Goal: Transaction & Acquisition: Purchase product/service

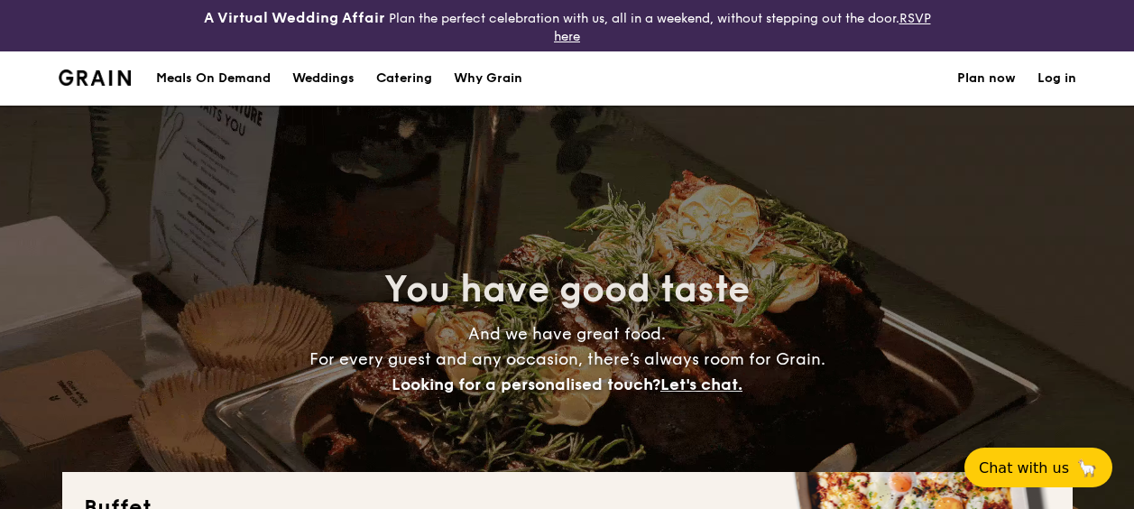
select select
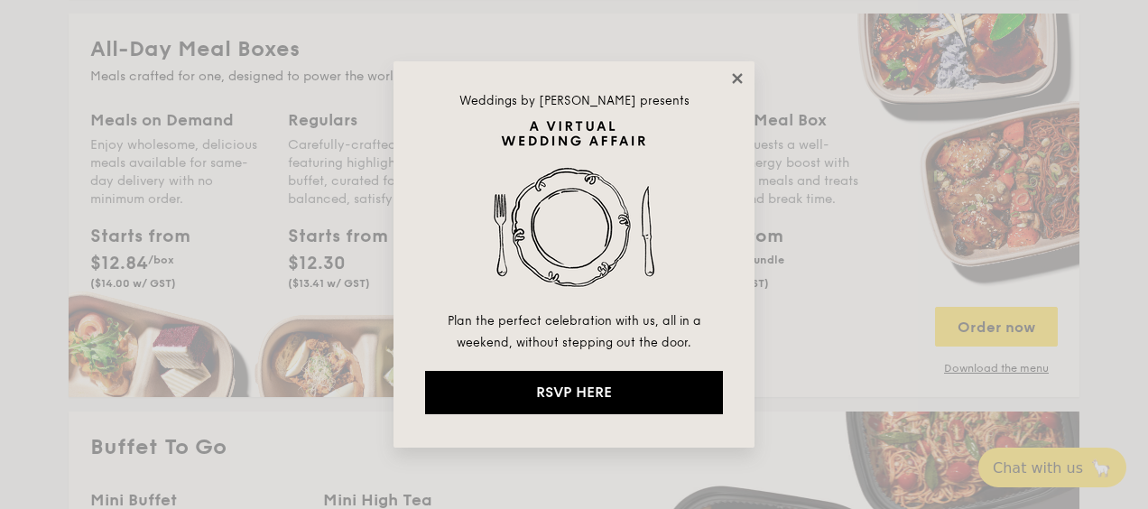
click at [736, 78] on icon at bounding box center [737, 78] width 10 height 10
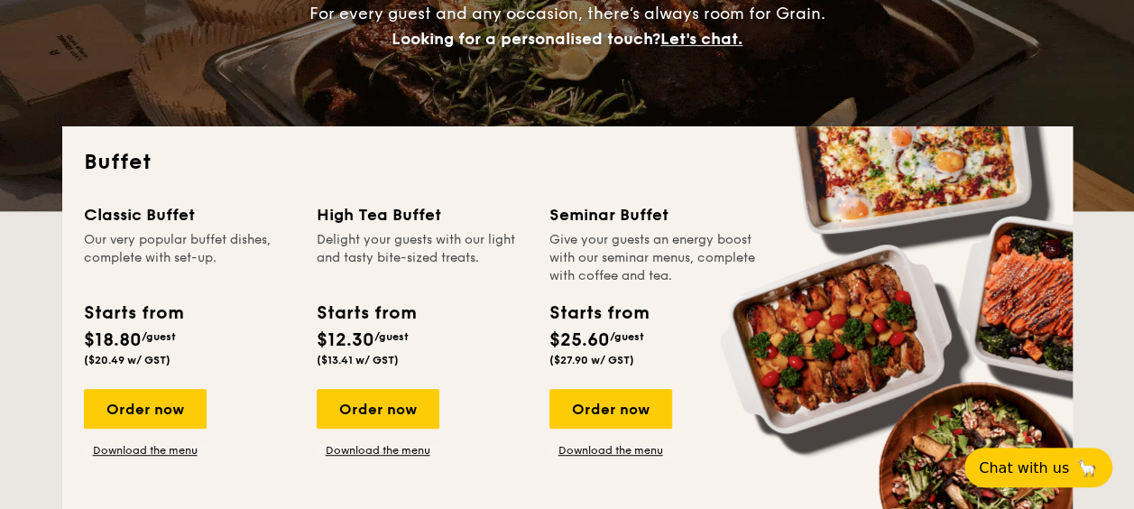
scroll to position [342, 0]
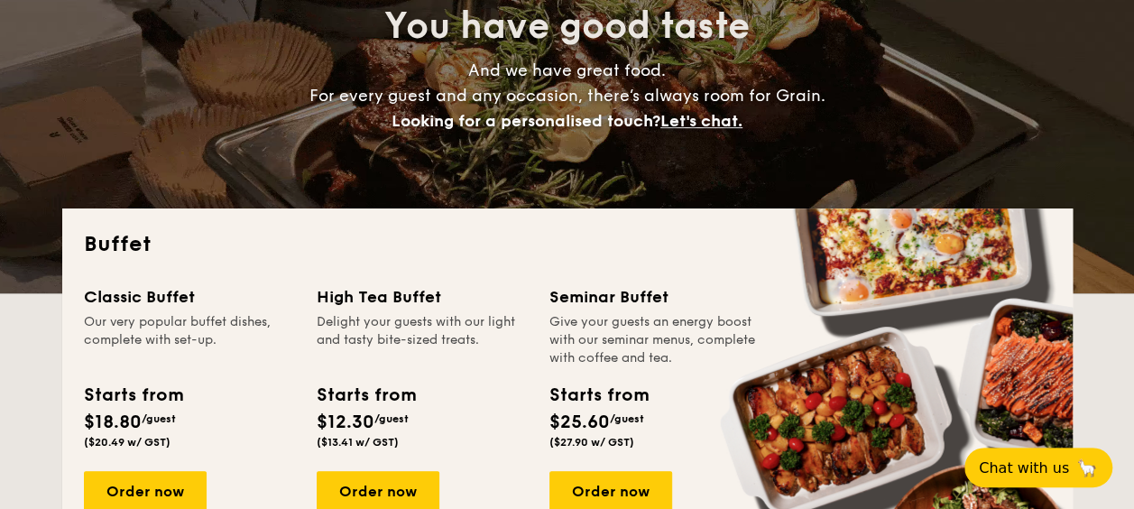
scroll to position [260, 0]
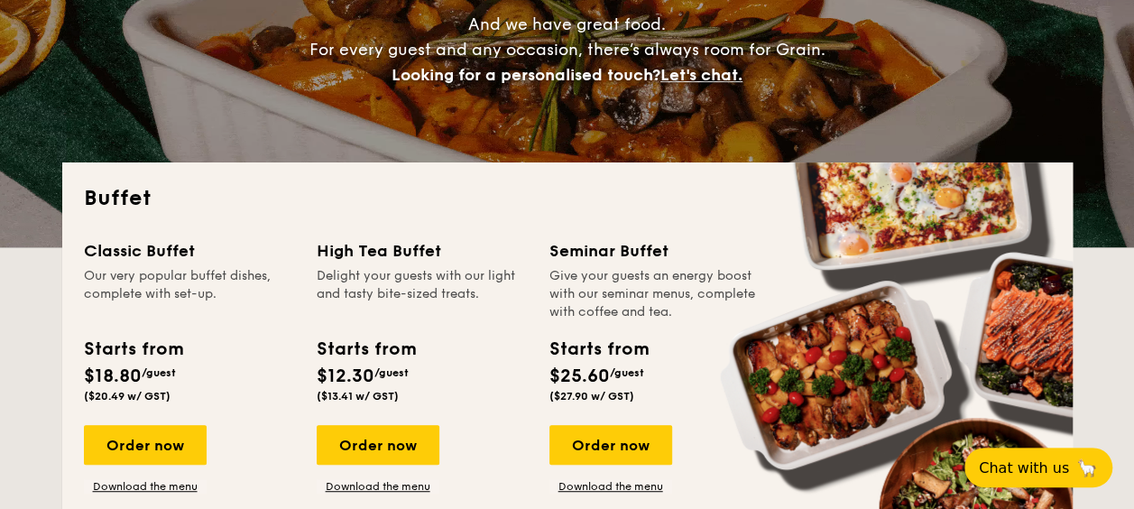
scroll to position [310, 0]
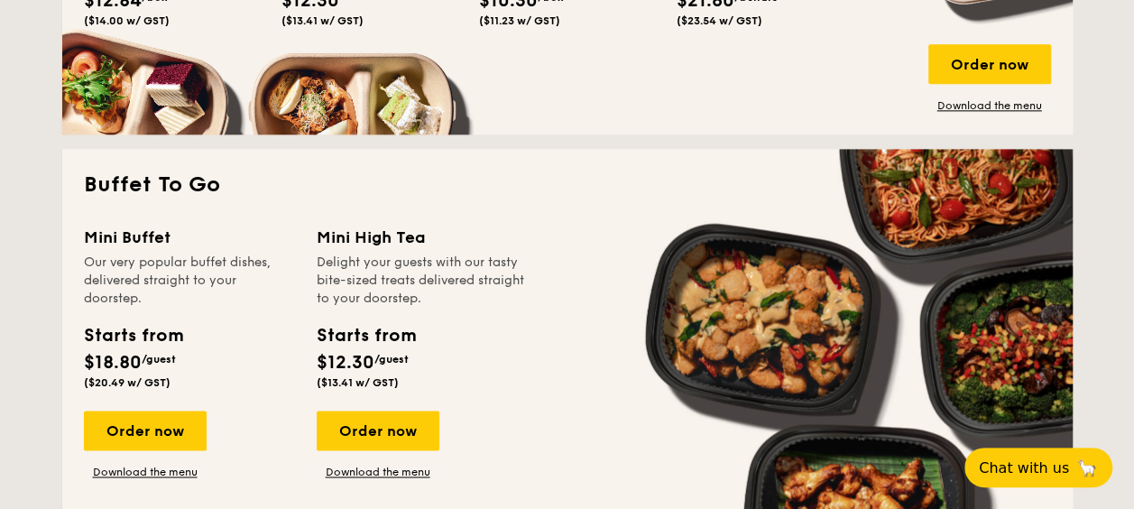
scroll to position [1125, 0]
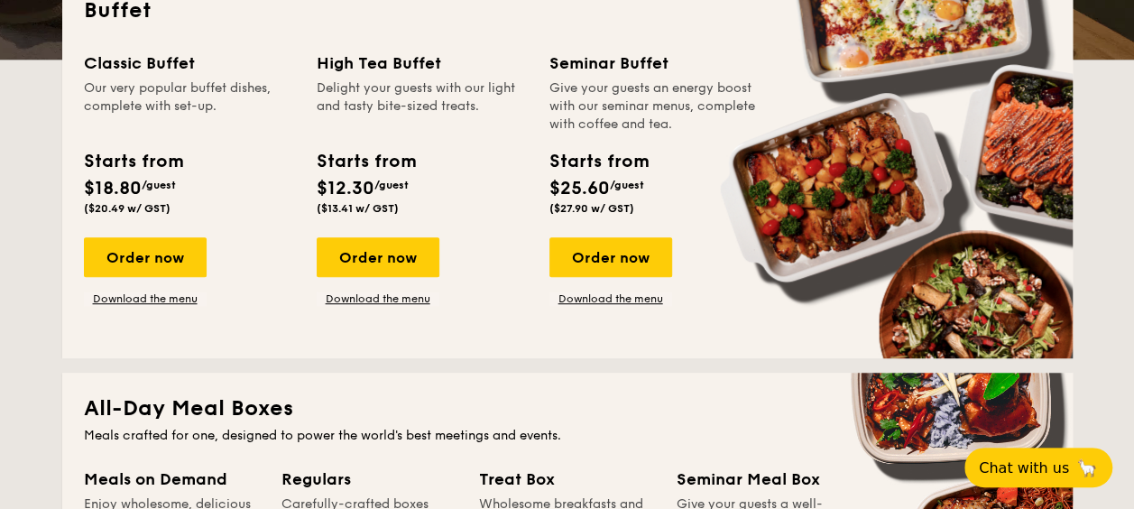
scroll to position [465, 0]
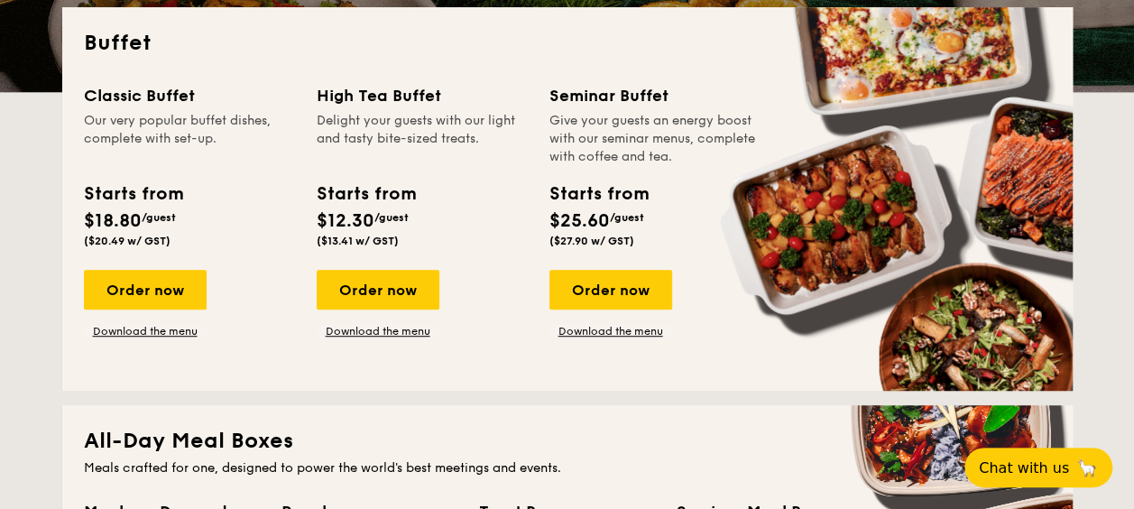
click at [66, 333] on div "Buffet Classic Buffet Our very popular buffet dishes, complete with set-up. Sta…" at bounding box center [567, 198] width 1010 height 383
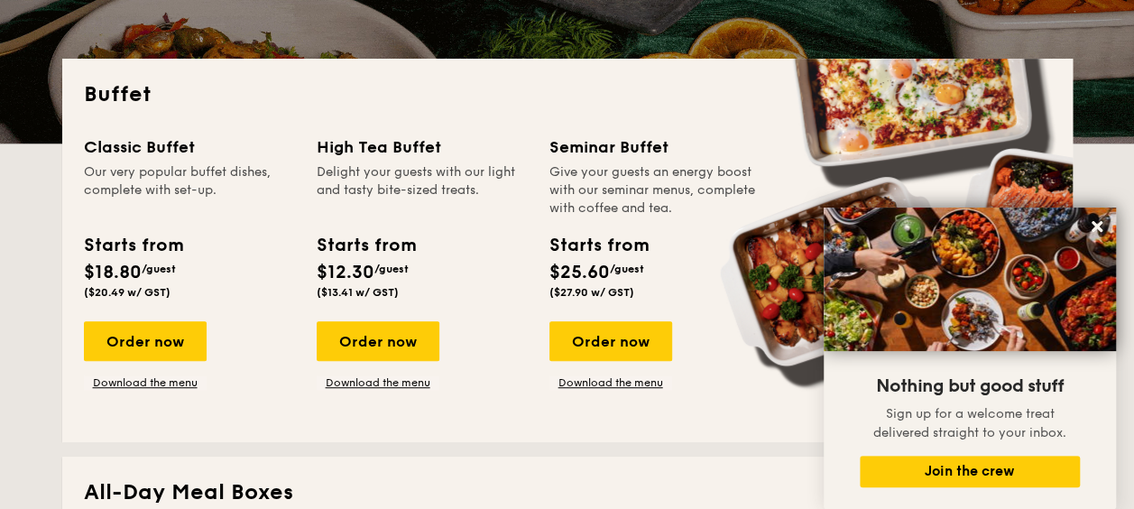
scroll to position [414, 0]
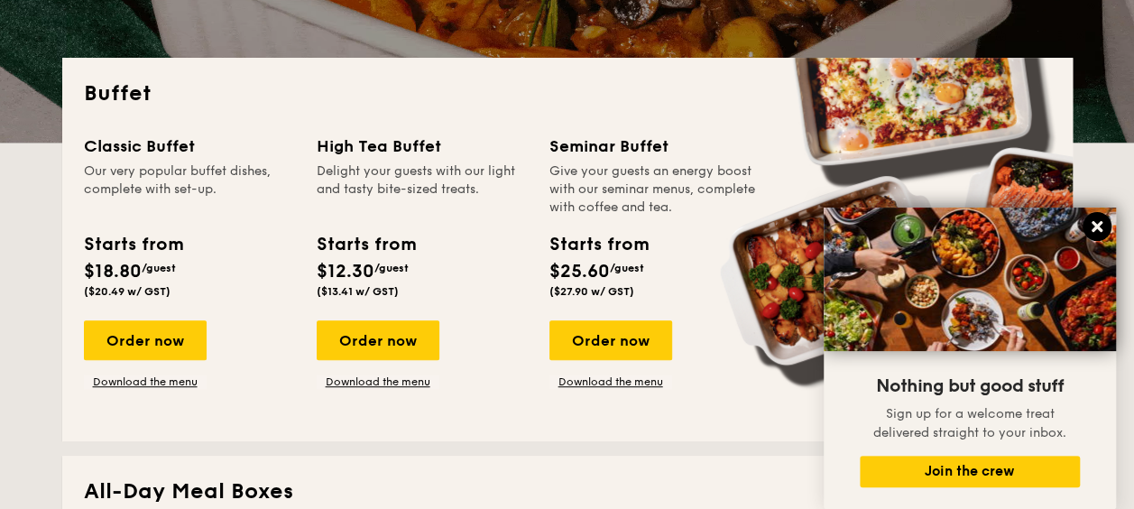
click at [1096, 225] on icon at bounding box center [1097, 226] width 11 height 11
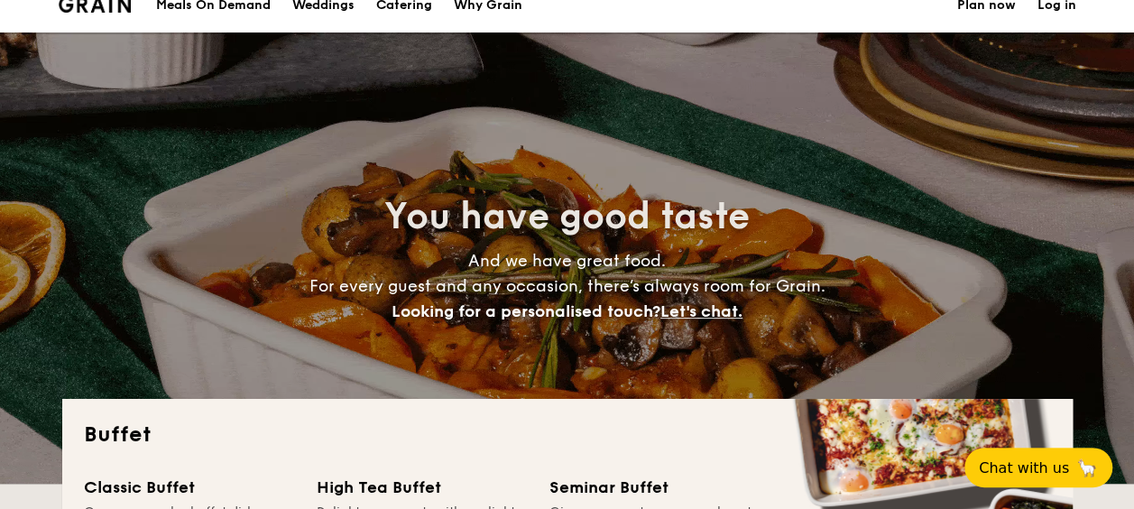
scroll to position [0, 0]
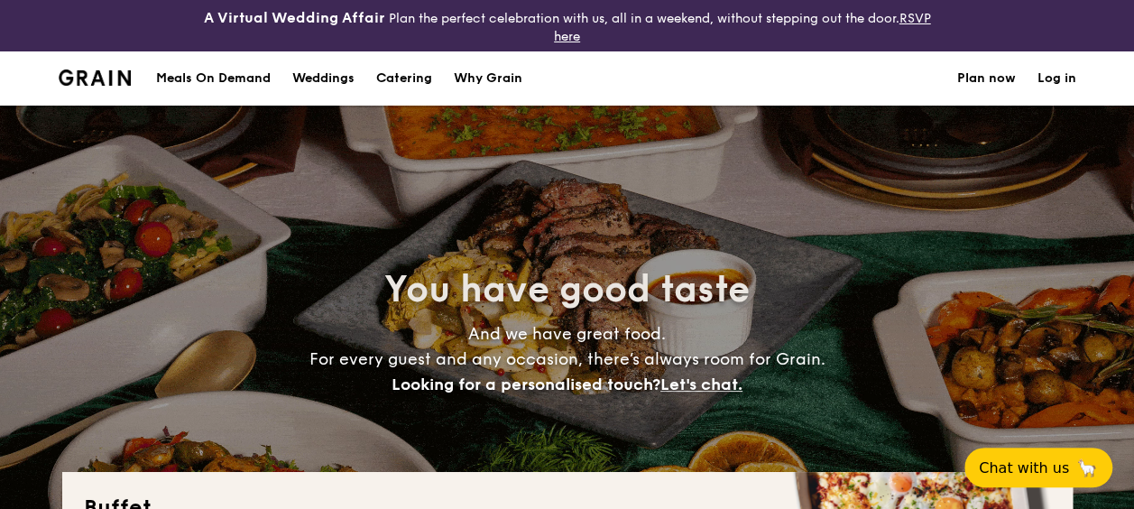
click at [412, 74] on h1 "Catering" at bounding box center [404, 78] width 56 height 54
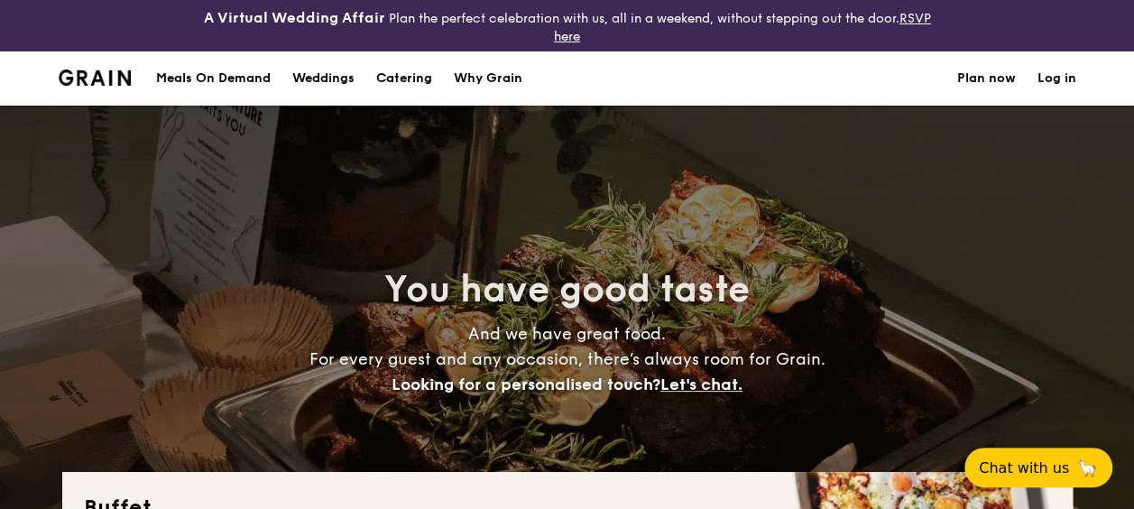
click at [414, 78] on h1 "Catering" at bounding box center [404, 78] width 56 height 54
click at [418, 75] on h1 "Catering" at bounding box center [404, 78] width 56 height 54
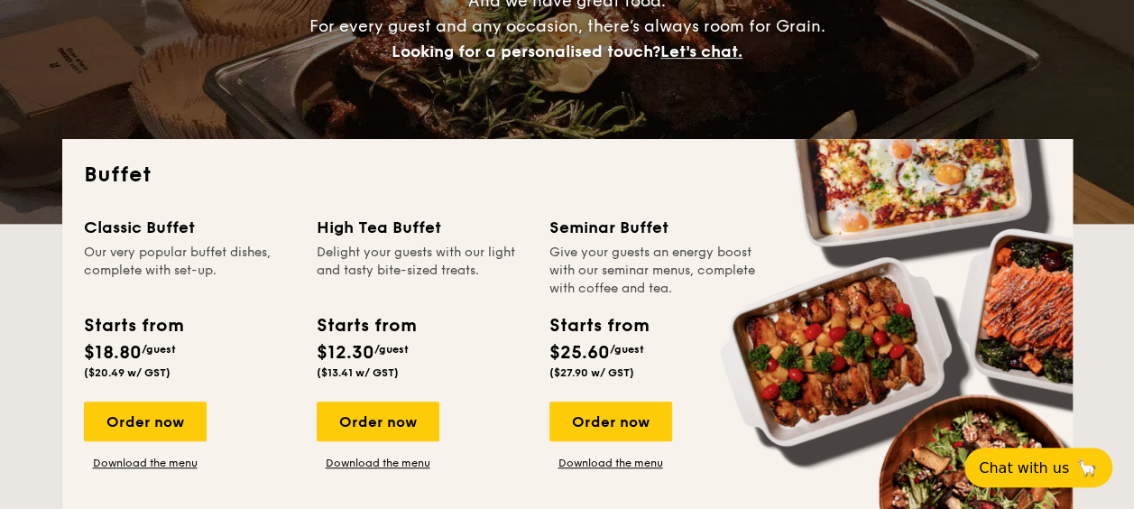
scroll to position [334, 0]
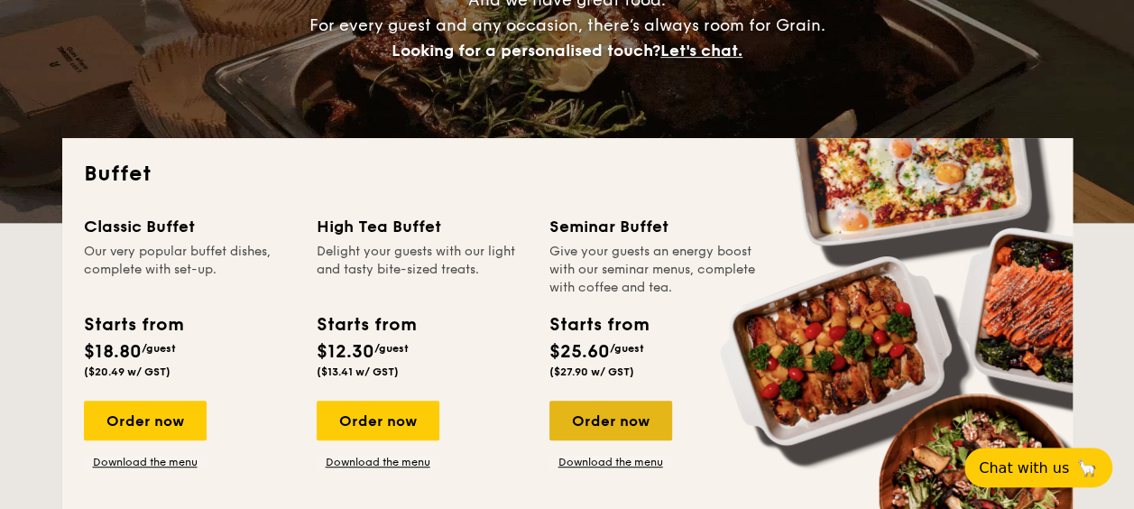
click at [615, 415] on div "Order now" at bounding box center [610, 421] width 123 height 40
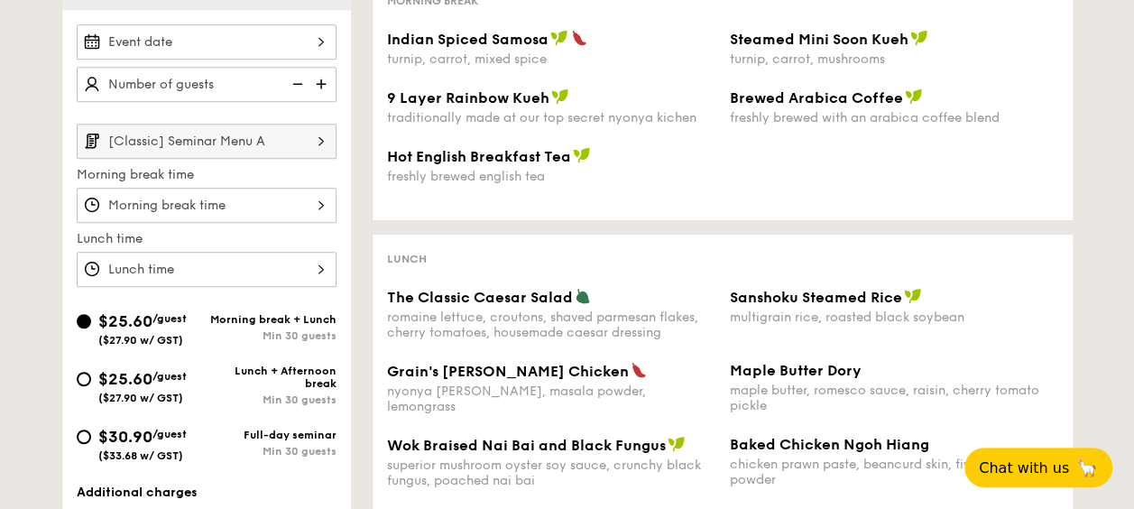
scroll to position [513, 0]
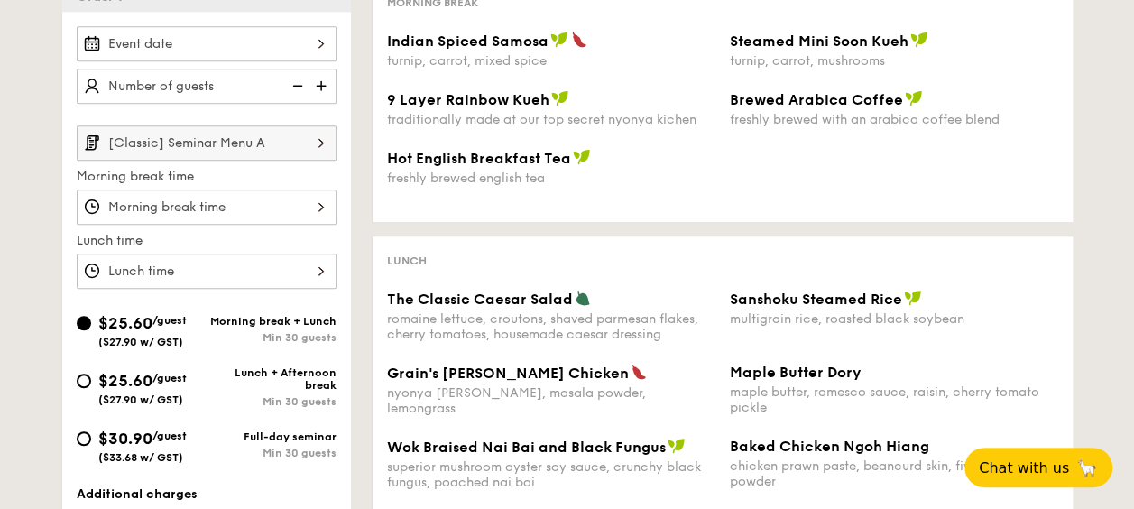
click at [324, 139] on img at bounding box center [321, 142] width 31 height 34
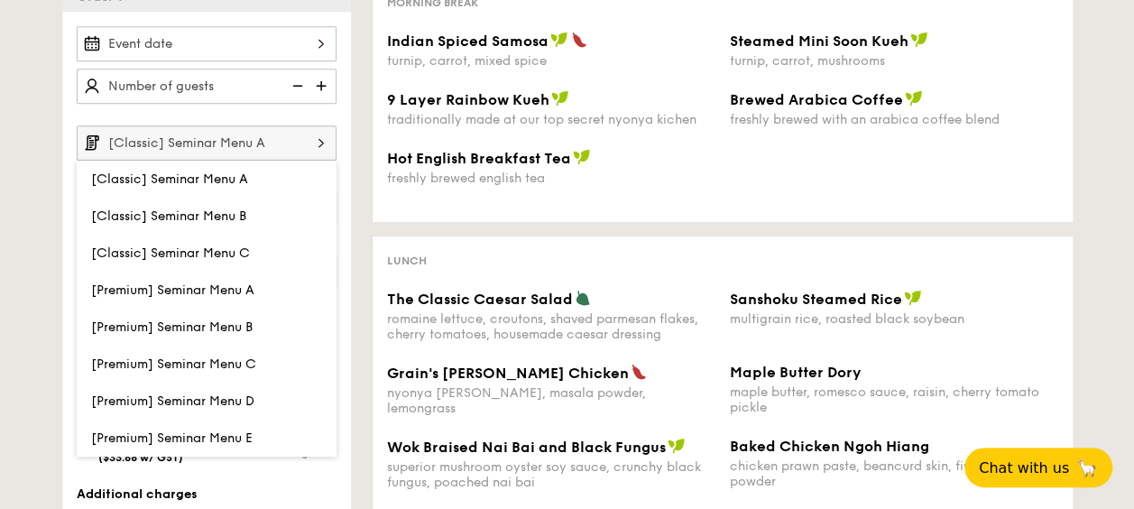
click at [324, 139] on img at bounding box center [321, 142] width 31 height 34
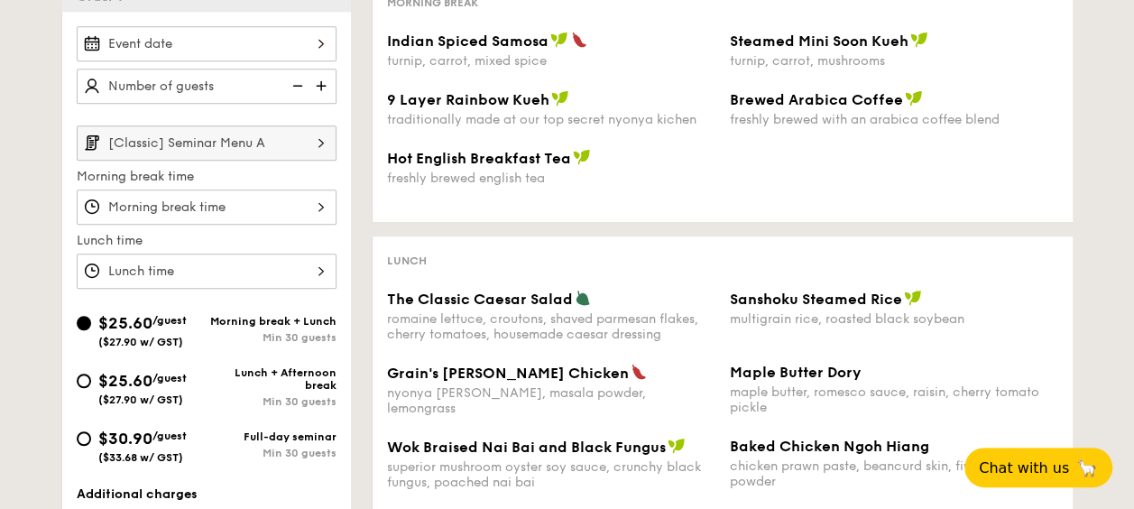
click at [327, 198] on div at bounding box center [207, 206] width 260 height 35
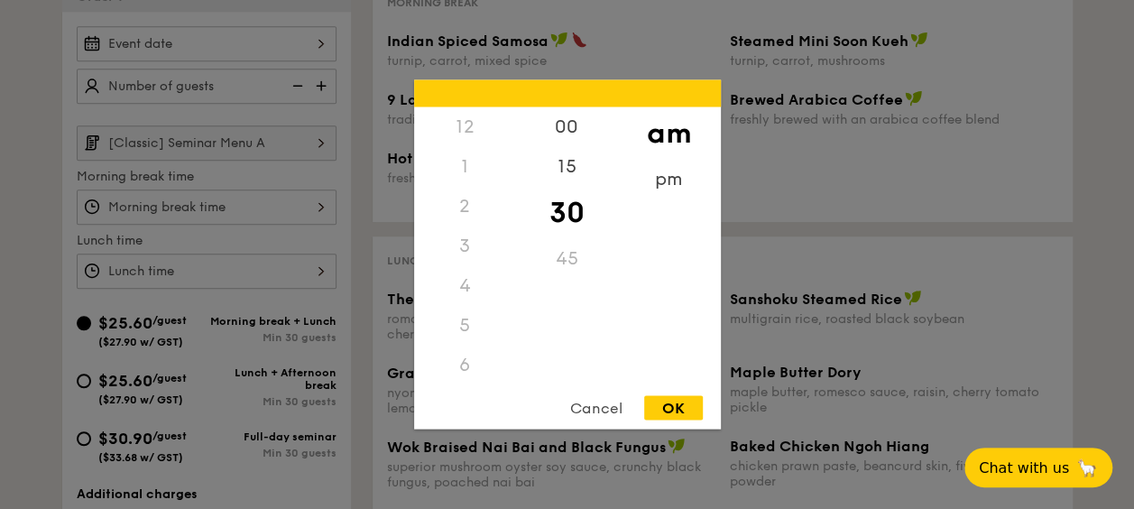
scroll to position [198, 0]
click at [327, 198] on div at bounding box center [567, 254] width 1134 height 509
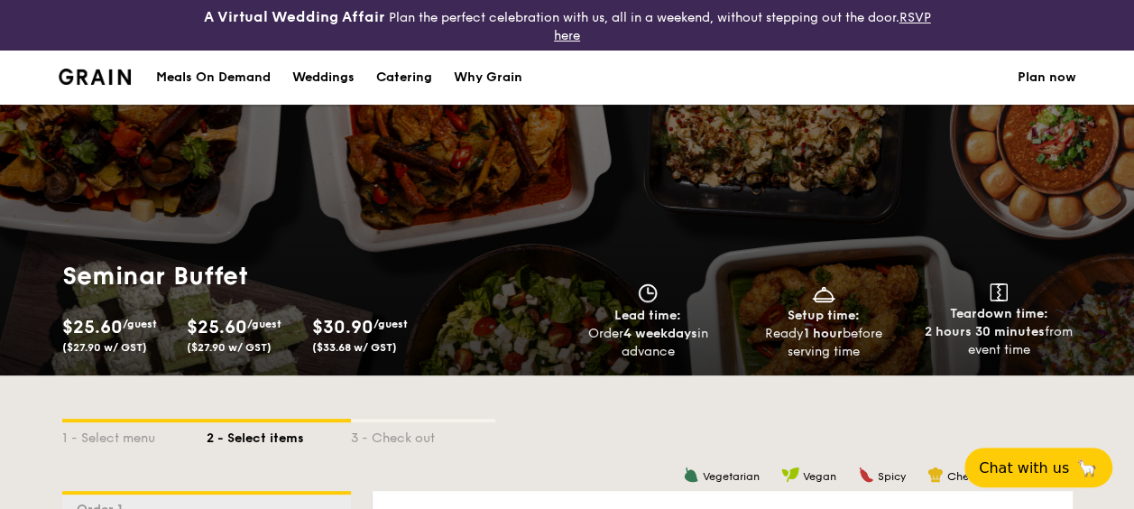
scroll to position [0, 0]
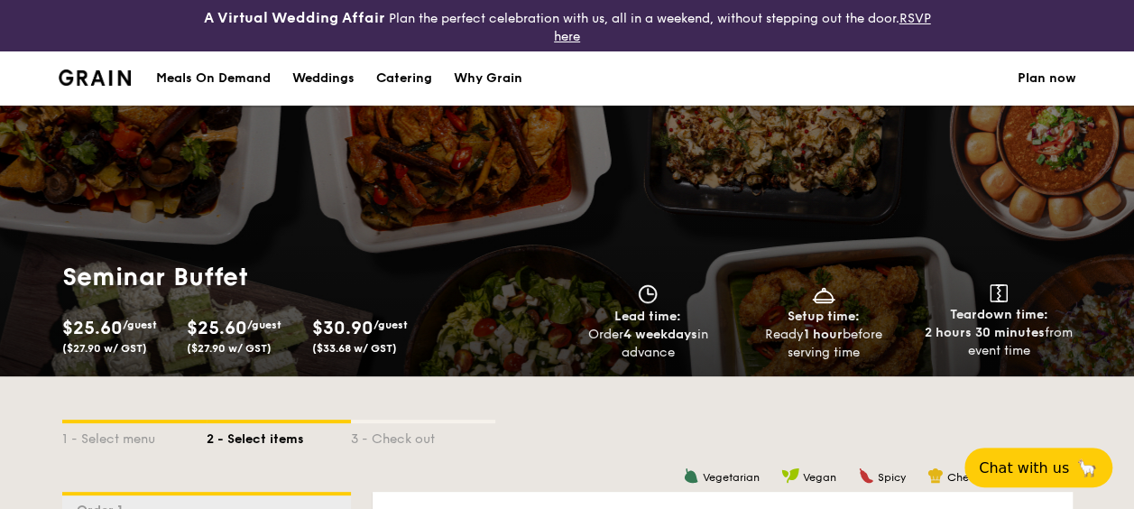
select select
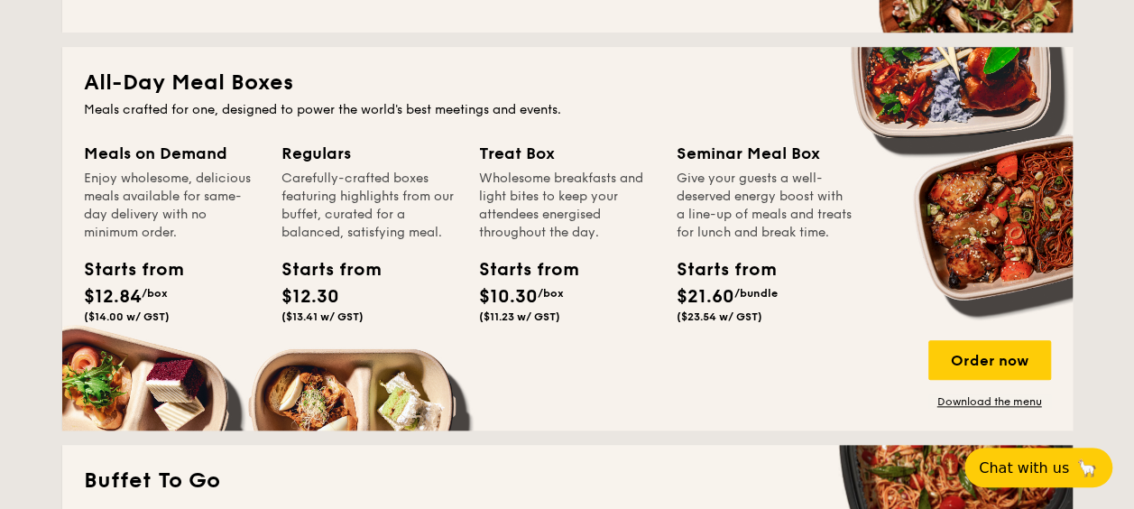
scroll to position [825, 0]
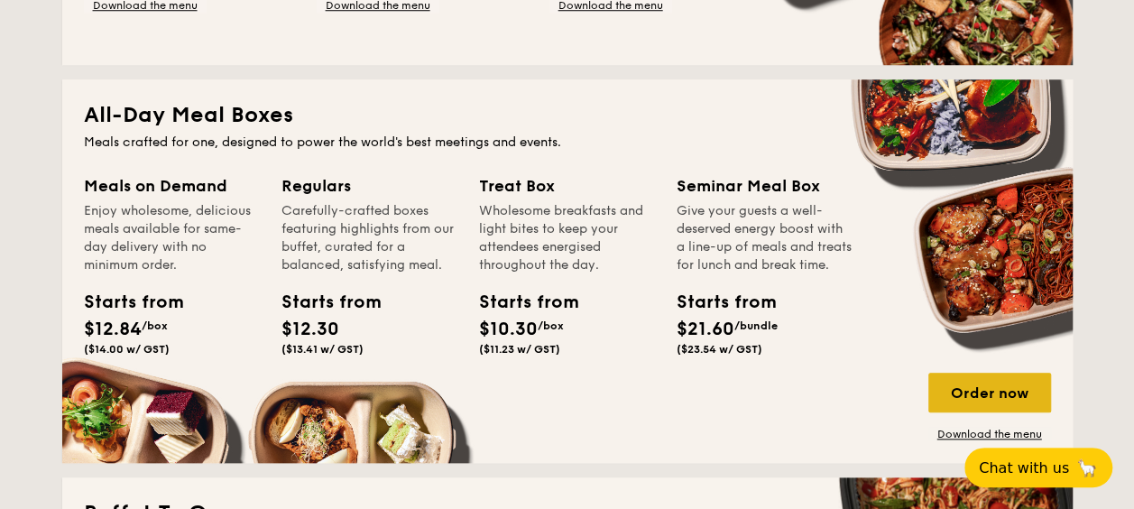
click at [1001, 397] on div "Order now" at bounding box center [989, 393] width 123 height 40
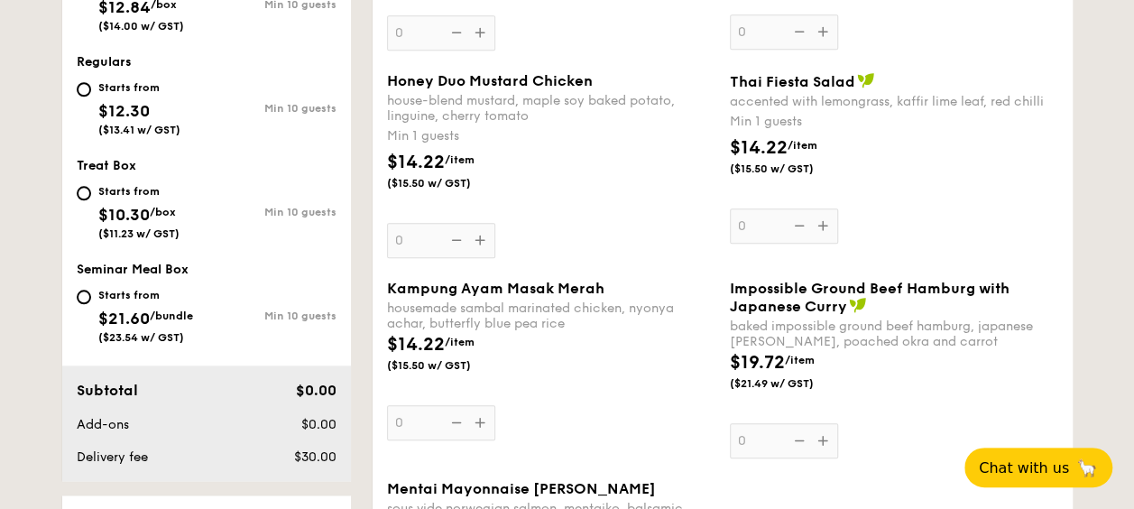
scroll to position [807, 0]
click at [87, 293] on input "Starts from $21.60 /bundle ($23.54 w/ GST) Min 10 guests" at bounding box center [84, 297] width 14 height 14
radio input "true"
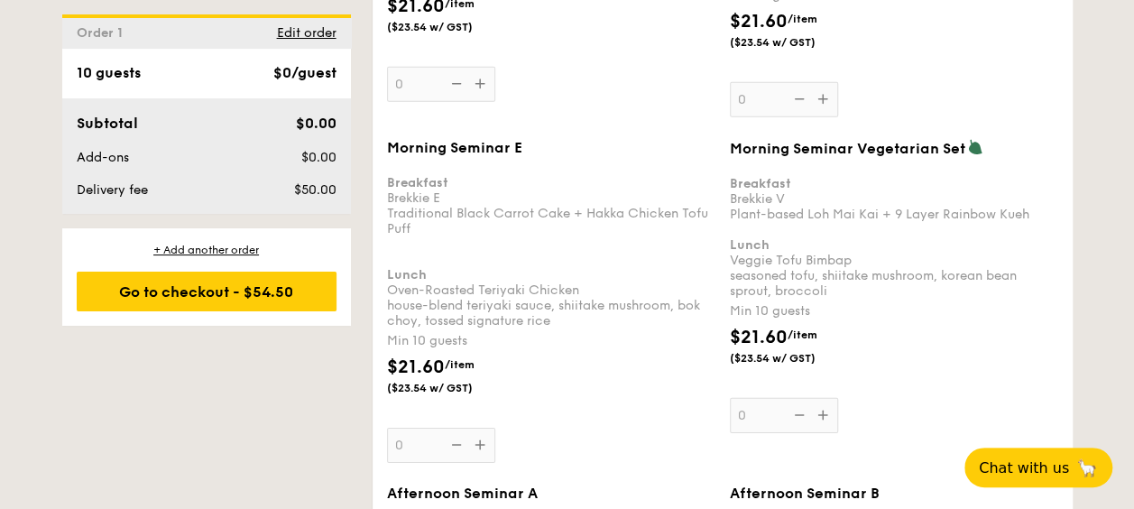
scroll to position [2563, 0]
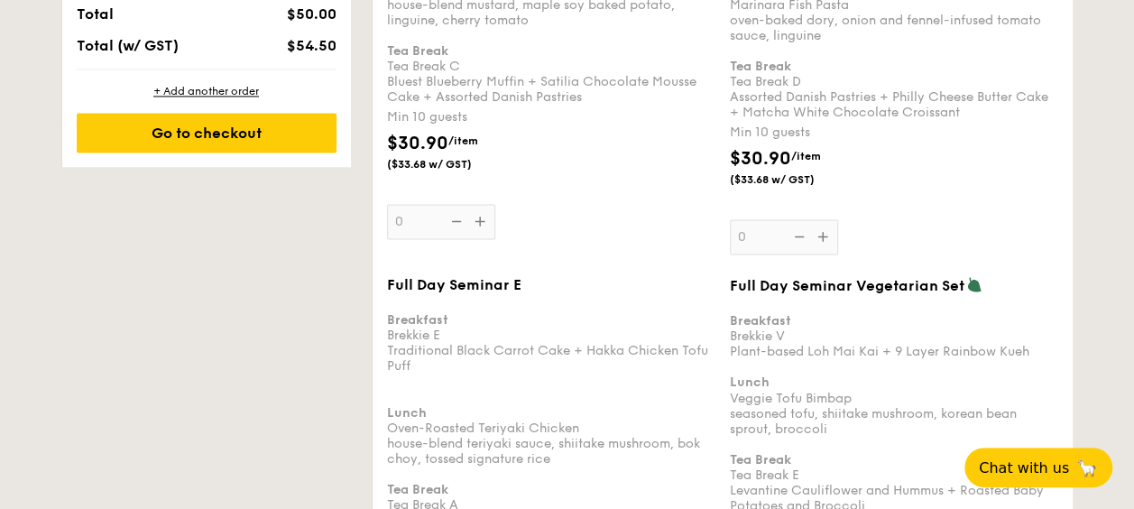
scroll to position [1406, 0]
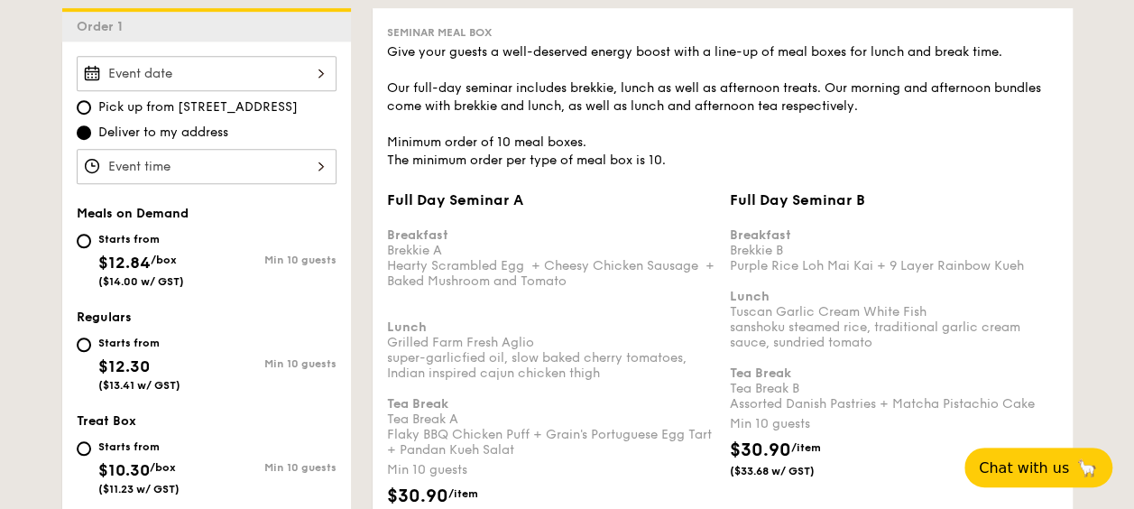
scroll to position [589, 0]
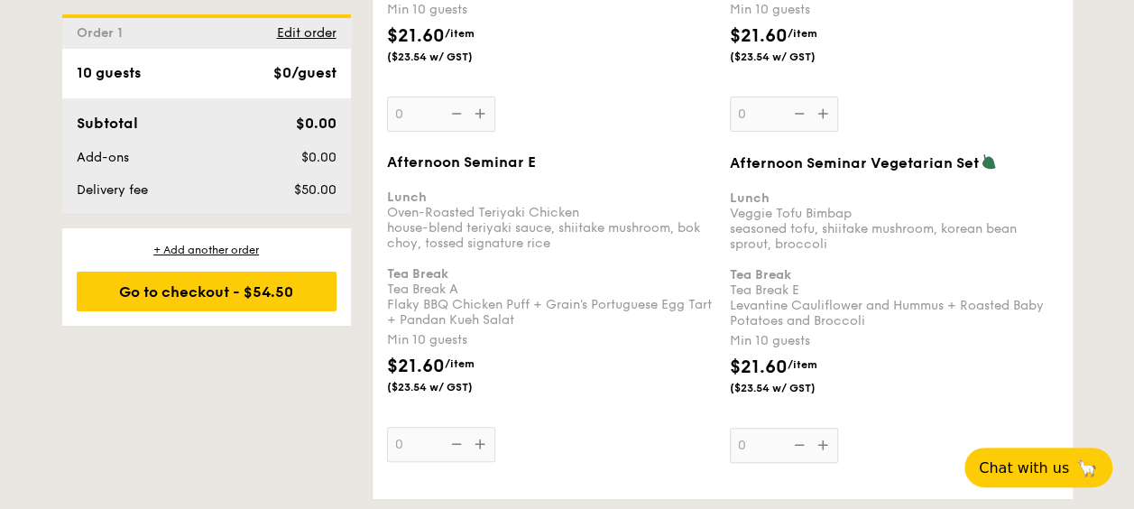
scroll to position [3553, 0]
select select
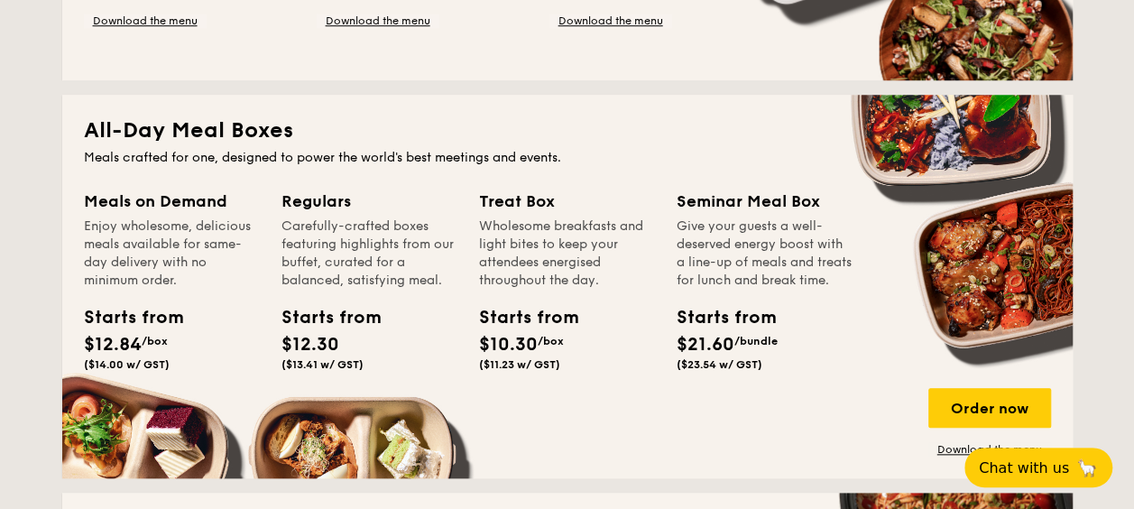
scroll to position [774, 0]
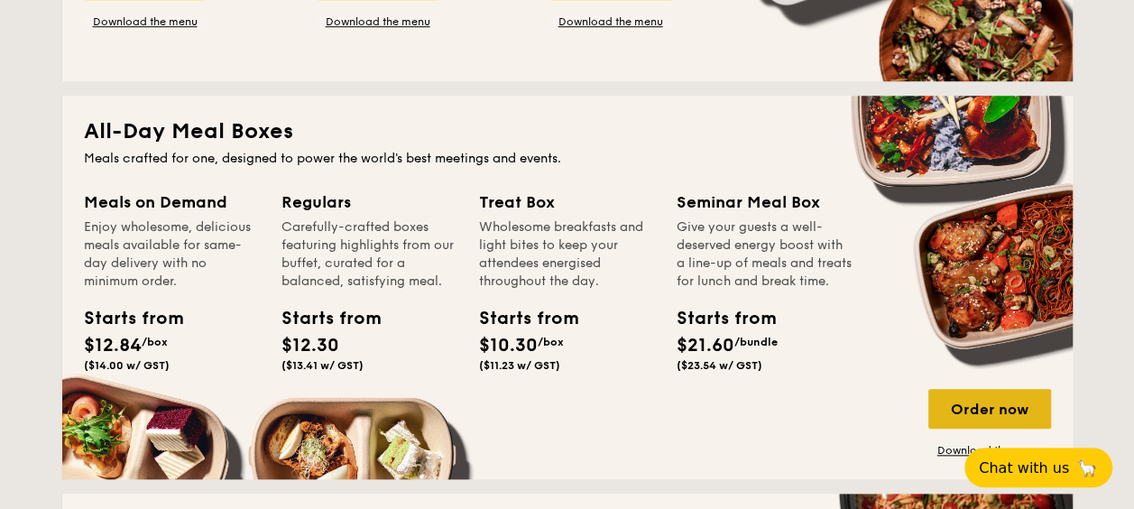
click at [980, 407] on div "Order now" at bounding box center [989, 409] width 123 height 40
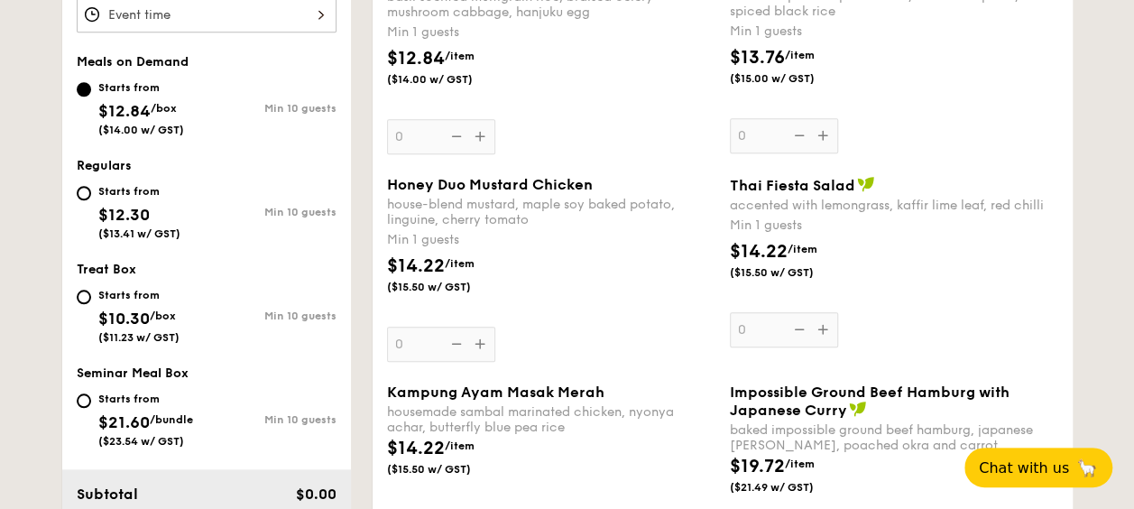
scroll to position [767, 0]
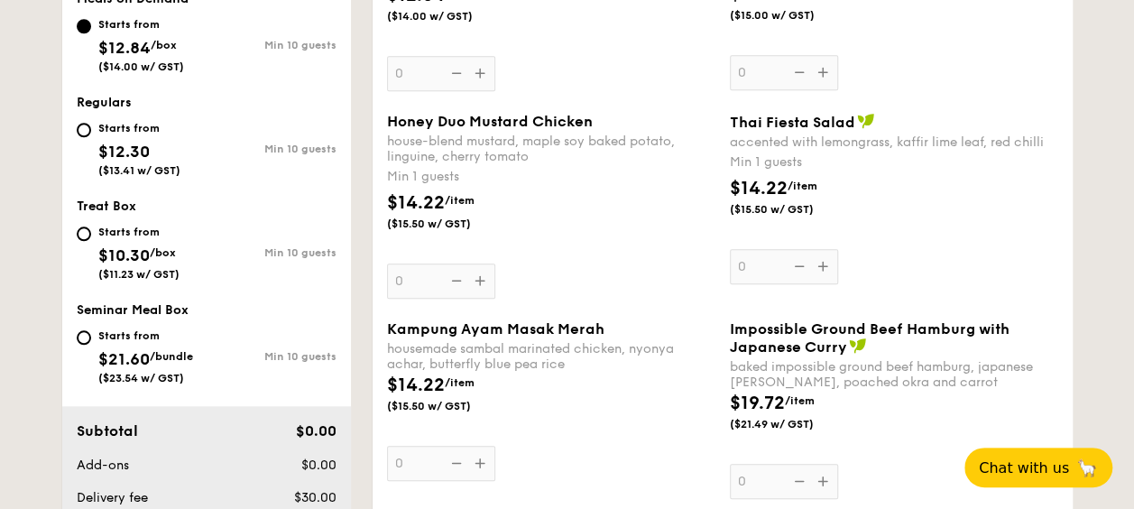
click at [92, 332] on div "Starts from $21.60 /bundle ($23.54 w/ GST)" at bounding box center [142, 355] width 130 height 60
click at [91, 332] on input "Starts from $21.60 /bundle ($23.54 w/ GST) Min 10 guests" at bounding box center [84, 337] width 14 height 14
radio input "true"
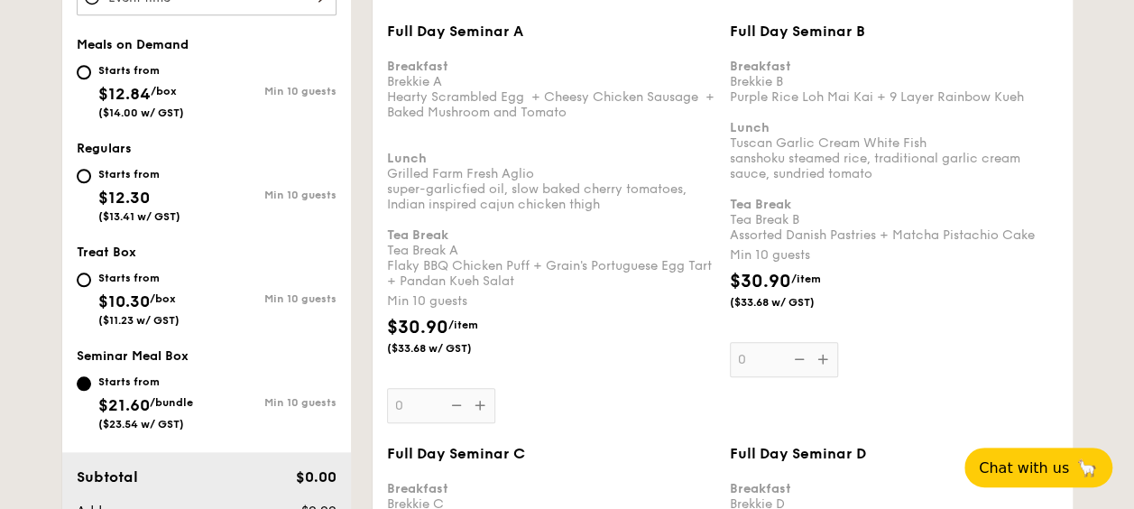
scroll to position [718, 0]
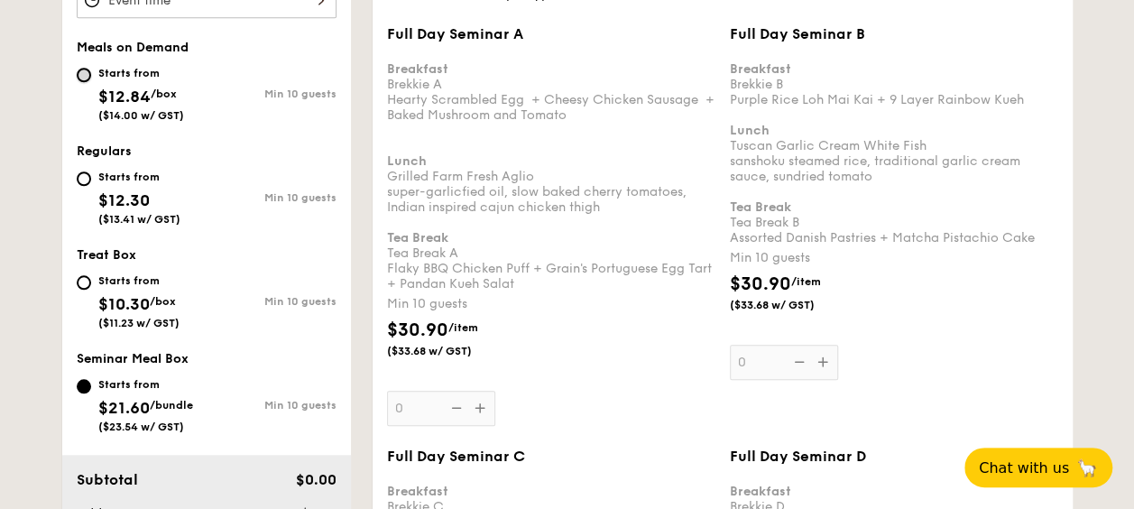
click at [82, 69] on input "Starts from $12.84 /box ($14.00 w/ GST) Min 10 guests" at bounding box center [84, 75] width 14 height 14
radio input "true"
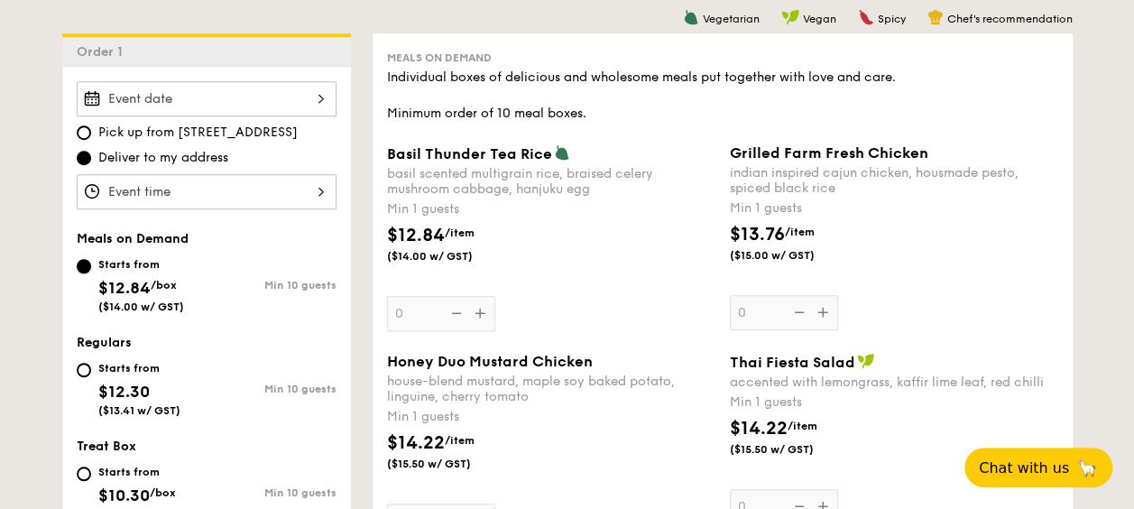
scroll to position [602, 0]
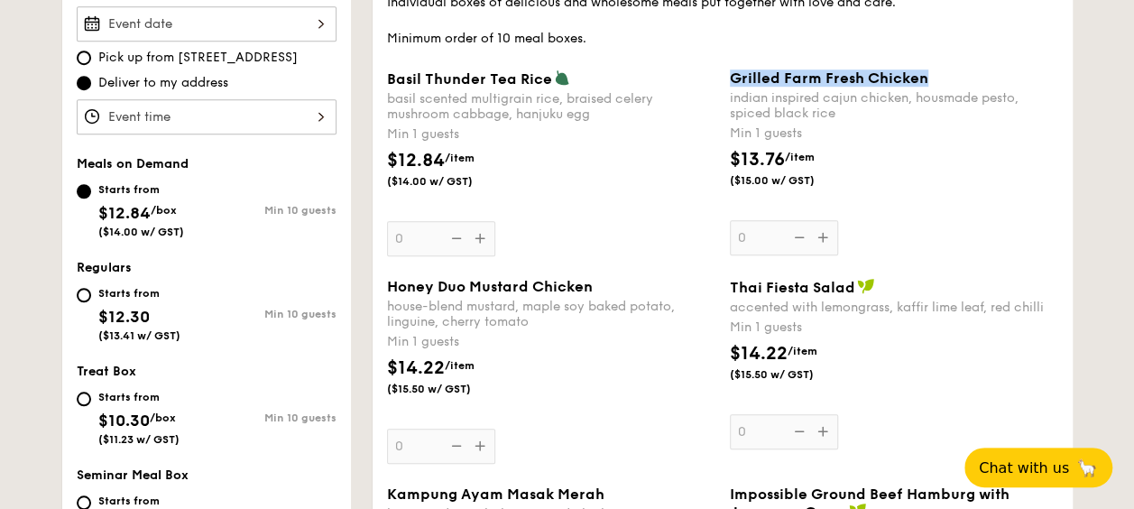
drag, startPoint x: 728, startPoint y: 78, endPoint x: 933, endPoint y: 86, distance: 204.9
click at [933, 86] on div "Grilled Farm Fresh Chicken indian inspired cajun chicken, housmade pesto, spice…" at bounding box center [894, 162] width 343 height 186
copy span "Grilled Farm Fresh Chicken"
click at [460, 347] on div "Min 1 guests" at bounding box center [551, 342] width 328 height 18
click at [460, 429] on input "0" at bounding box center [441, 446] width 108 height 35
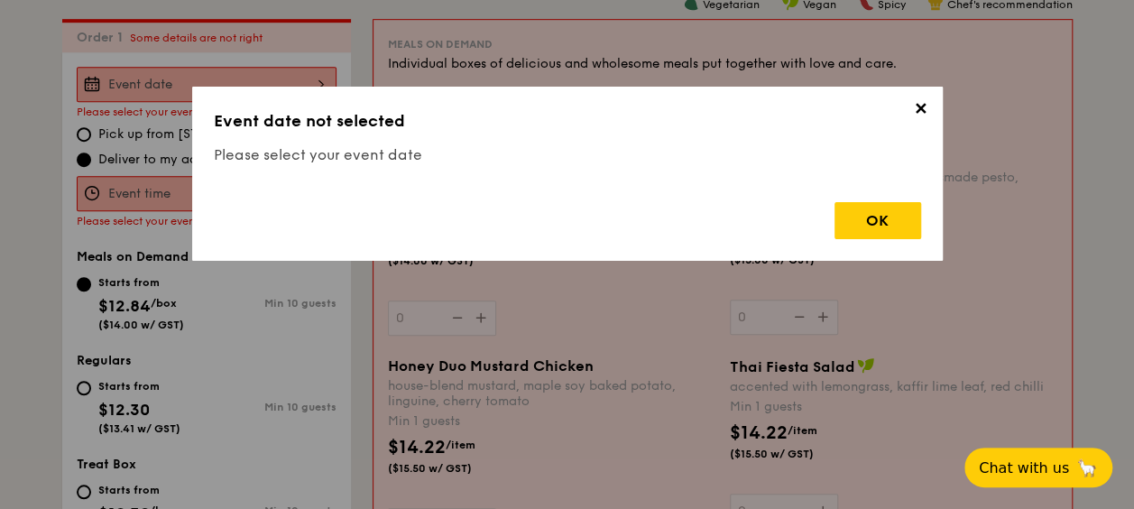
scroll to position [532, 0]
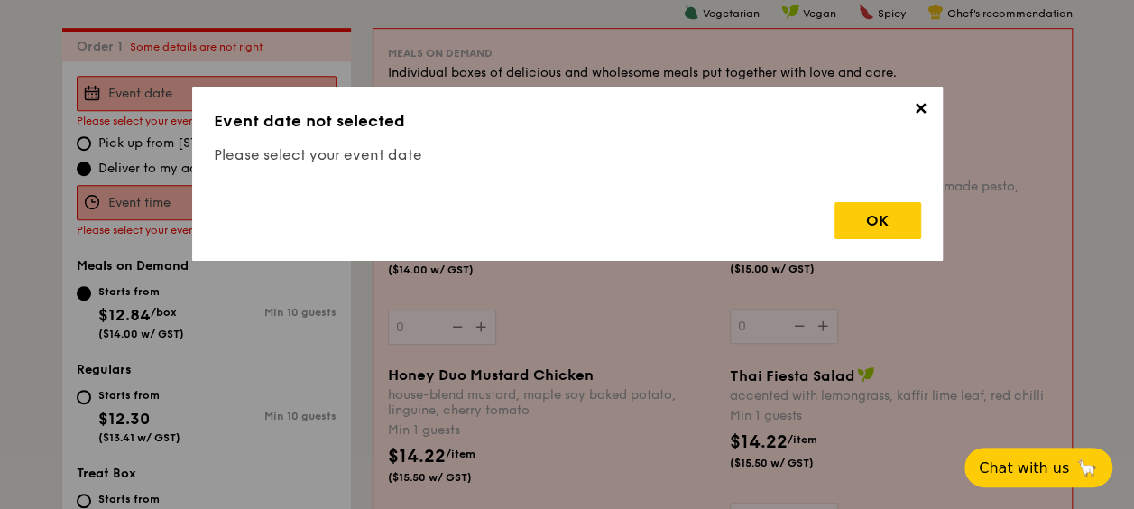
click at [924, 110] on span "✕" at bounding box center [920, 111] width 25 height 25
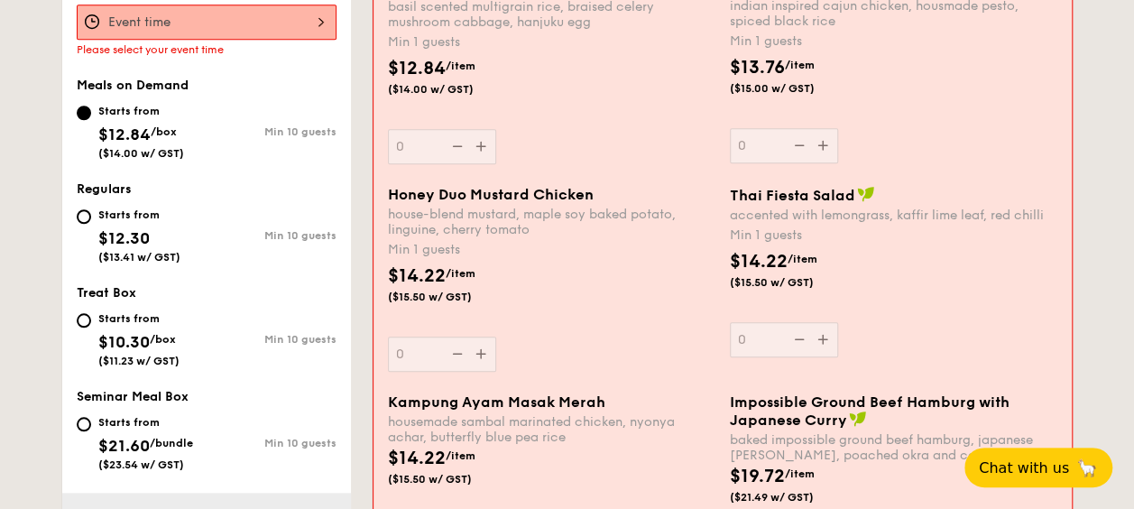
click at [595, 350] on div "Honey Duo Mustard Chicken house-blend mustard, maple soy baked potato, linguine…" at bounding box center [551, 279] width 327 height 186
click at [496, 350] on input "0" at bounding box center [442, 353] width 108 height 35
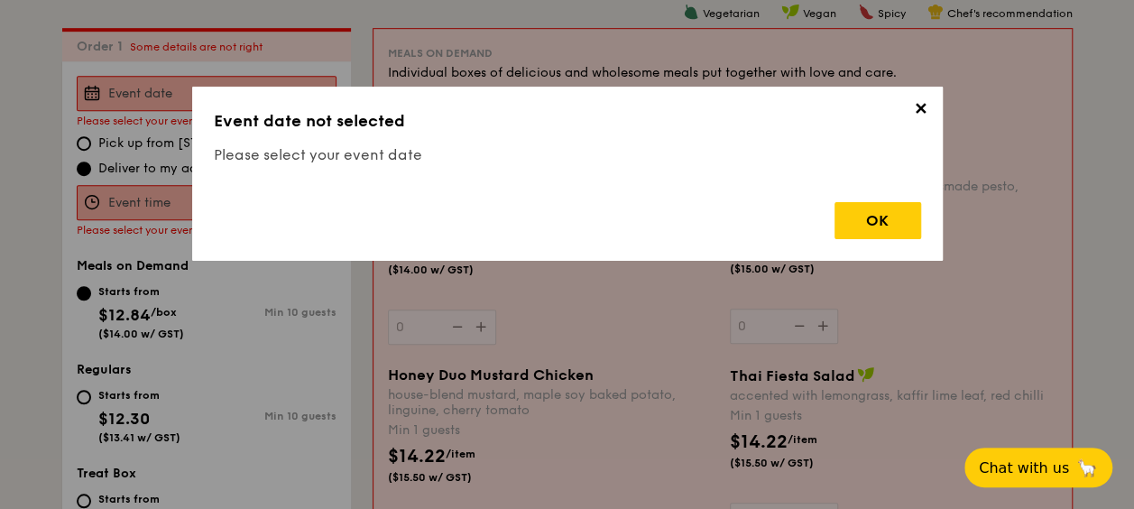
click at [917, 115] on span "✕" at bounding box center [920, 111] width 25 height 25
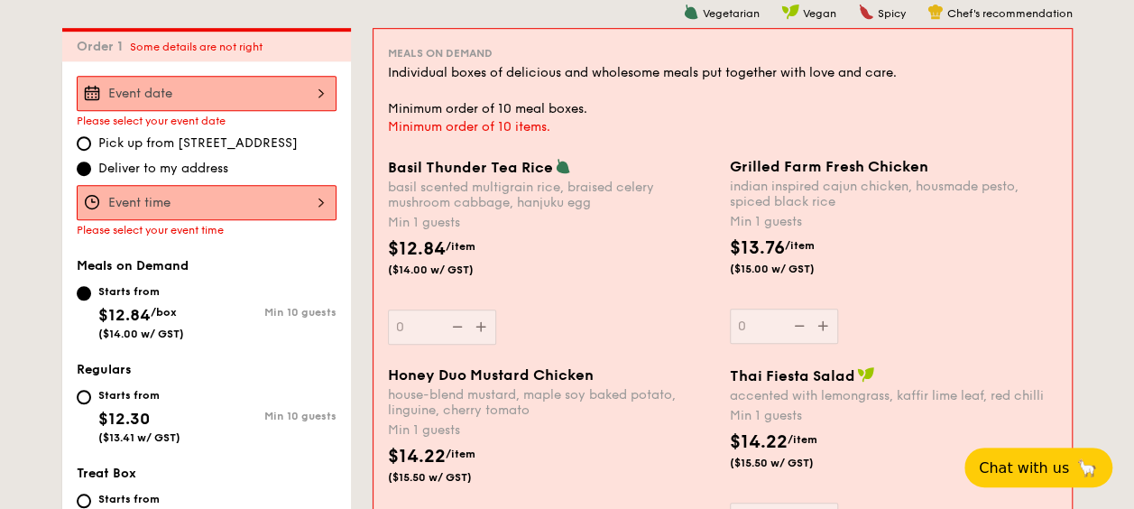
scroll to position [622, 0]
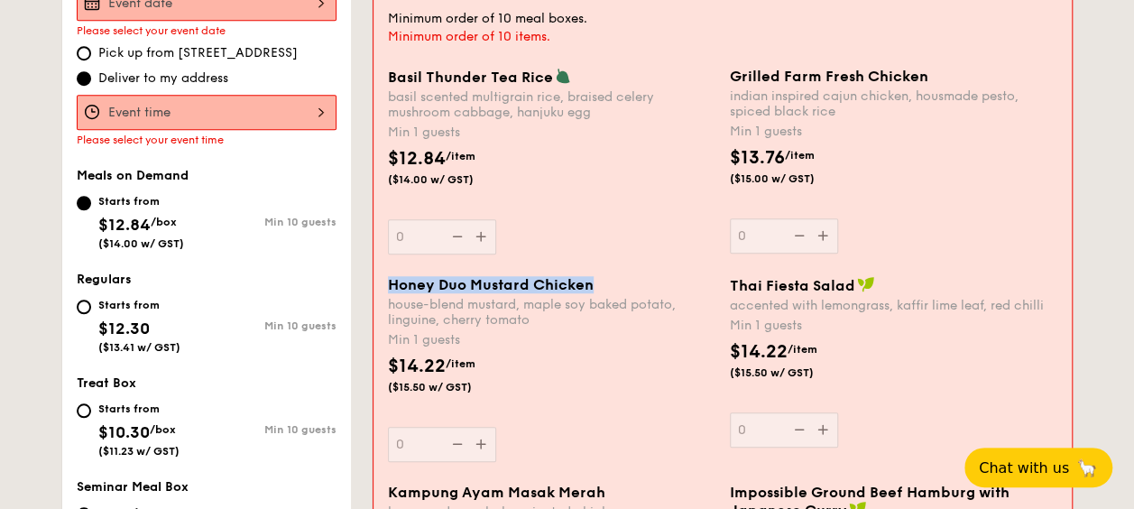
drag, startPoint x: 389, startPoint y: 283, endPoint x: 588, endPoint y: 284, distance: 199.4
click at [588, 284] on span "Honey Duo Mustard Chicken" at bounding box center [491, 284] width 206 height 17
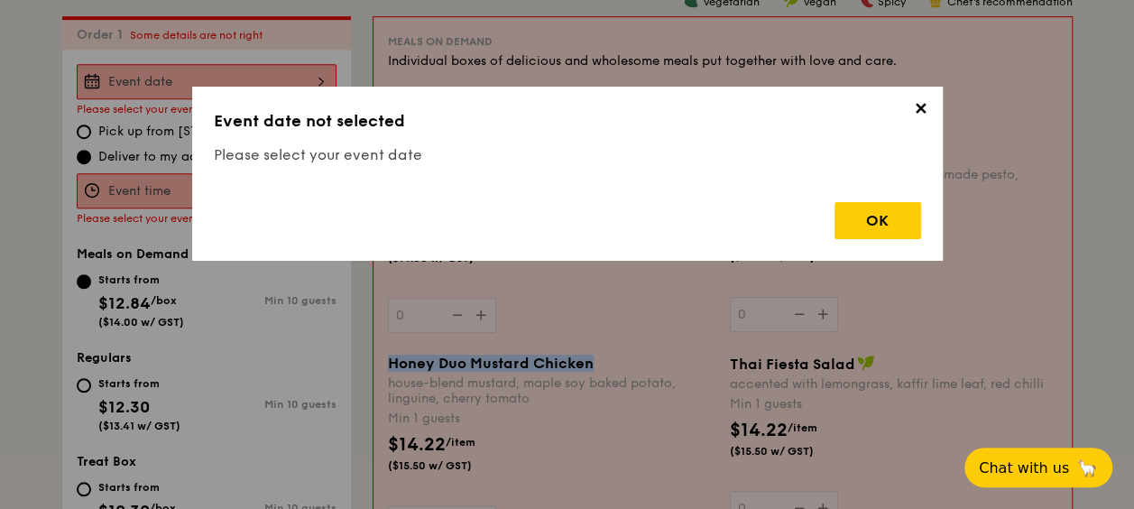
scroll to position [532, 0]
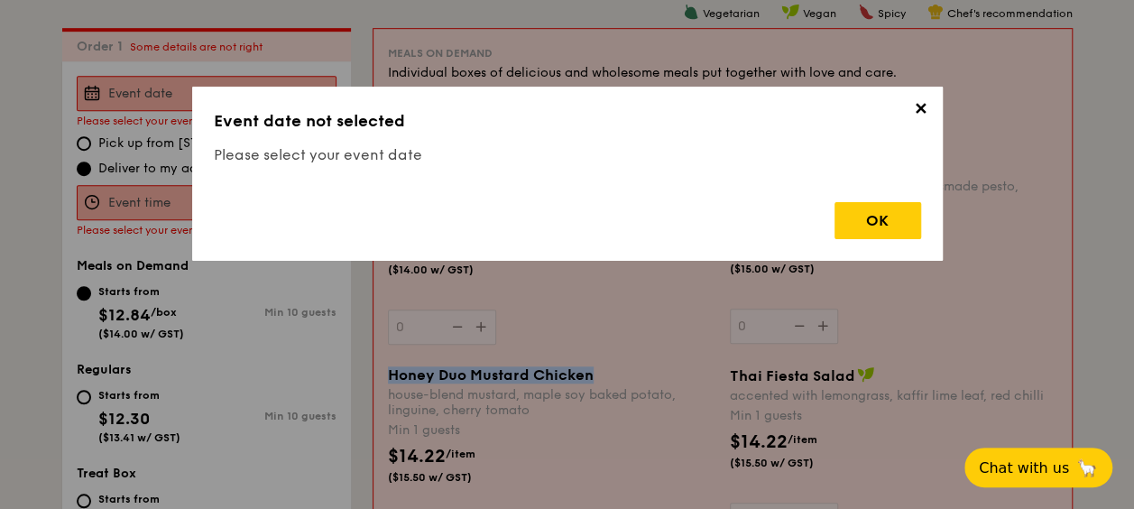
copy span "Honey Duo Mustard Chicken"
click at [918, 110] on span "✕" at bounding box center [920, 111] width 25 height 25
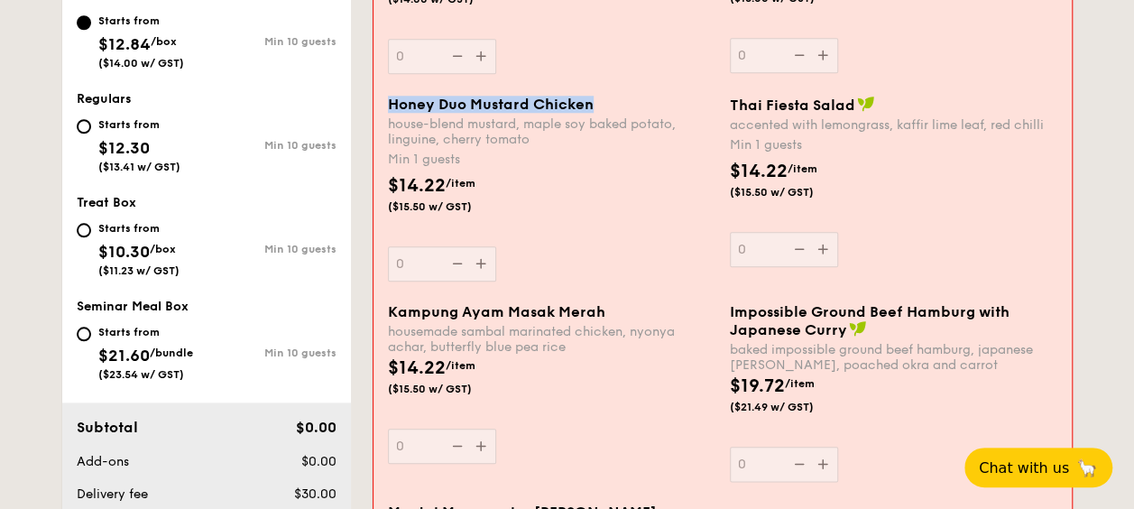
click at [390, 105] on div "Honey Duo Mustard Chicken" at bounding box center [551, 104] width 327 height 17
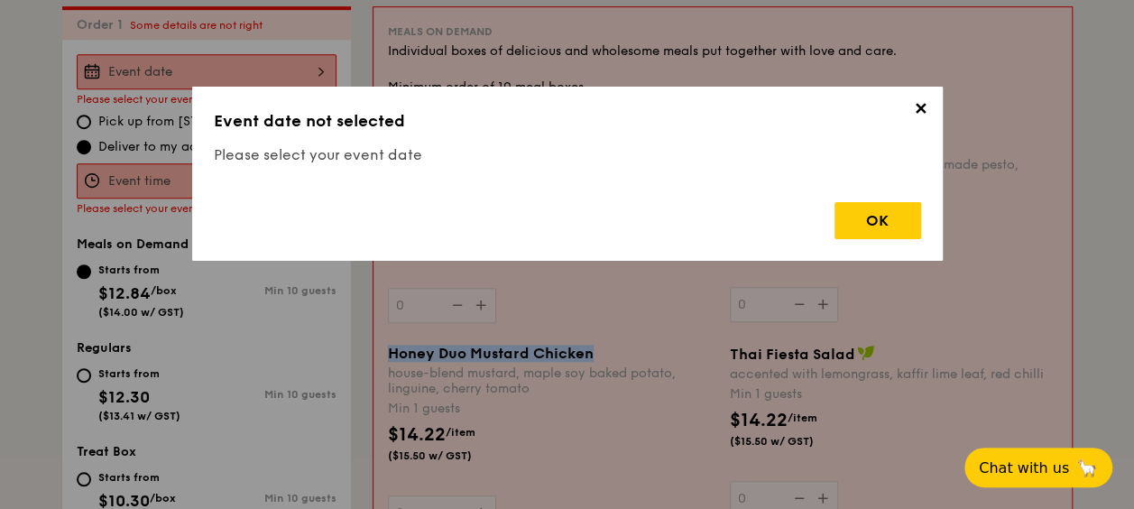
scroll to position [532, 0]
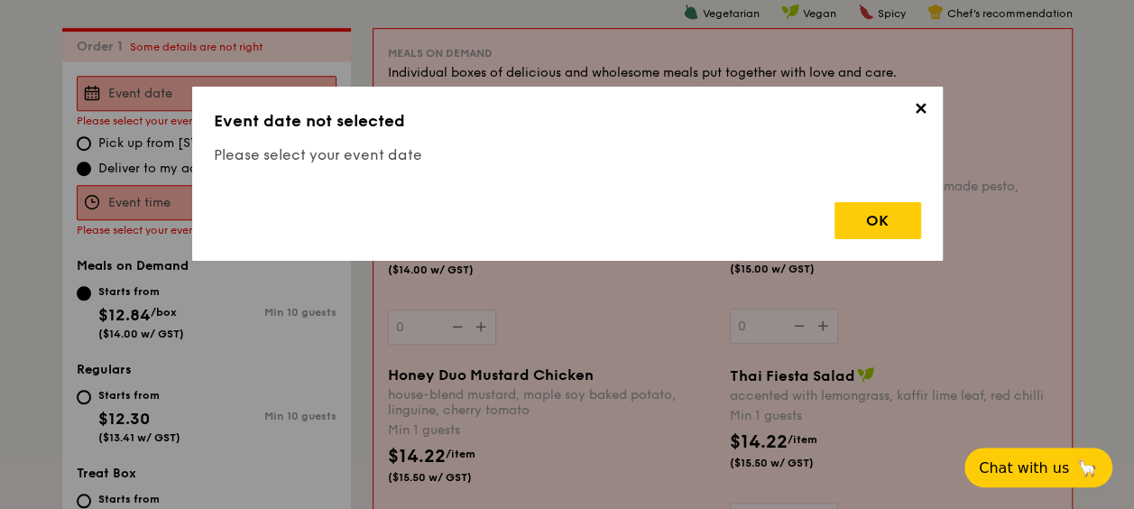
click at [921, 115] on span "✕" at bounding box center [920, 111] width 25 height 25
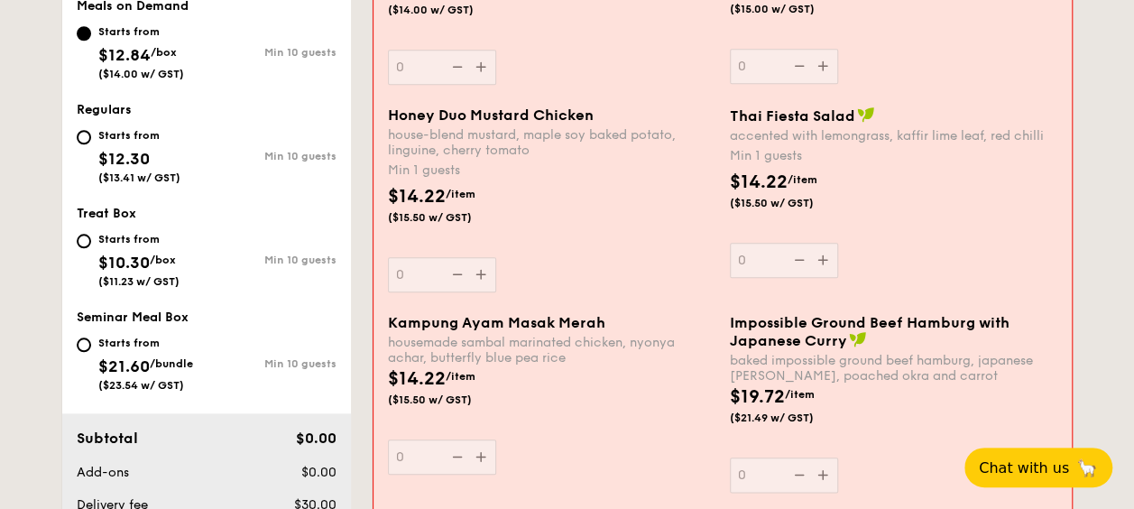
scroll to position [803, 0]
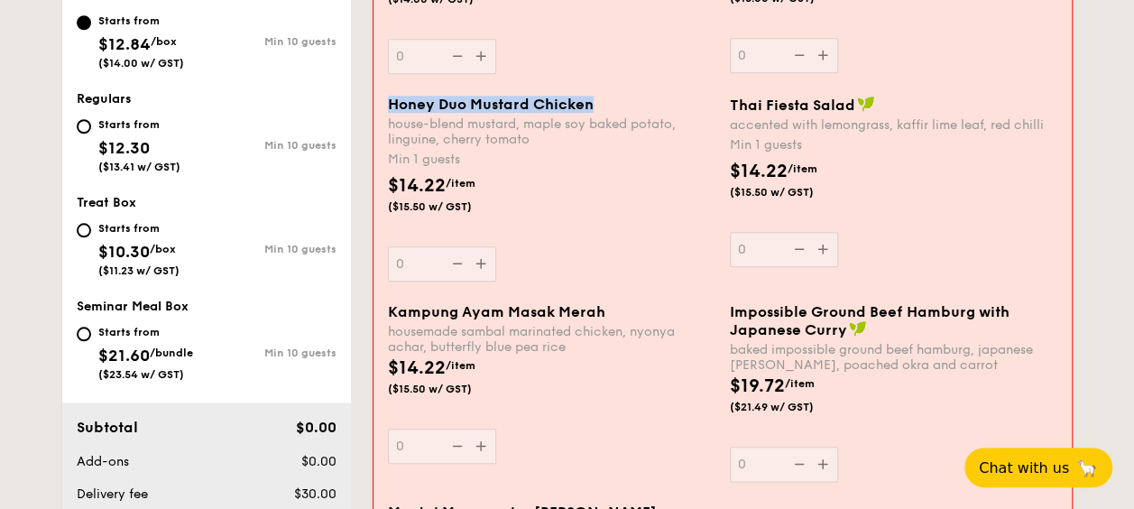
drag, startPoint x: 590, startPoint y: 104, endPoint x: 392, endPoint y: 105, distance: 198.5
click at [392, 105] on span "Honey Duo Mustard Chicken" at bounding box center [491, 104] width 206 height 17
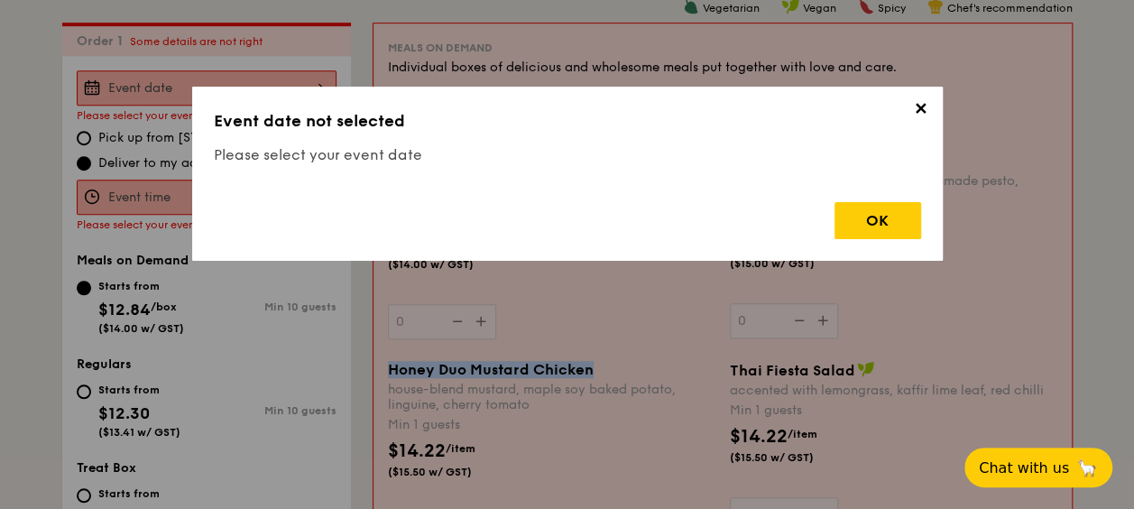
scroll to position [532, 0]
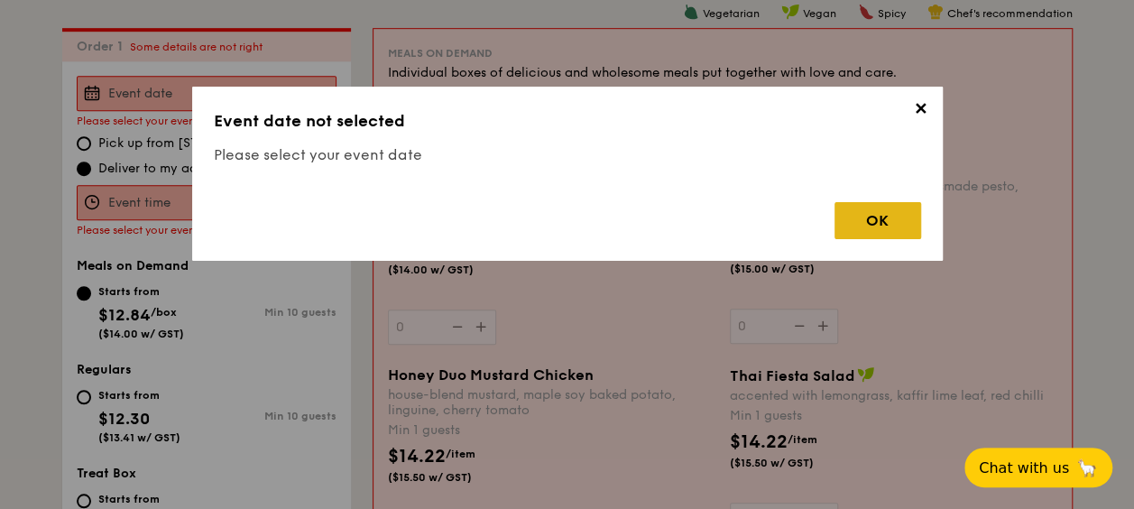
click at [871, 226] on div "OK" at bounding box center [877, 220] width 87 height 37
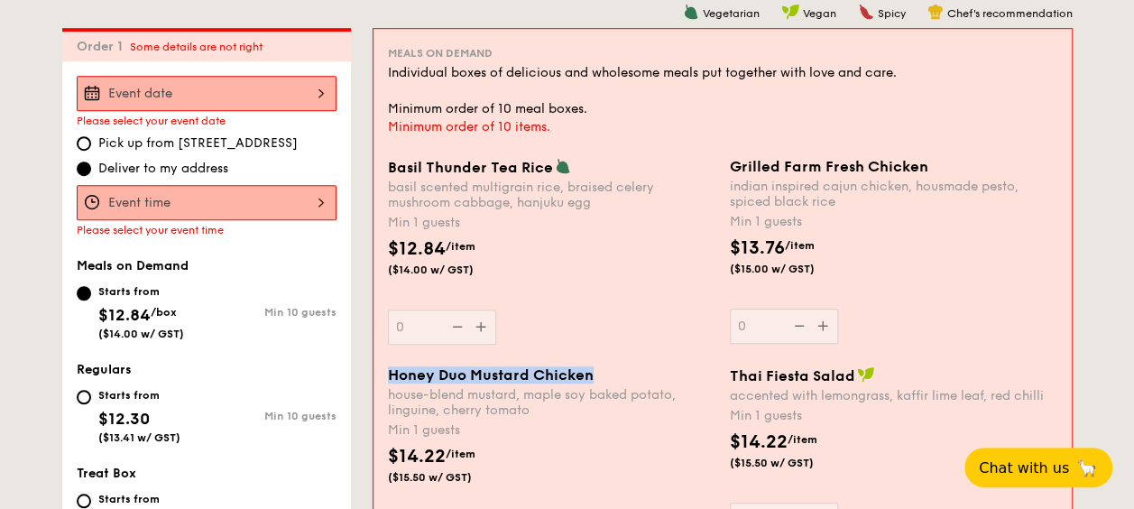
drag, startPoint x: 594, startPoint y: 374, endPoint x: 391, endPoint y: 377, distance: 203.0
click at [391, 377] on div "Honey Duo Mustard Chicken" at bounding box center [551, 374] width 327 height 17
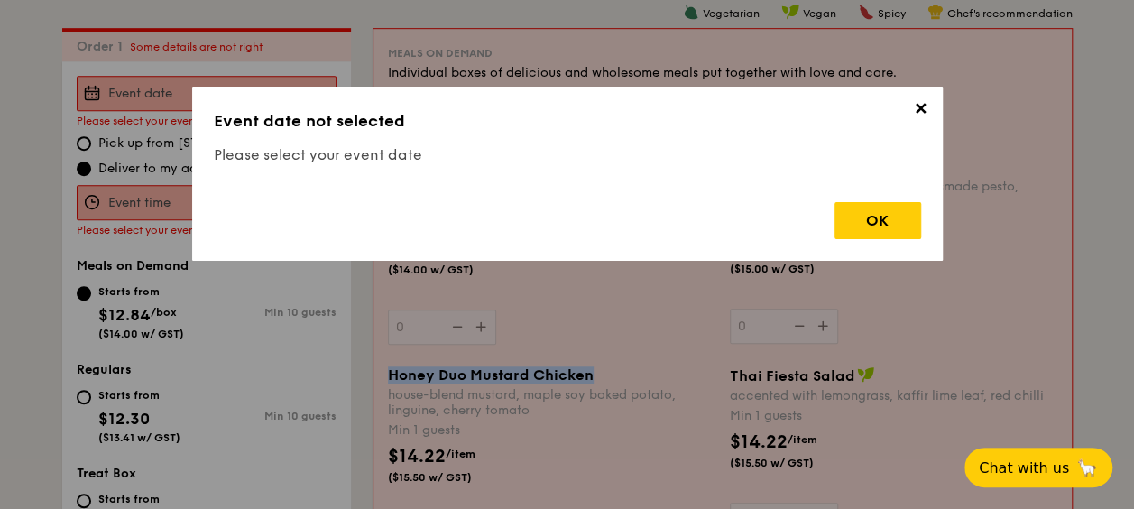
copy span "Honey Duo Mustard Chicken"
click at [346, 105] on div "✕ Event date not selected Please select your event date OK" at bounding box center [567, 174] width 751 height 174
click at [915, 111] on span "✕" at bounding box center [920, 111] width 25 height 25
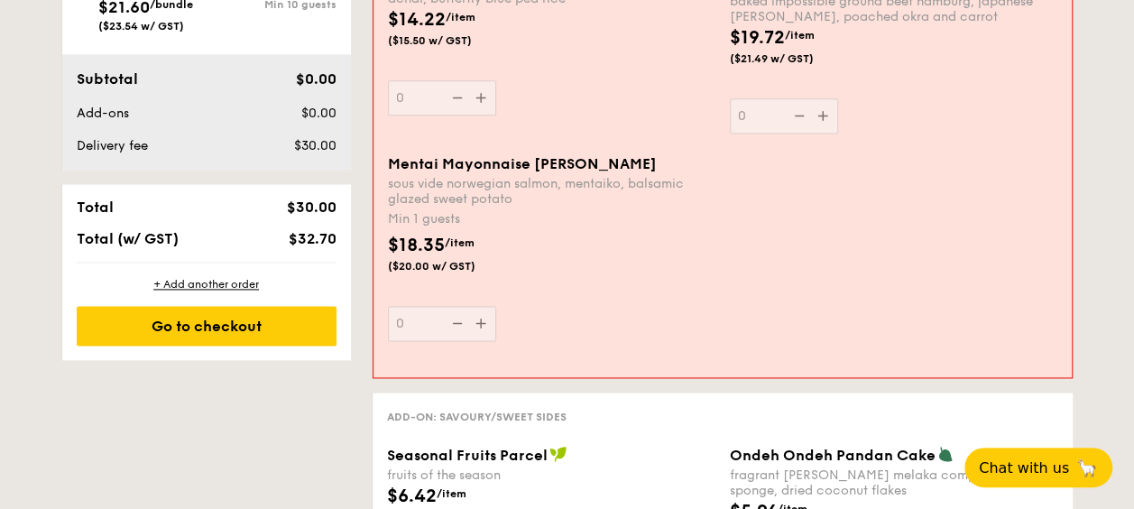
scroll to position [1116, 0]
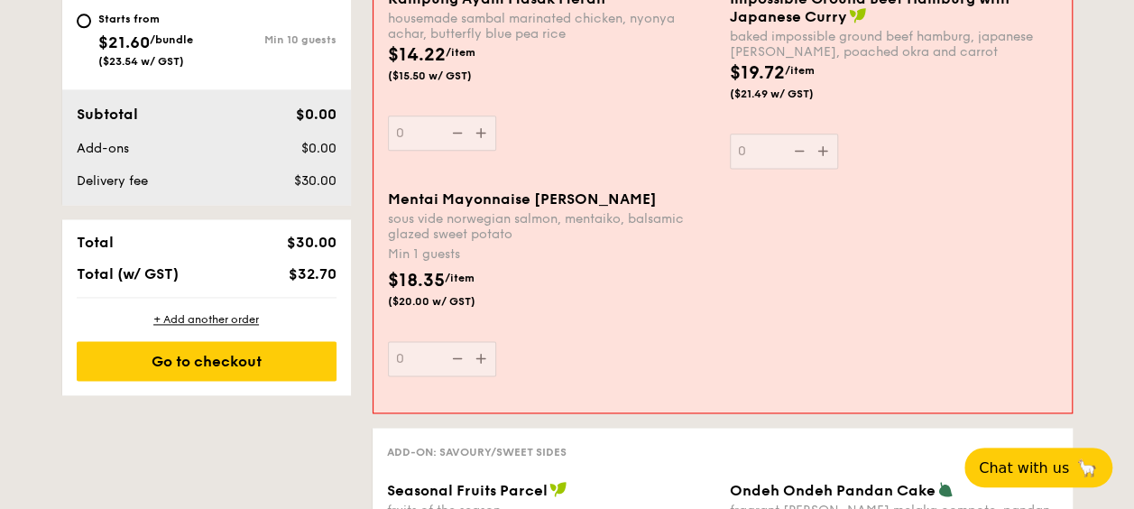
click at [423, 204] on span "Mentai Mayonnaise [PERSON_NAME]" at bounding box center [522, 198] width 269 height 17
click at [423, 341] on input "0" at bounding box center [442, 358] width 108 height 35
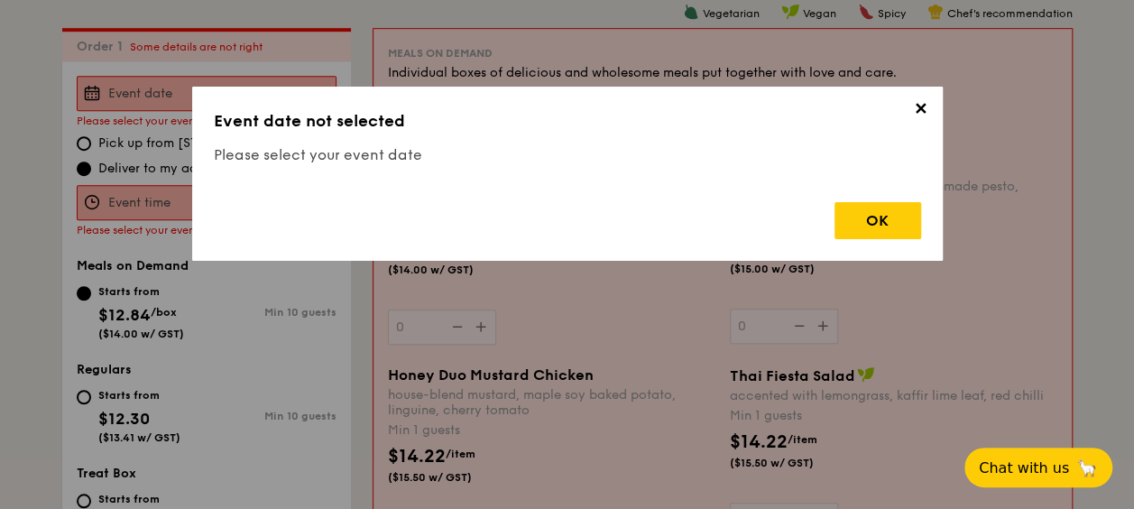
click at [917, 114] on span "✕" at bounding box center [920, 111] width 25 height 25
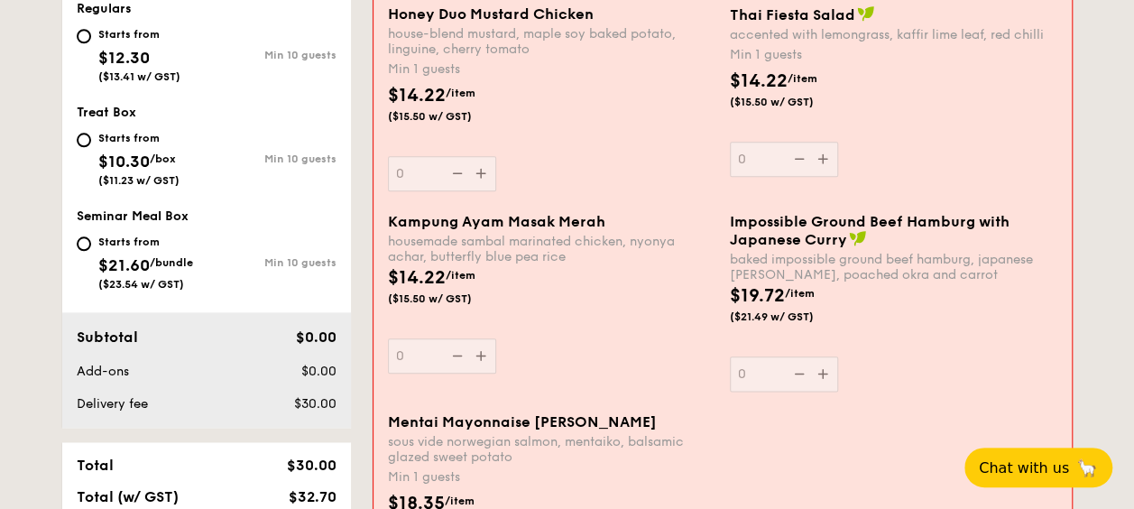
scroll to position [983, 0]
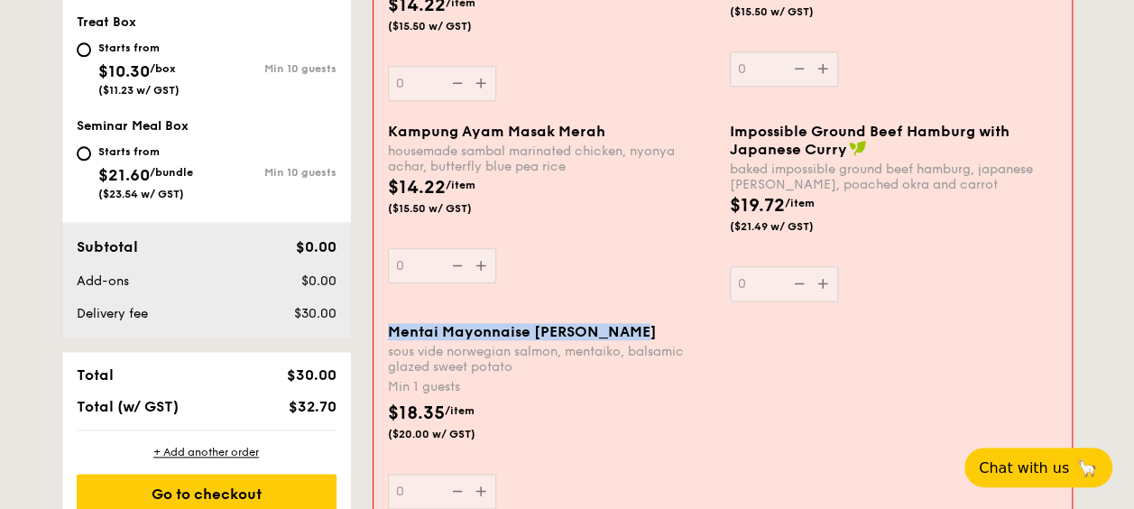
drag, startPoint x: 641, startPoint y: 327, endPoint x: 391, endPoint y: 326, distance: 249.9
click at [391, 326] on div "Mentai Mayonnaise [PERSON_NAME]" at bounding box center [551, 331] width 327 height 17
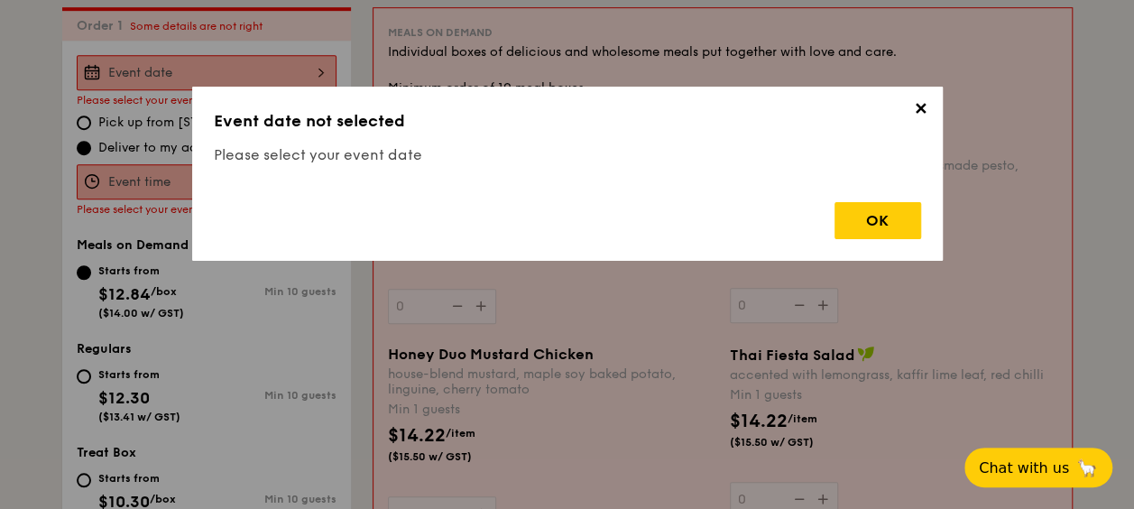
scroll to position [532, 0]
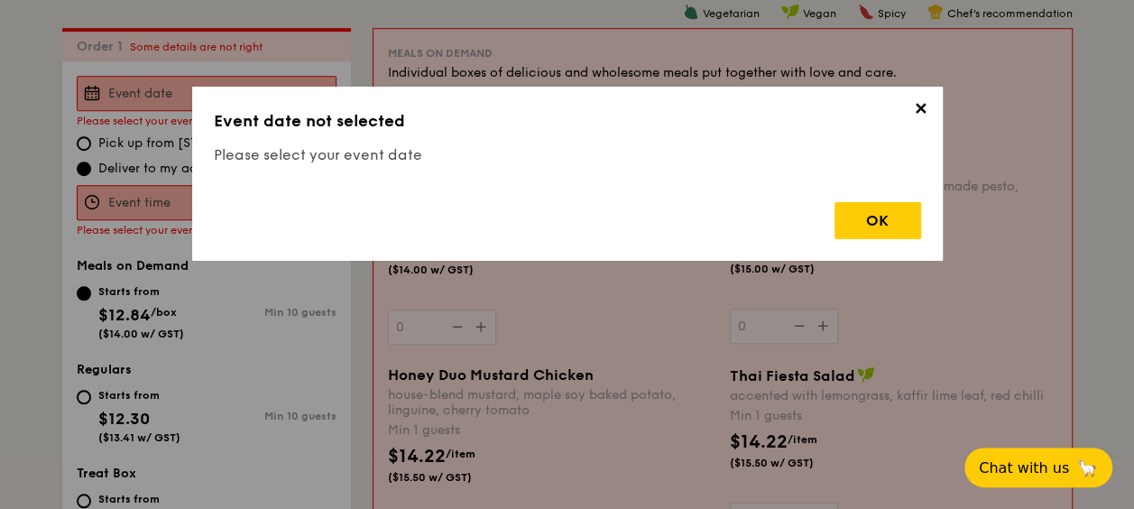
copy span "Mentai Mayonnaise [PERSON_NAME]"
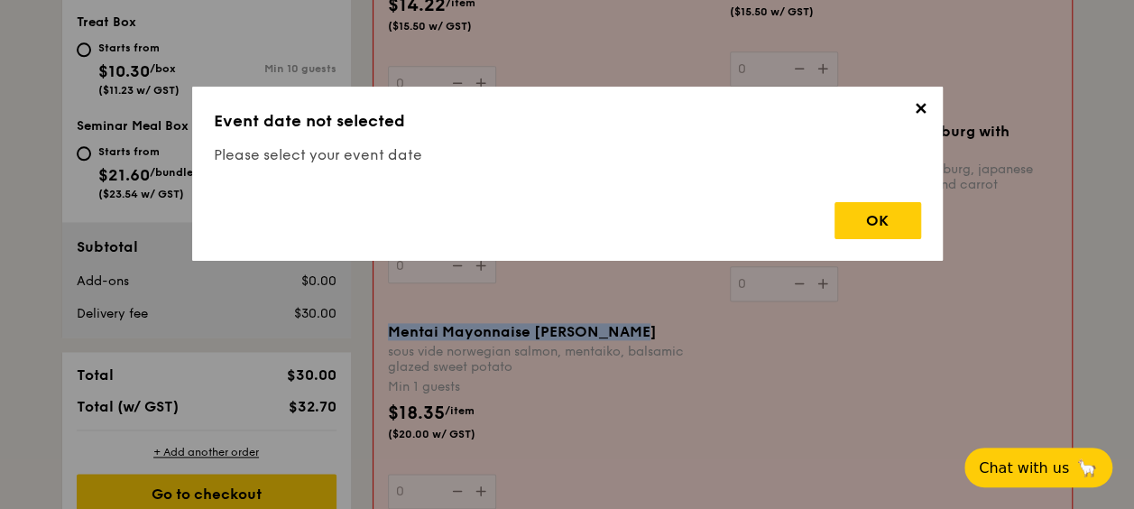
scroll to position [983, 0]
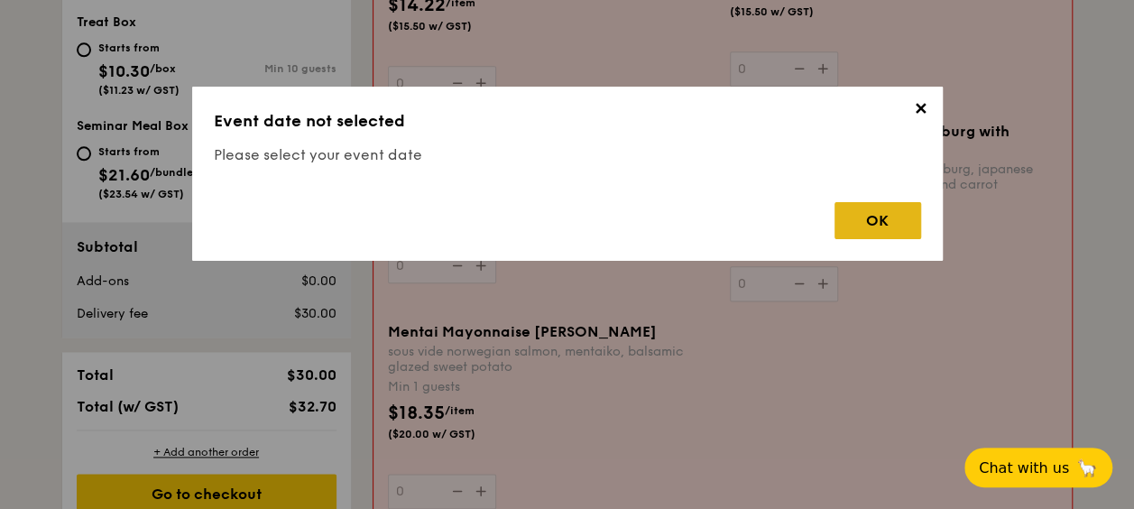
click at [884, 215] on div "OK" at bounding box center [877, 220] width 87 height 37
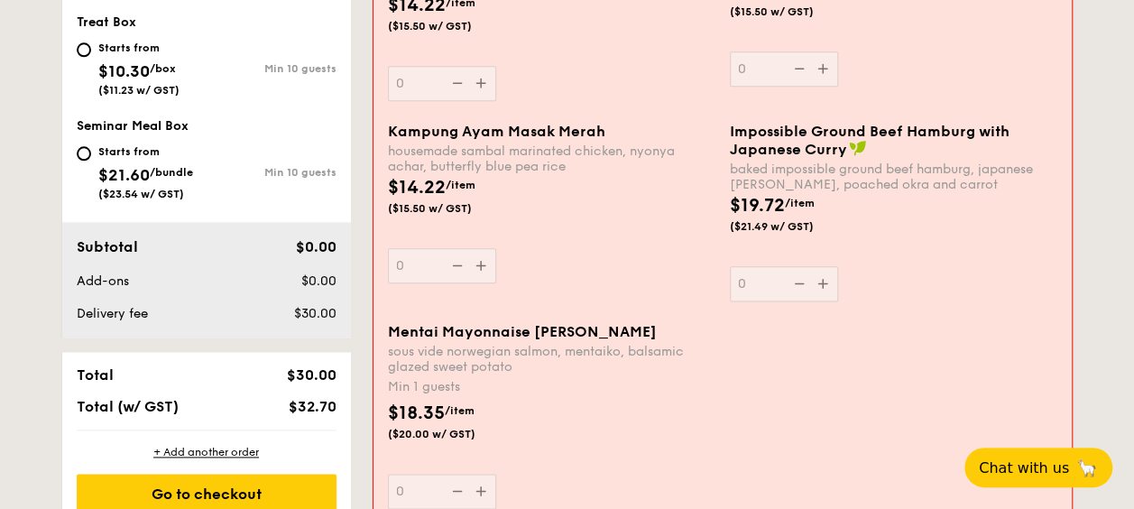
click at [440, 306] on div "Kampung Ayam Masak Merah housemade sambal marinated chicken, nyonya achar, butt…" at bounding box center [723, 223] width 684 height 200
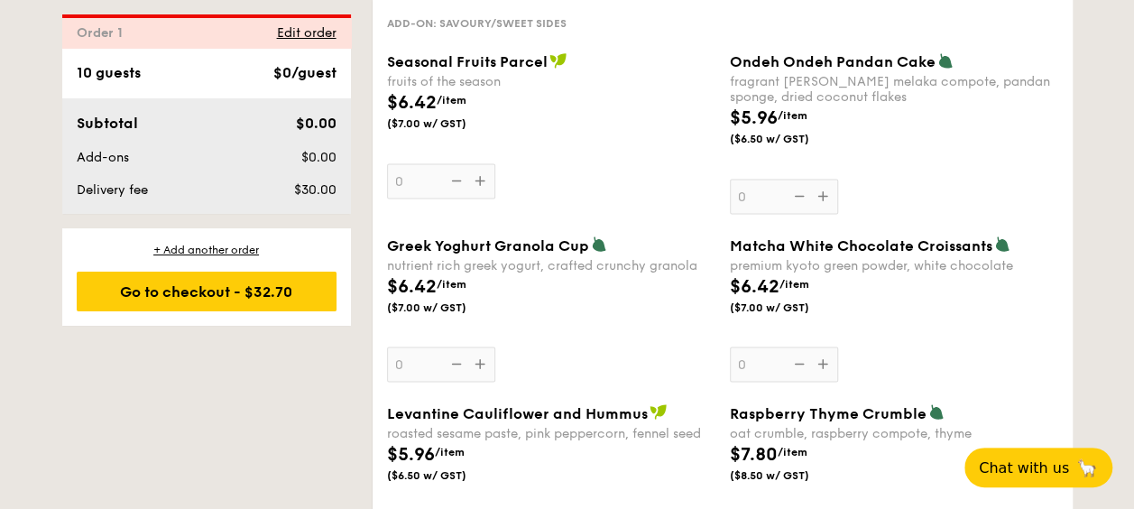
scroll to position [1508, 0]
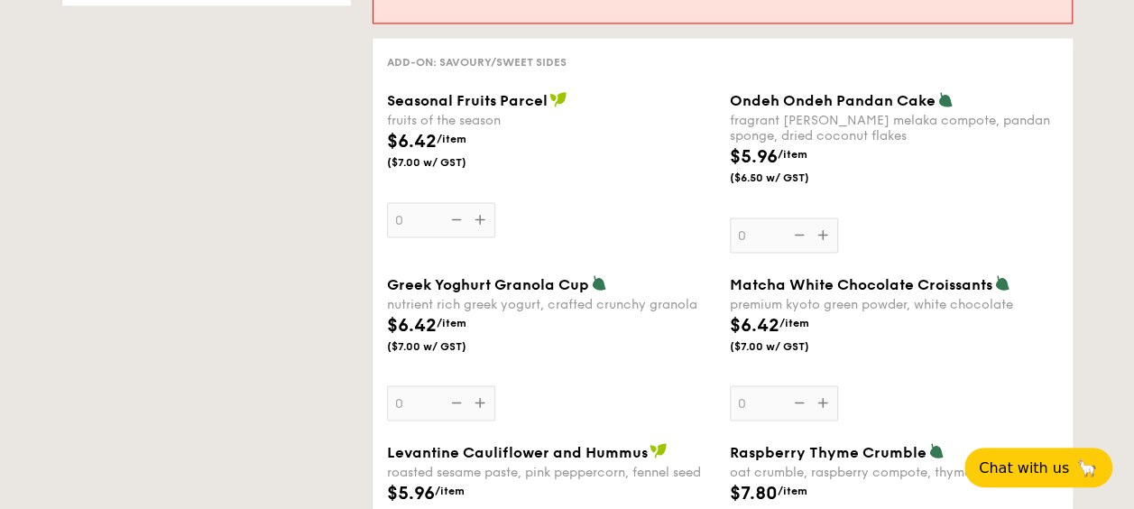
scroll to position [1488, 0]
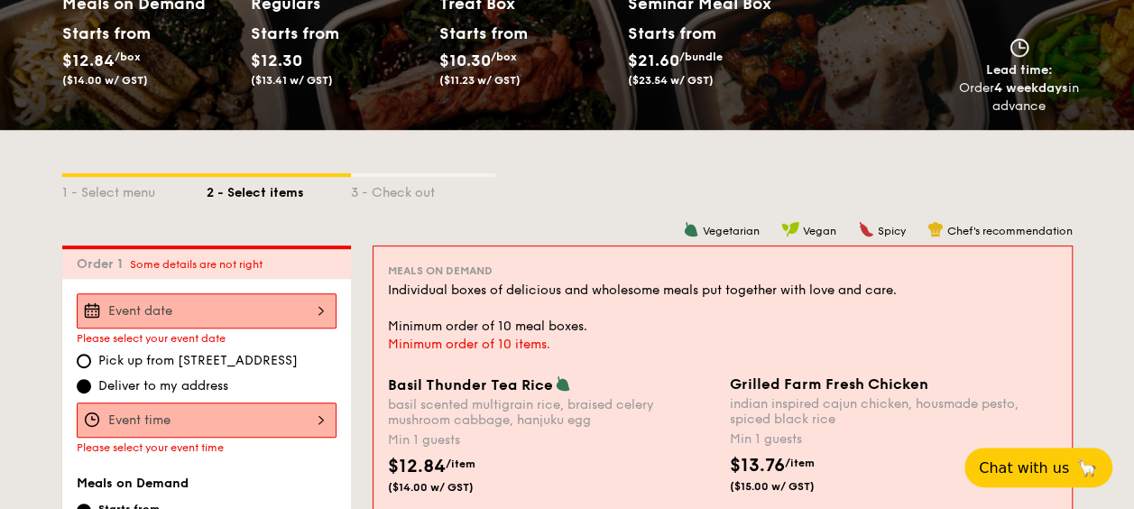
select select
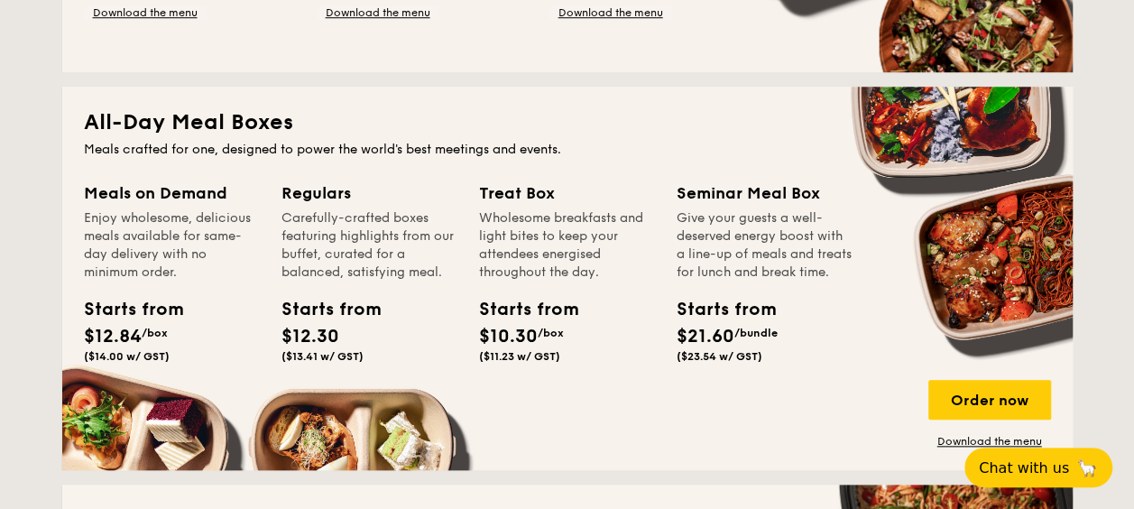
scroll to position [812, 0]
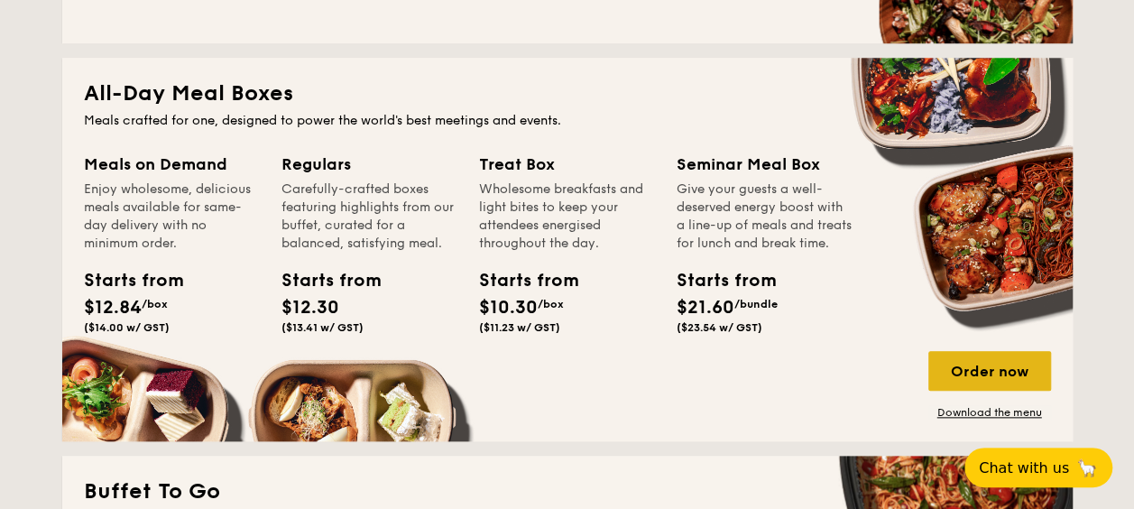
click at [976, 362] on div "Order now" at bounding box center [989, 371] width 123 height 40
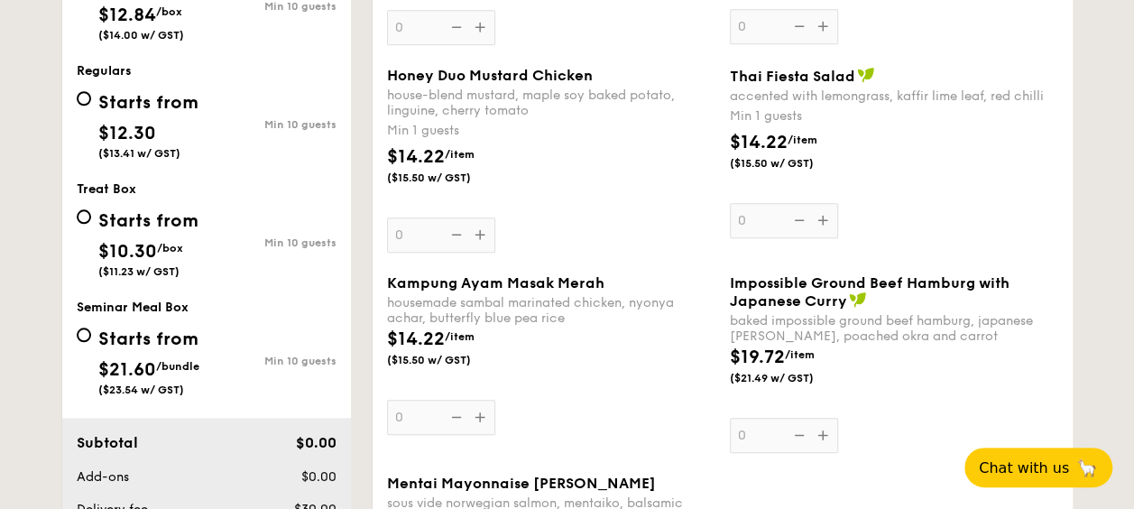
scroll to position [812, 0]
click at [85, 336] on input "Starts from $21.60 /bundle ($23.54 w/ GST) Min 10 guests" at bounding box center [84, 335] width 14 height 14
radio input "true"
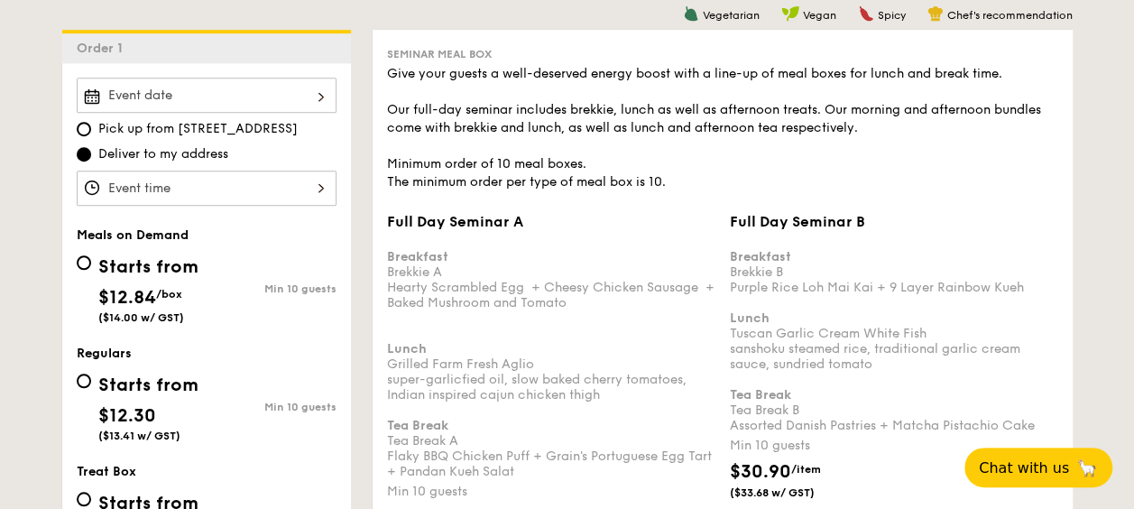
scroll to position [451, 0]
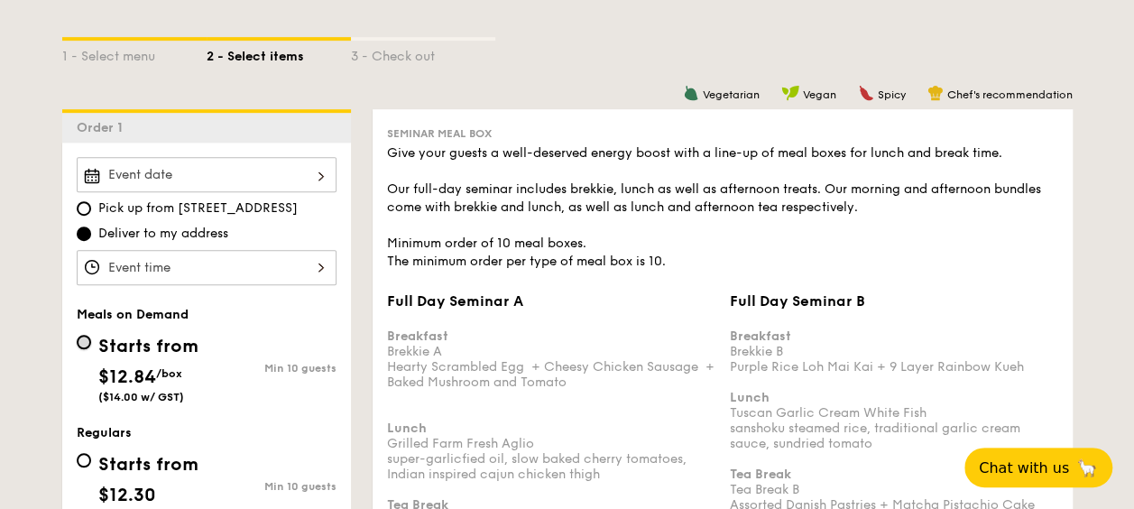
click at [83, 337] on input "Starts from $12.84 /box ($14.00 w/ GST) Min 10 guests" at bounding box center [84, 342] width 14 height 14
radio input "true"
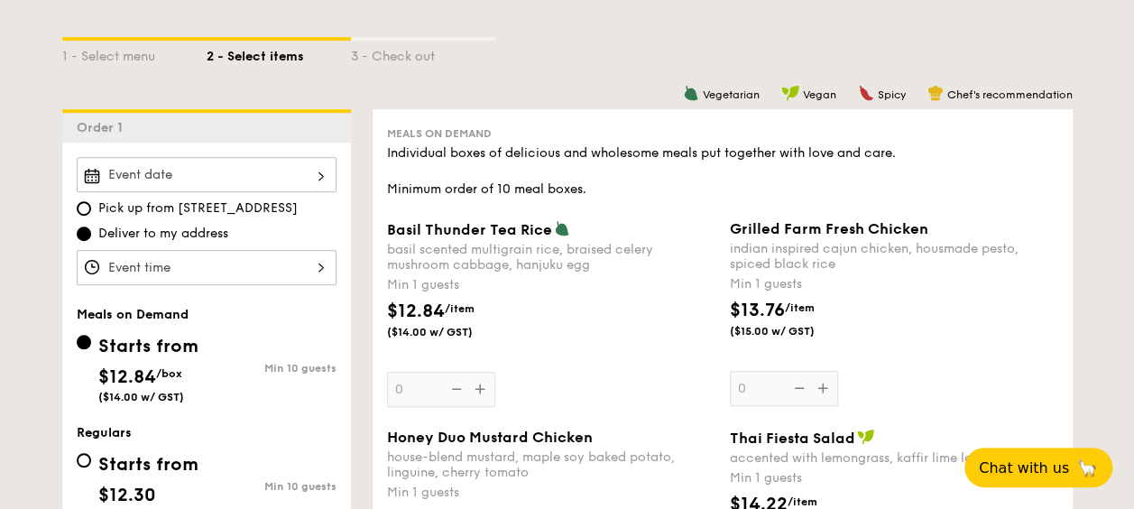
click at [563, 90] on div "Vegetarian Vegan Spicy Chef's recommendation" at bounding box center [723, 93] width 700 height 17
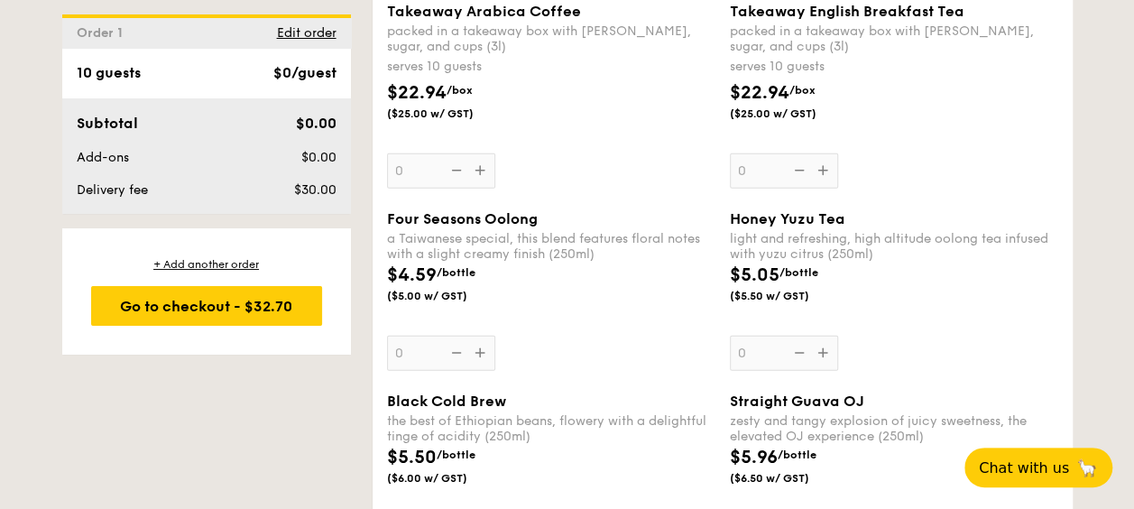
scroll to position [2436, 0]
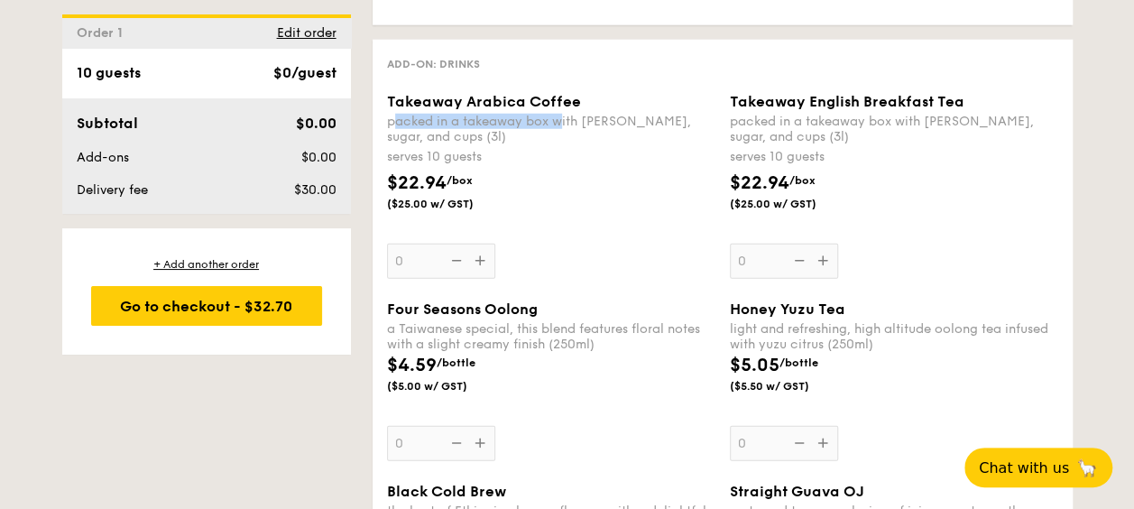
drag, startPoint x: 396, startPoint y: 119, endPoint x: 561, endPoint y: 120, distance: 165.1
click at [561, 120] on div "packed in a takeaway box with [PERSON_NAME], sugar, and cups (3l)" at bounding box center [551, 129] width 328 height 31
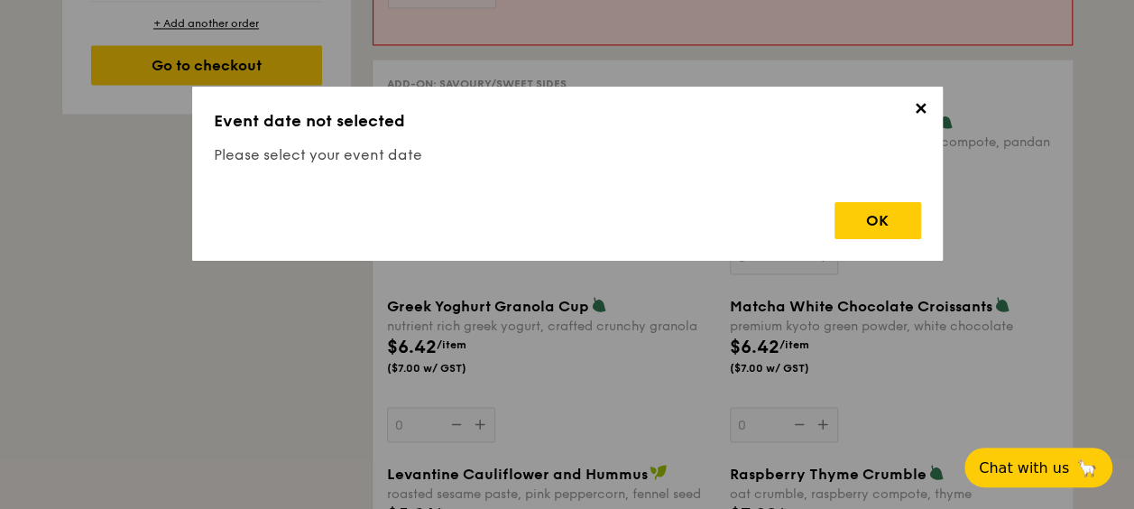
scroll to position [532, 0]
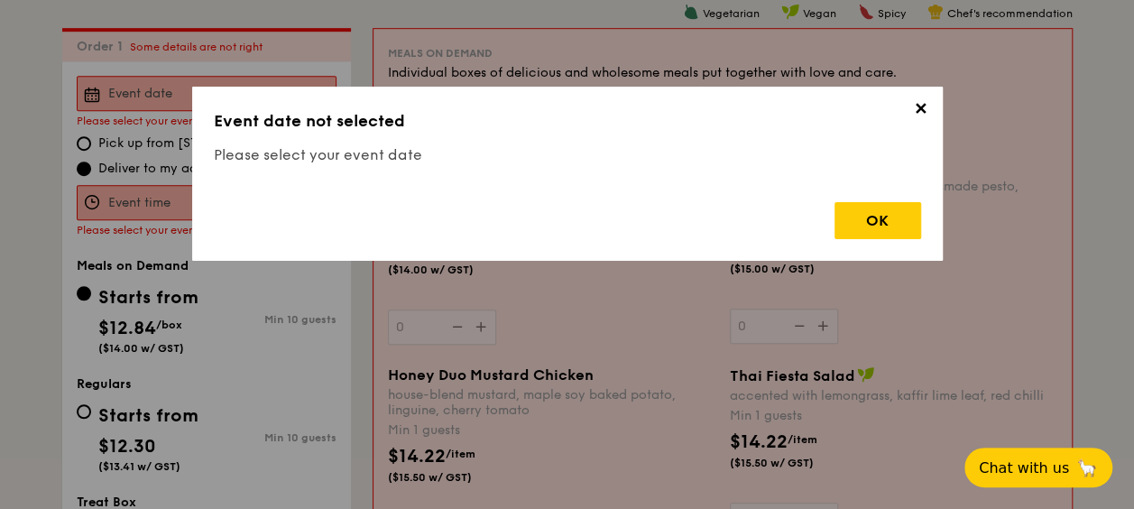
click at [919, 110] on span "✕" at bounding box center [920, 111] width 25 height 25
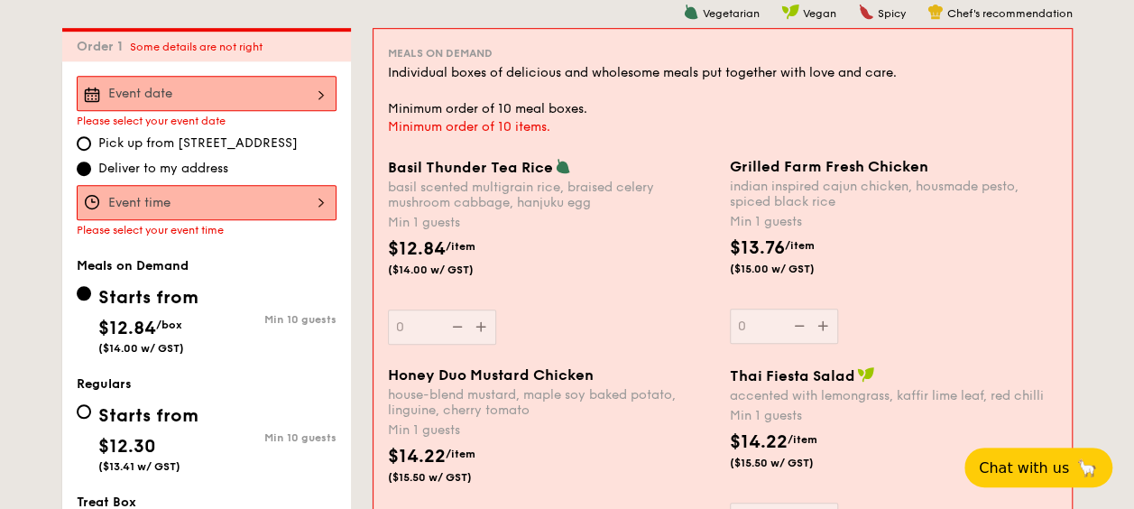
select select
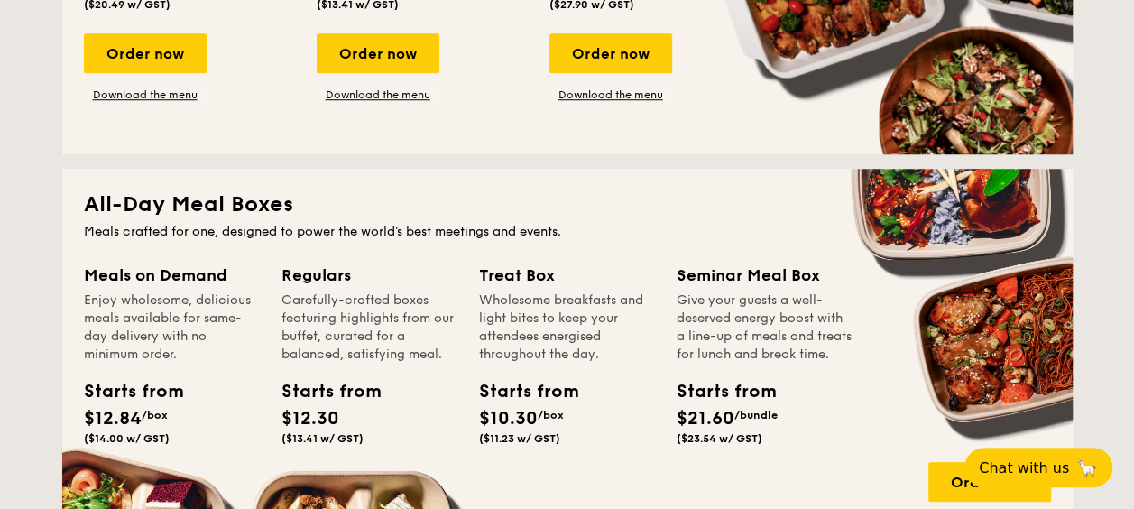
scroll to position [813, 0]
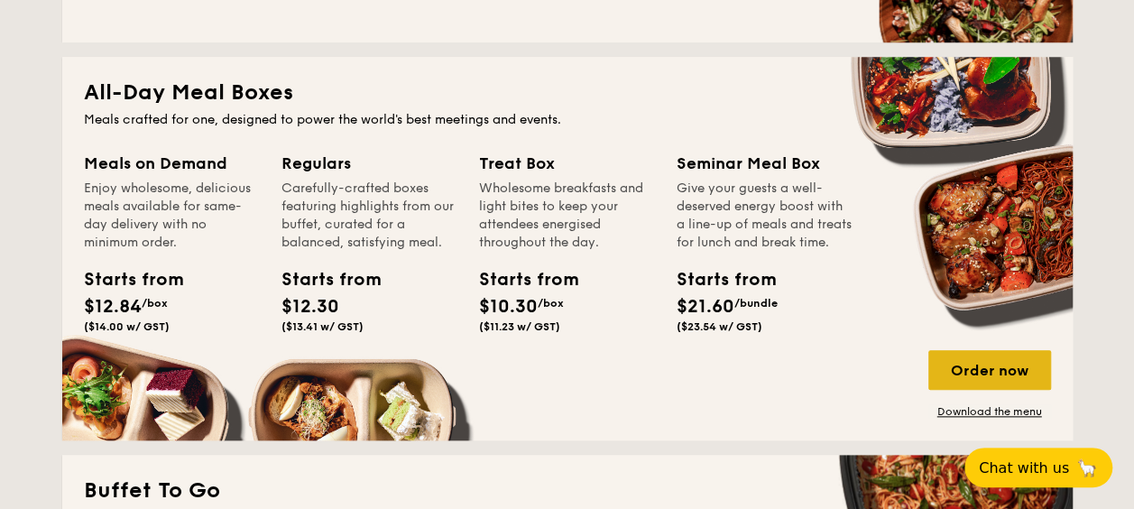
click at [996, 366] on div "Order now" at bounding box center [989, 370] width 123 height 40
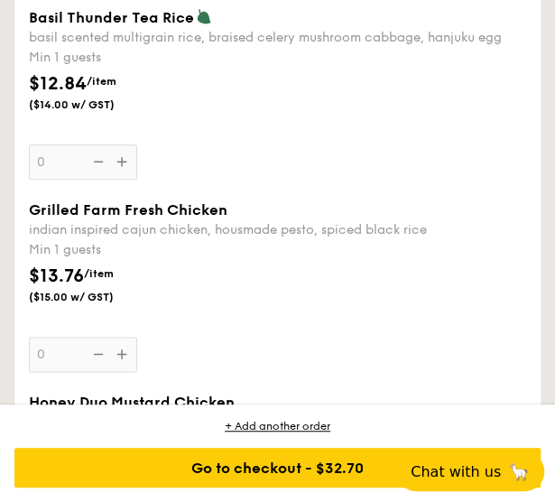
scroll to position [2075, 0]
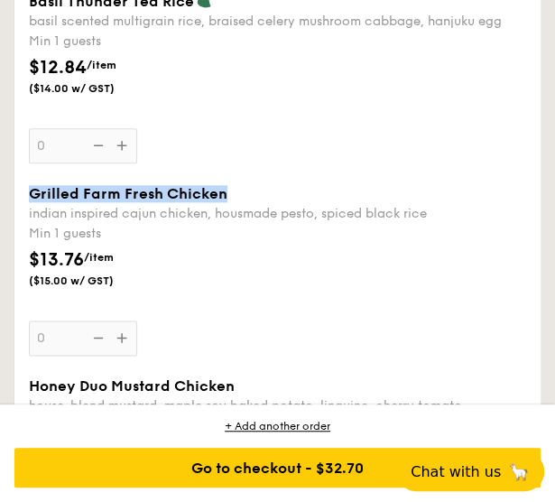
drag, startPoint x: 251, startPoint y: 198, endPoint x: 32, endPoint y: 198, distance: 219.2
click at [32, 198] on div "Grilled Farm Fresh Chicken" at bounding box center [277, 193] width 497 height 17
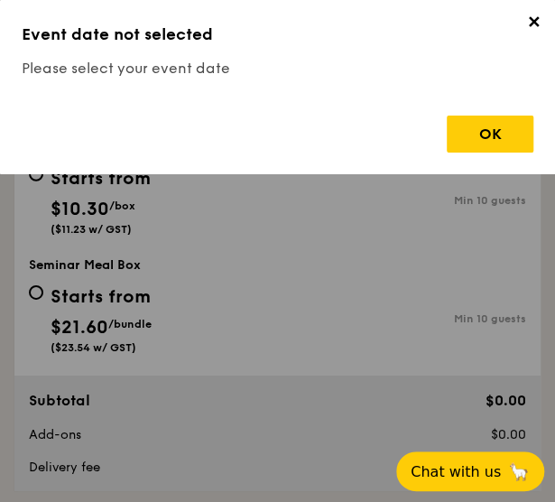
scroll to position [1222, 0]
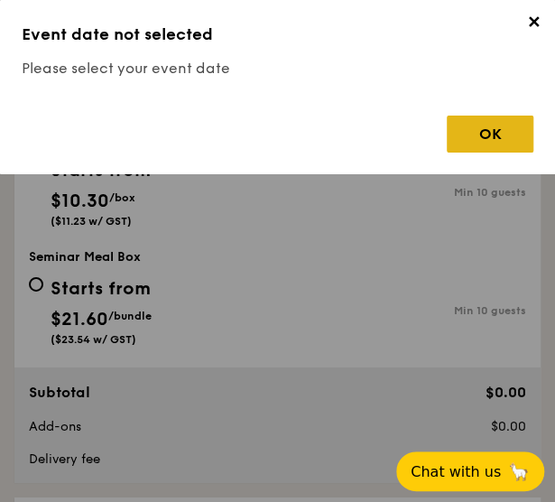
click at [511, 132] on div "OK" at bounding box center [490, 133] width 87 height 37
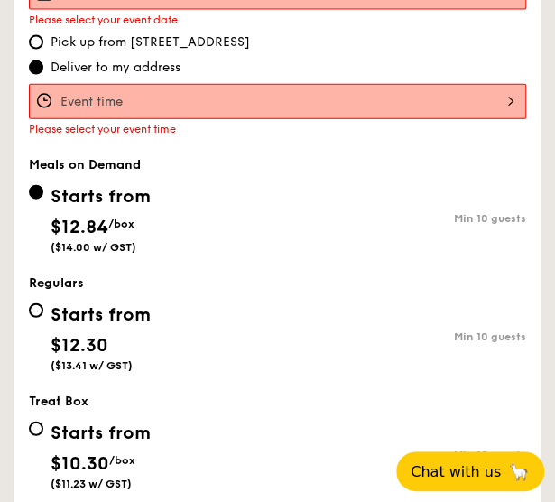
scroll to position [952, 0]
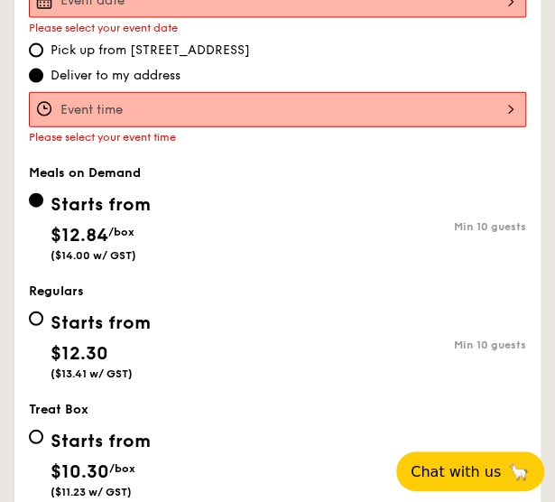
click at [229, 102] on div at bounding box center [277, 109] width 497 height 35
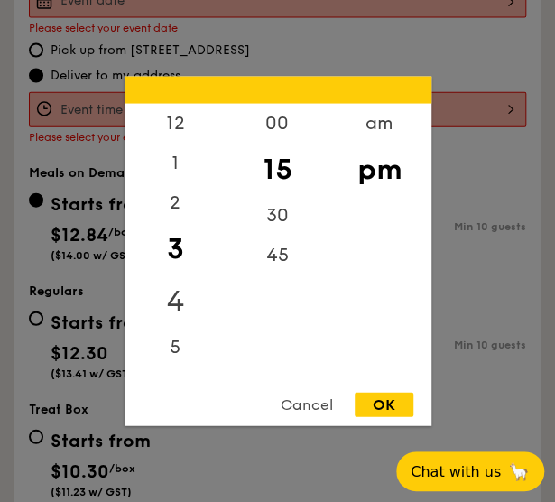
drag, startPoint x: 176, startPoint y: 284, endPoint x: 189, endPoint y: 302, distance: 22.0
click at [176, 284] on div "4" at bounding box center [175, 301] width 102 height 52
click at [383, 402] on div "OK" at bounding box center [384, 404] width 59 height 24
type input "4:15PM"
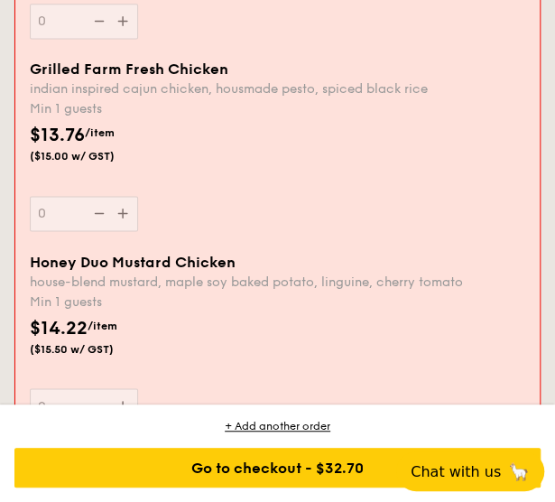
scroll to position [2305, 0]
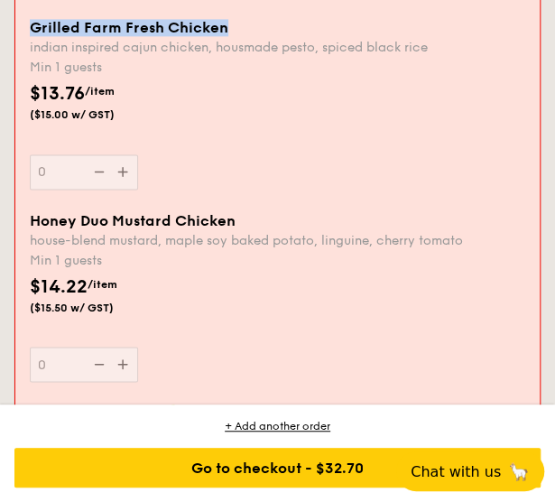
drag, startPoint x: 29, startPoint y: 33, endPoint x: 224, endPoint y: 32, distance: 194.9
click at [224, 32] on span "Grilled Farm Fresh Chicken" at bounding box center [129, 27] width 198 height 17
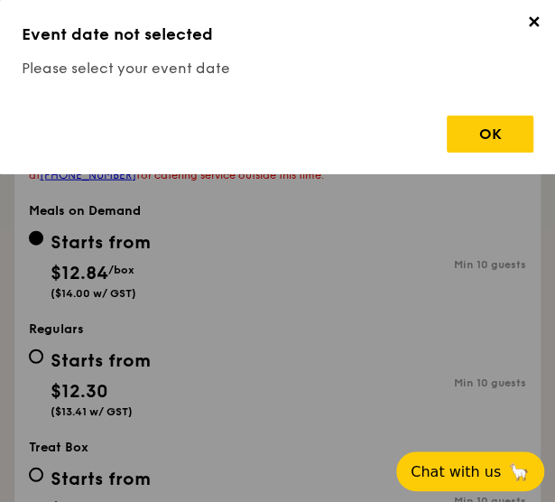
scroll to position [862, 0]
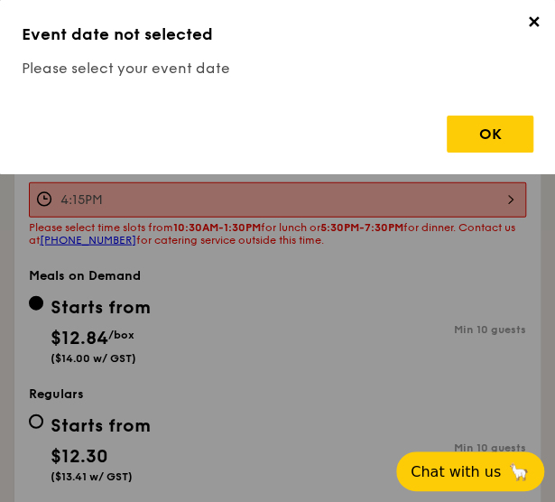
copy span "Grilled Farm Fresh Chicken"
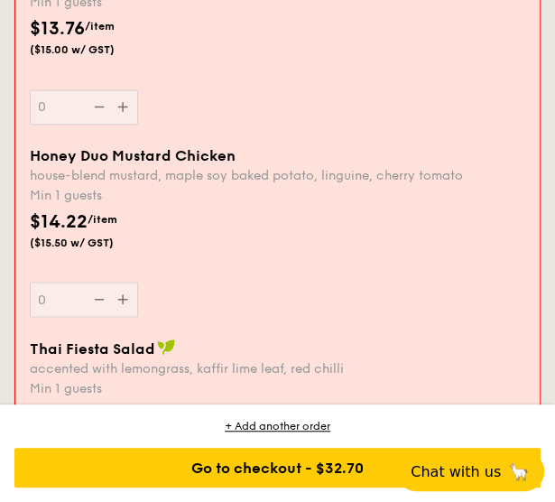
scroll to position [2395, 0]
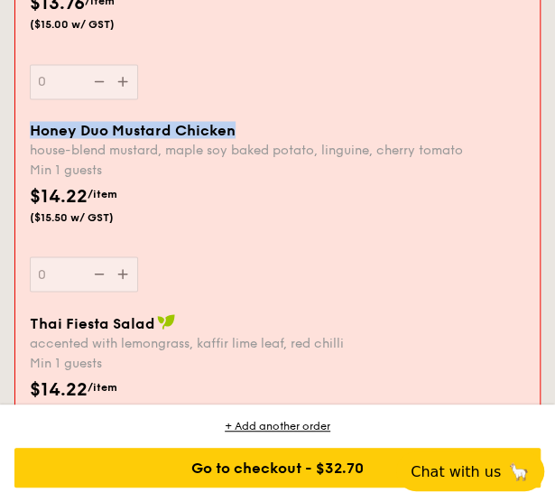
drag, startPoint x: 245, startPoint y: 134, endPoint x: 25, endPoint y: 133, distance: 220.1
click at [25, 133] on div "Honey Duo Mustard Chicken house-blend mustard, maple soy baked potato, linguine…" at bounding box center [278, 206] width 510 height 171
copy span "Honey Duo Mustard Chicken"
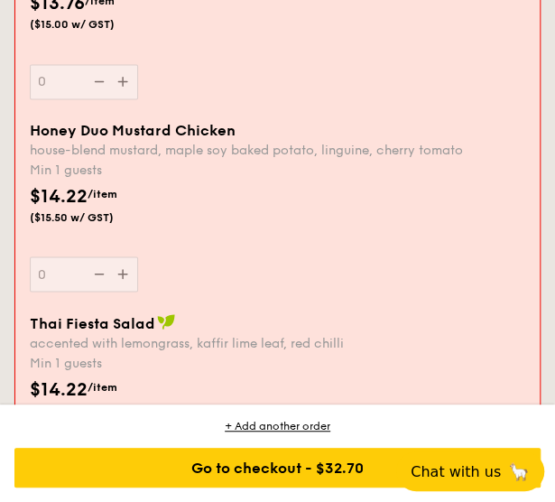
click at [240, 243] on div "$14.22 /item ($15.50 w/ GST)" at bounding box center [278, 213] width 510 height 63
click at [138, 256] on input "0" at bounding box center [84, 273] width 108 height 35
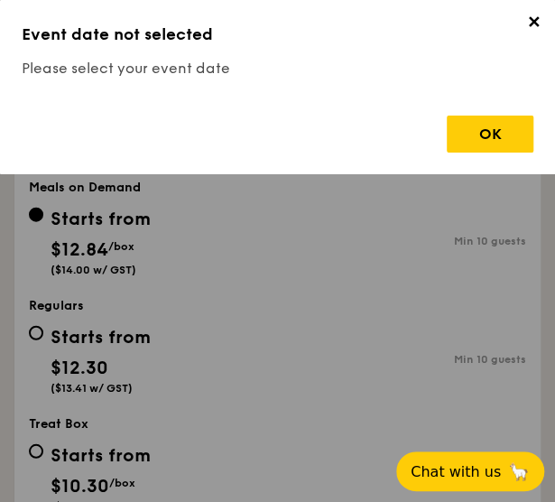
scroll to position [951, 0]
click at [535, 25] on span "✕" at bounding box center [533, 25] width 25 height 25
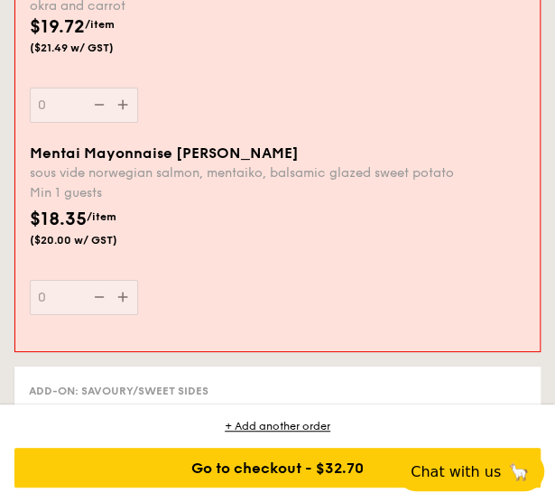
scroll to position [3116, 0]
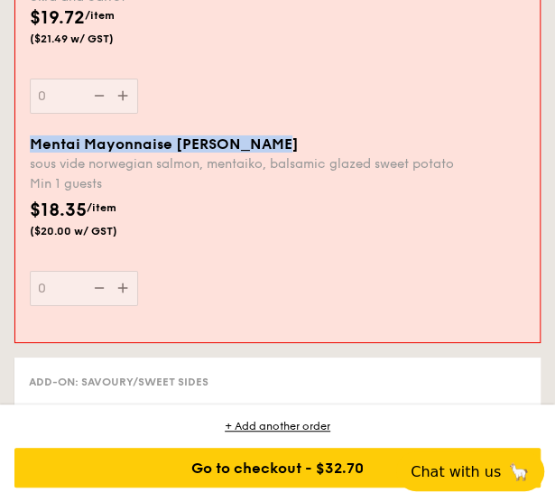
drag, startPoint x: 273, startPoint y: 146, endPoint x: 33, endPoint y: 140, distance: 240.0
click at [33, 140] on div "Mentai Mayonnaise [PERSON_NAME]" at bounding box center [277, 143] width 495 height 17
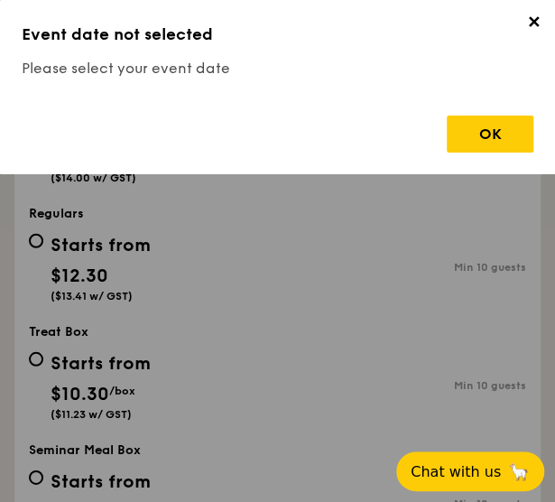
scroll to position [862, 0]
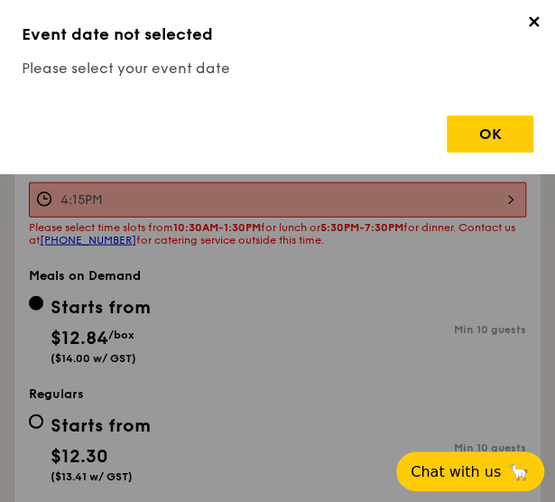
copy span "Mentai Mayonnaise [PERSON_NAME]"
click at [532, 24] on span "✕" at bounding box center [533, 25] width 25 height 25
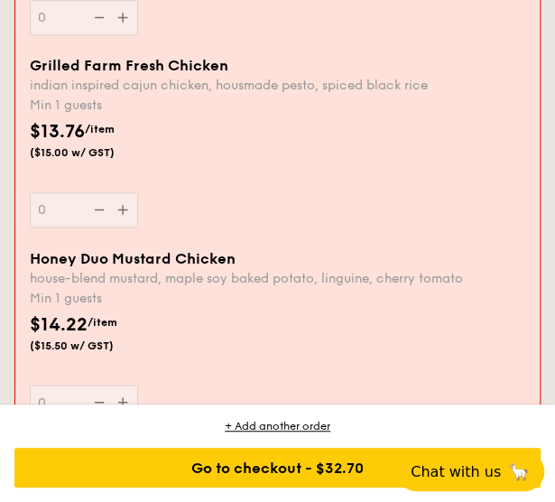
scroll to position [2305, 0]
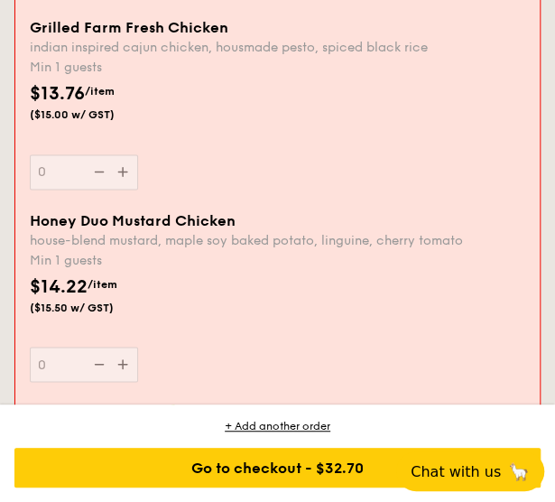
click at [28, 56] on div "Grilled Farm Fresh Chicken indian inspired cajun chicken, housmade pesto, spice…" at bounding box center [278, 104] width 510 height 171
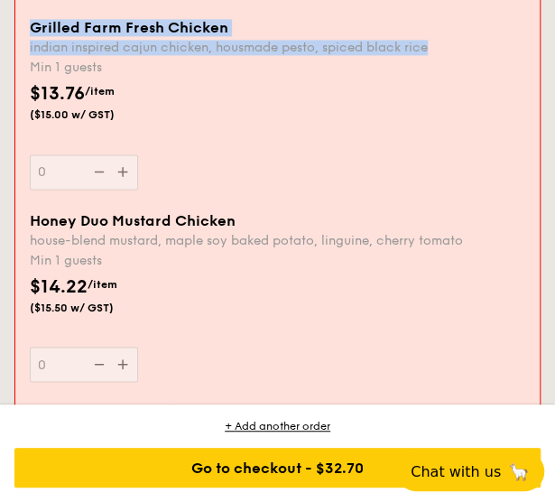
drag, startPoint x: 32, startPoint y: 28, endPoint x: 431, endPoint y: 44, distance: 400.0
click at [431, 44] on div "Grilled Farm Fresh Chicken indian inspired cajun chicken, housmade pesto, spice…" at bounding box center [277, 37] width 495 height 36
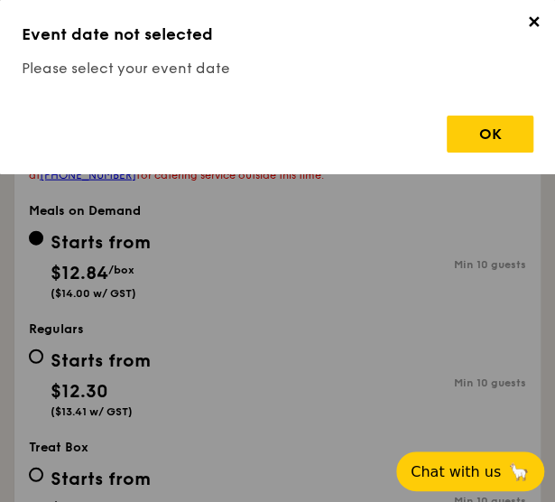
scroll to position [862, 0]
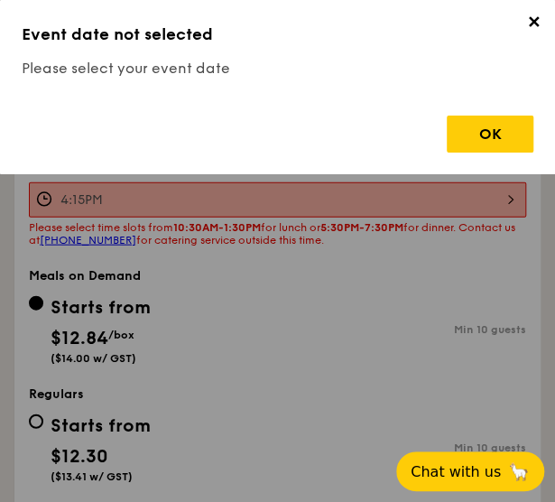
copy div "Grilled Farm Fresh Chicken indian inspired cajun chicken, housmade pesto, spice…"
click at [530, 29] on span "✕" at bounding box center [533, 25] width 25 height 25
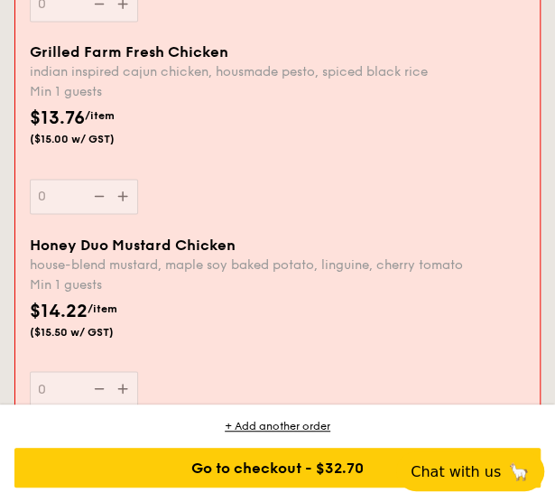
scroll to position [2305, 0]
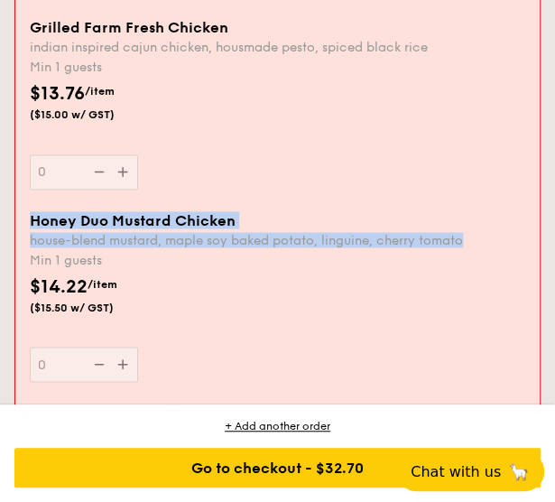
drag, startPoint x: 27, startPoint y: 223, endPoint x: 490, endPoint y: 245, distance: 463.3
click at [490, 245] on div "Honey Duo Mustard Chicken house-blend mustard, maple soy baked potato, linguine…" at bounding box center [278, 296] width 510 height 171
copy div "Honey Duo Mustard Chicken house-blend mustard, maple soy baked potato, linguine…"
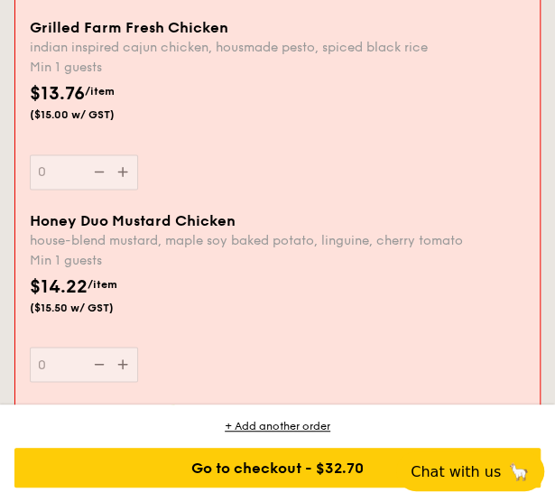
click at [265, 201] on div "Basil Thunder Tea [PERSON_NAME] scented multigrain rice, braised celery mushroo…" at bounding box center [278, 18] width 510 height 385
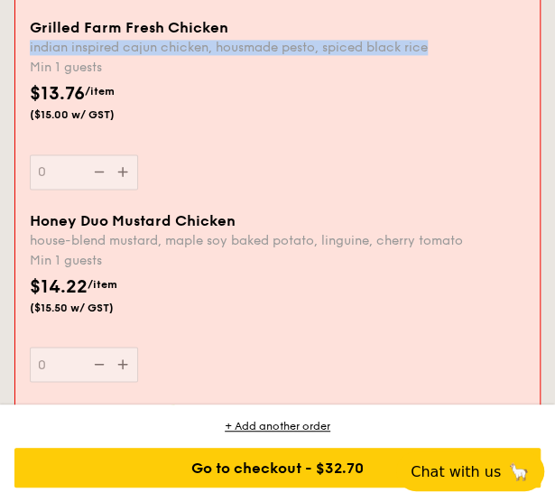
drag, startPoint x: 27, startPoint y: 57, endPoint x: 440, endPoint y: 53, distance: 413.2
click at [440, 53] on div "Grilled Farm Fresh Chicken indian inspired cajun chicken, housmade pesto, spice…" at bounding box center [278, 104] width 510 height 171
copy div "indian inspired cajun chicken, housmade pesto, spiced black rice"
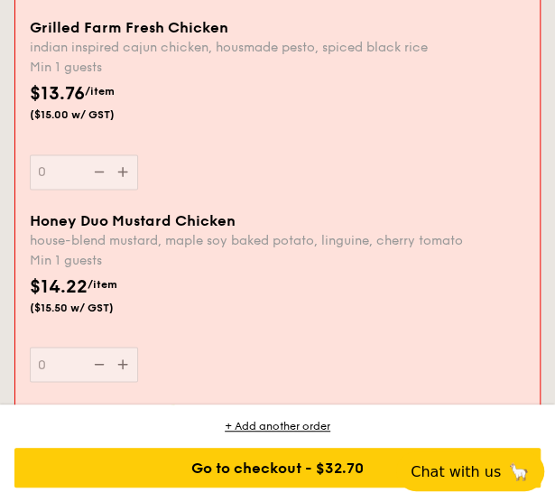
click at [442, 95] on div "$13.76 /item ($15.00 w/ GST)" at bounding box center [278, 111] width 510 height 63
click at [138, 154] on input "0" at bounding box center [84, 171] width 108 height 35
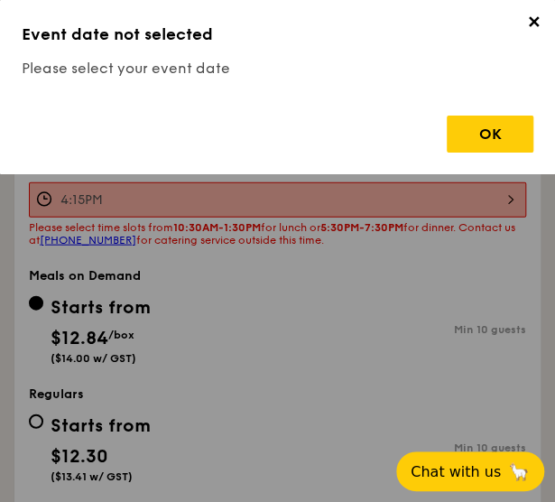
scroll to position [2229, 0]
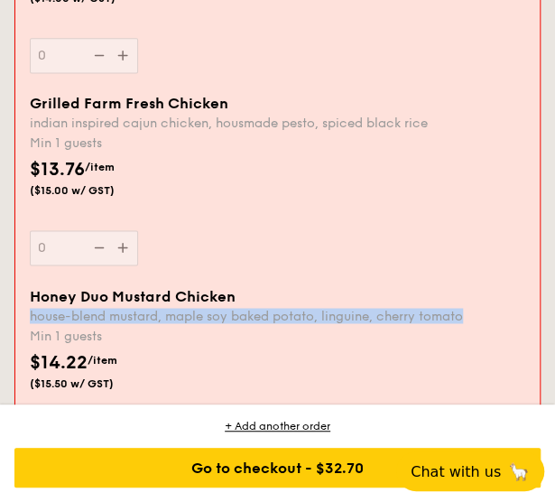
drag, startPoint x: 32, startPoint y: 319, endPoint x: 477, endPoint y: 321, distance: 445.7
click at [477, 321] on div "house-blend mustard, maple soy baked potato, linguine, cherry tomato" at bounding box center [277, 315] width 495 height 15
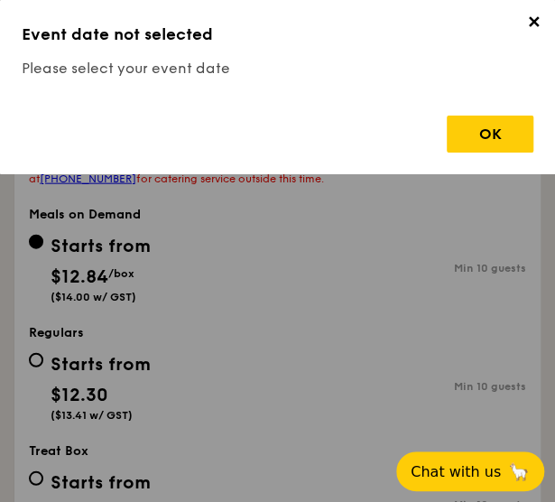
scroll to position [862, 0]
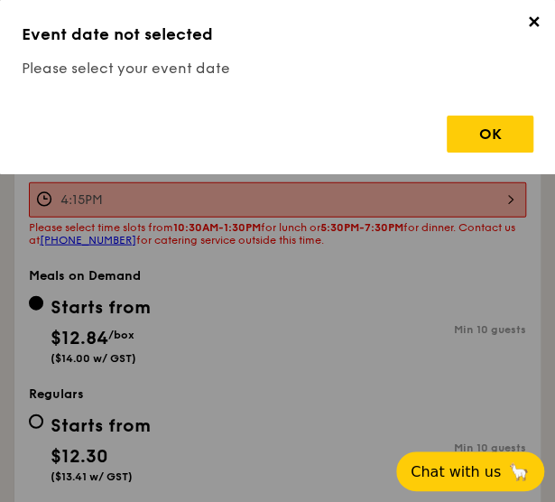
copy div "house-blend mustard, maple soy baked potato, linguine, cherry tomato"
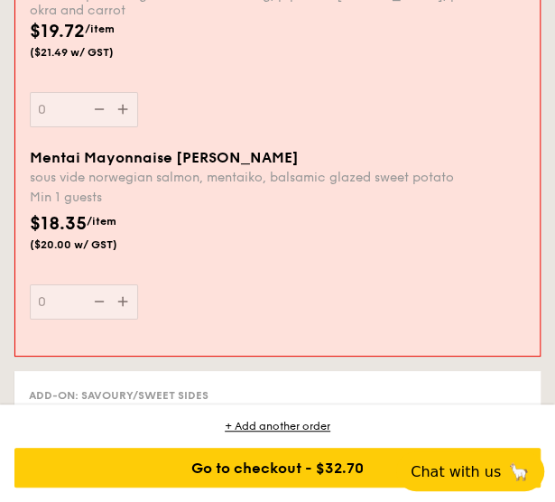
scroll to position [3117, 0]
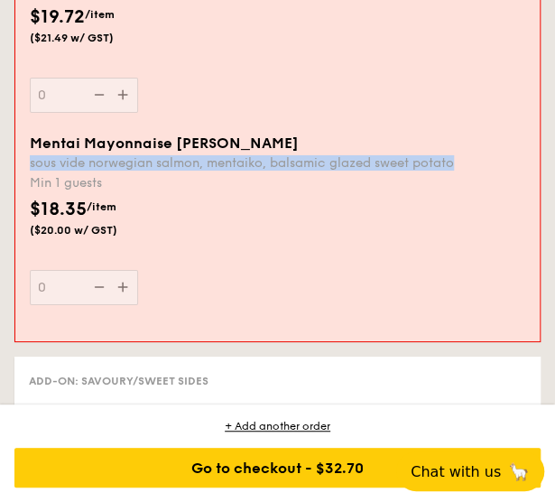
drag, startPoint x: 31, startPoint y: 164, endPoint x: 470, endPoint y: 161, distance: 439.3
click at [470, 161] on div "sous vide norwegian salmon, mentaiko, balsamic glazed sweet potato" at bounding box center [277, 162] width 495 height 15
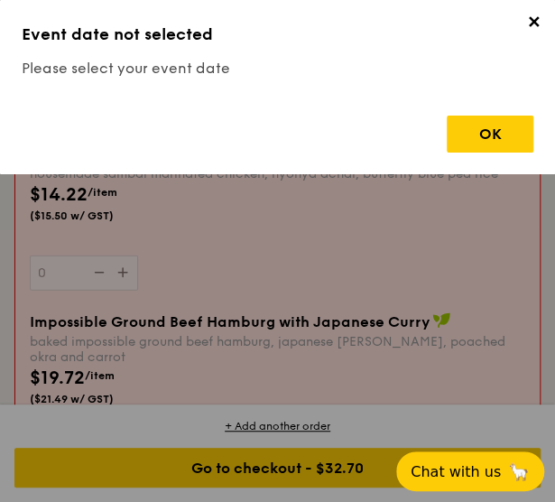
scroll to position [2936, 0]
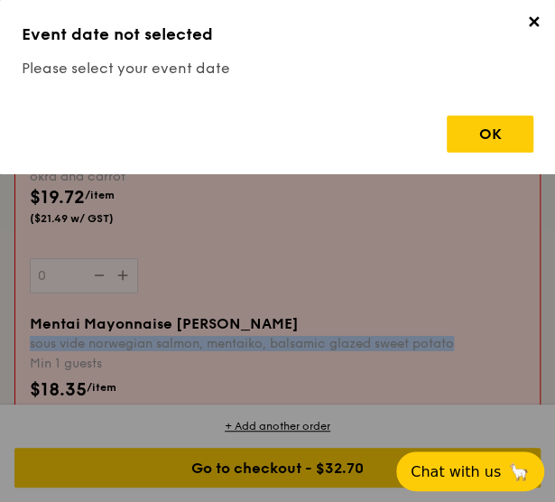
copy div "sous vide norwegian salmon, mentaiko, balsamic glazed sweet potato"
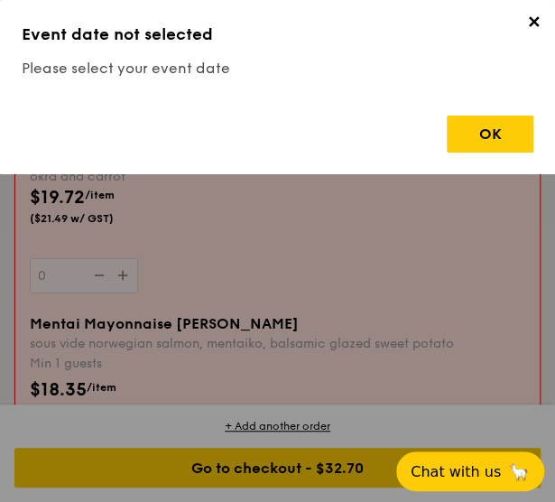
click at [532, 28] on span "✕" at bounding box center [533, 25] width 25 height 25
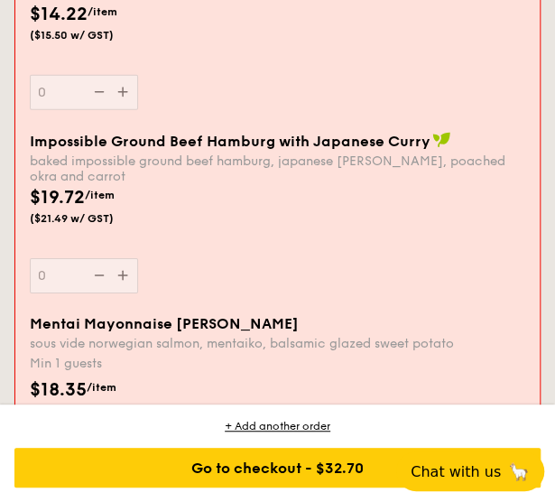
click at [518, 416] on div "+ Add another order Go to checkout - $32.70" at bounding box center [277, 452] width 555 height 97
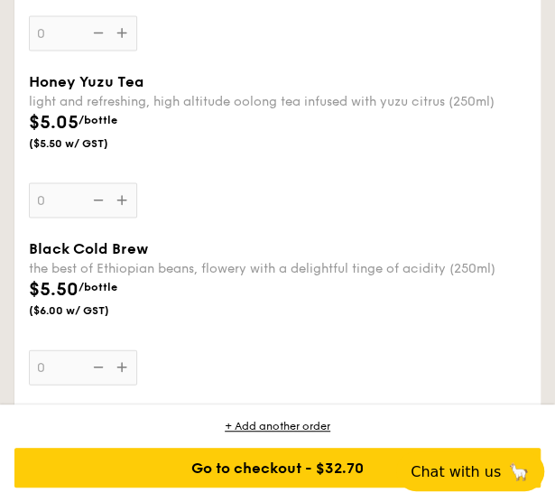
scroll to position [5823, 0]
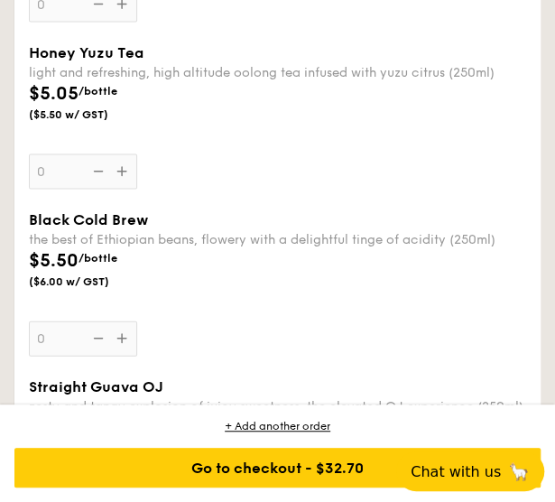
drag, startPoint x: 28, startPoint y: 23, endPoint x: 123, endPoint y: 65, distance: 103.8
click at [123, 65] on div "Honey Yuzu Tea light and refreshing, high altitude oolong tea infused with yuzu…" at bounding box center [278, 116] width 512 height 145
click at [74, 107] on span "($5.50 w/ GST)" at bounding box center [124, 114] width 190 height 14
click at [74, 154] on input "0" at bounding box center [83, 171] width 108 height 35
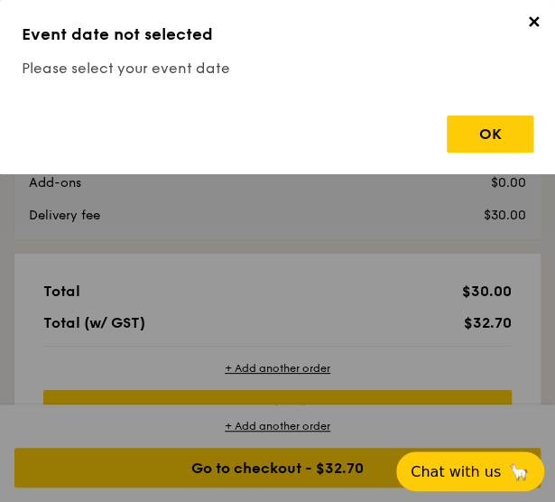
scroll to position [862, 0]
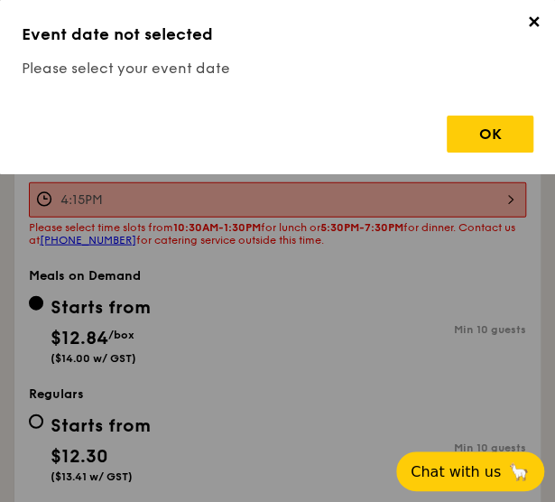
click at [539, 23] on span "✕" at bounding box center [533, 25] width 25 height 25
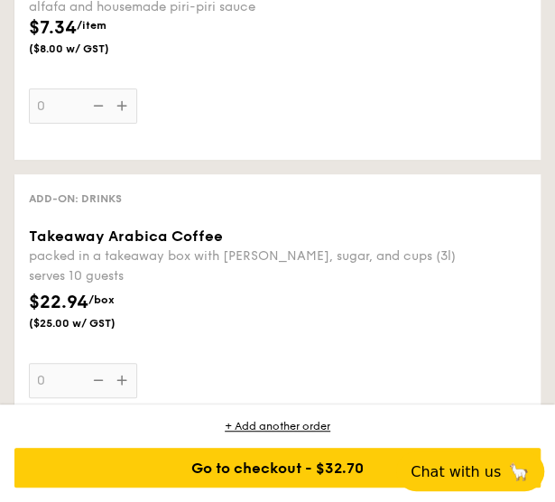
scroll to position [5102, 0]
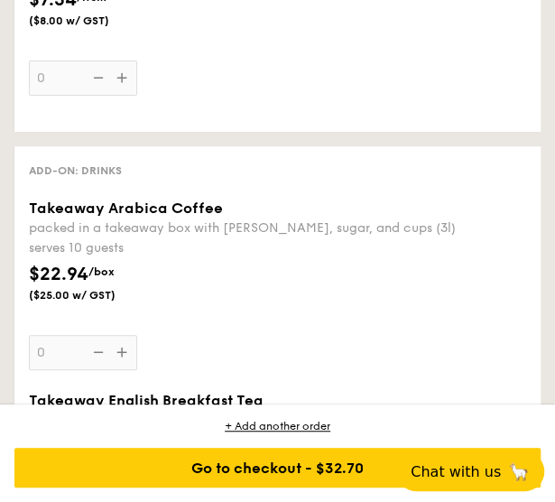
click at [371, 290] on div "$22.94 /box ($25.00 w/ GST)" at bounding box center [278, 292] width 512 height 63
click at [137, 335] on input "0" at bounding box center [83, 352] width 108 height 35
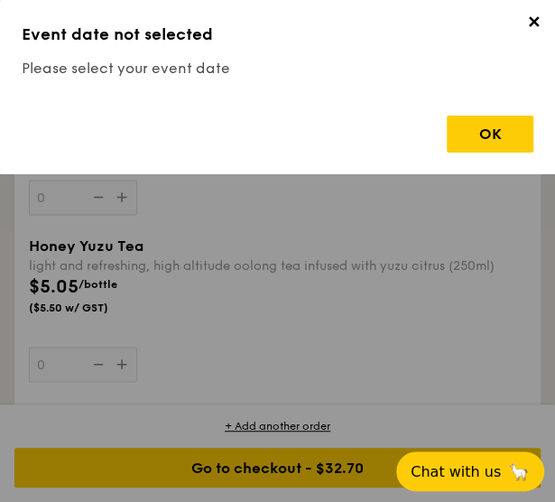
scroll to position [5180, 0]
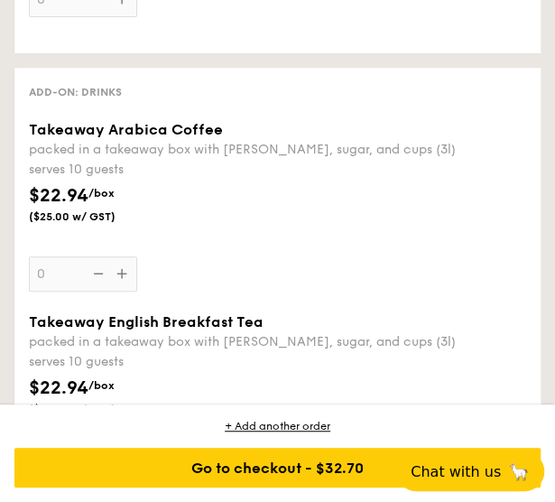
drag, startPoint x: 32, startPoint y: 221, endPoint x: 114, endPoint y: 221, distance: 82.1
drag, startPoint x: 114, startPoint y: 221, endPoint x: 254, endPoint y: 232, distance: 141.1
click at [254, 232] on div "Takeaway Arabica Coffee packed in a takeaway box with [PERSON_NAME], sugar, and…" at bounding box center [277, 206] width 497 height 171
click at [137, 256] on input "0" at bounding box center [83, 273] width 108 height 35
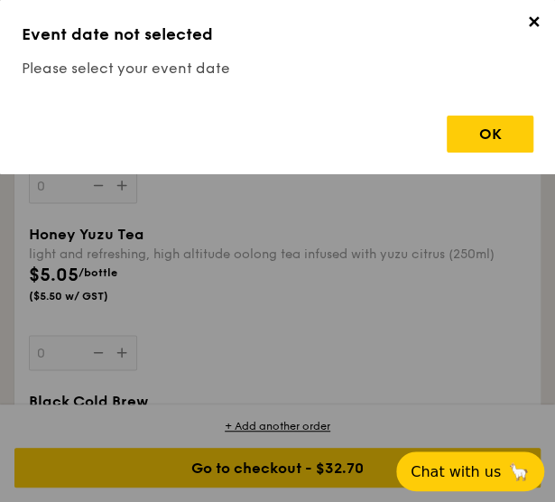
scroll to position [5553, 0]
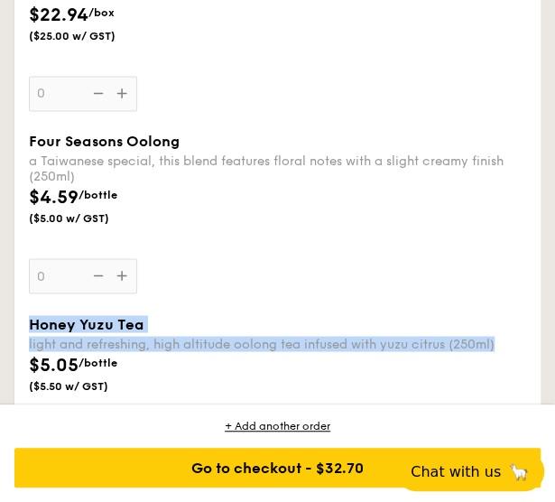
drag, startPoint x: 27, startPoint y: 297, endPoint x: 504, endPoint y: 322, distance: 477.9
click at [169, 336] on div "light and refreshing, high altitude oolong tea infused with yuzu citrus (250ml)" at bounding box center [277, 343] width 497 height 15
click at [137, 425] on input "0" at bounding box center [83, 442] width 108 height 35
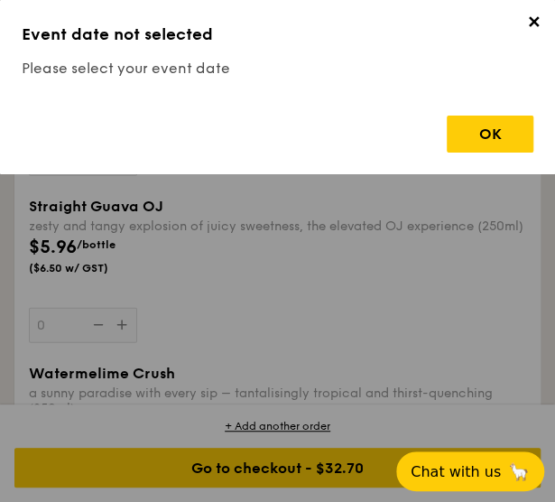
scroll to position [5913, 0]
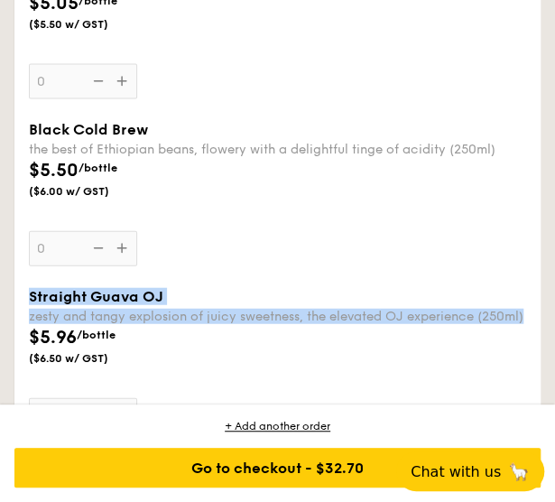
drag, startPoint x: 29, startPoint y: 272, endPoint x: 481, endPoint y: 302, distance: 453.0
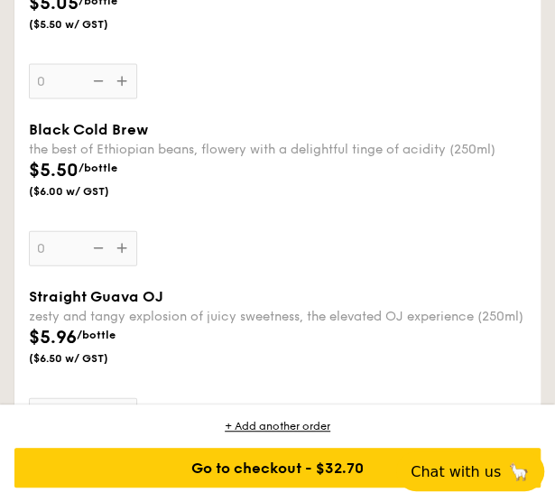
click at [314, 367] on div "$5.96 /bottle ($6.50 w/ GST)" at bounding box center [278, 355] width 512 height 63
click at [137, 398] on input "0" at bounding box center [83, 415] width 108 height 35
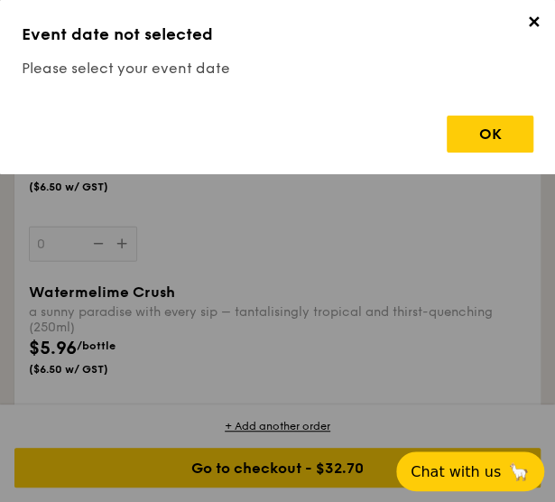
scroll to position [6111, 0]
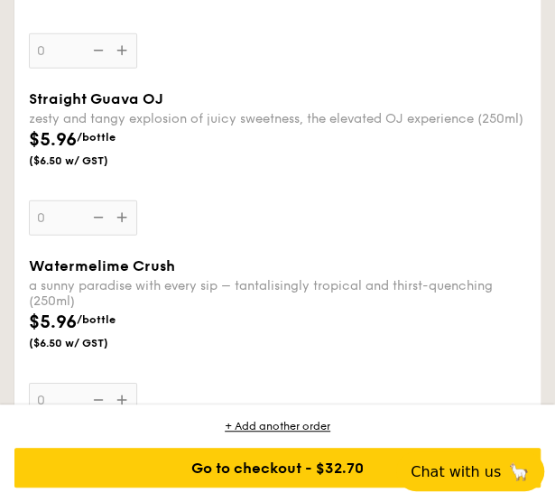
drag, startPoint x: 26, startPoint y: 248, endPoint x: 85, endPoint y: 286, distance: 69.8
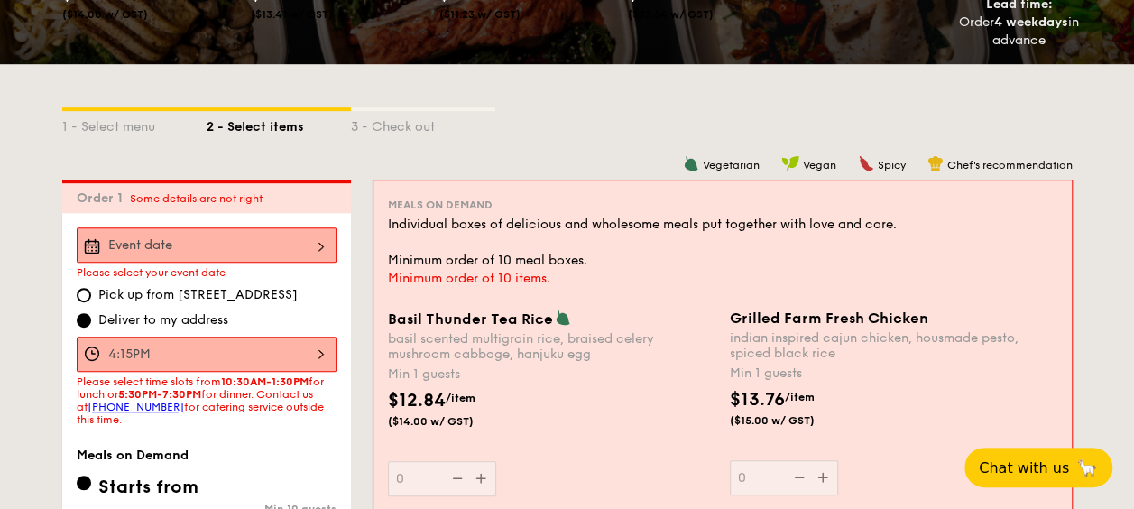
scroll to position [504, 0]
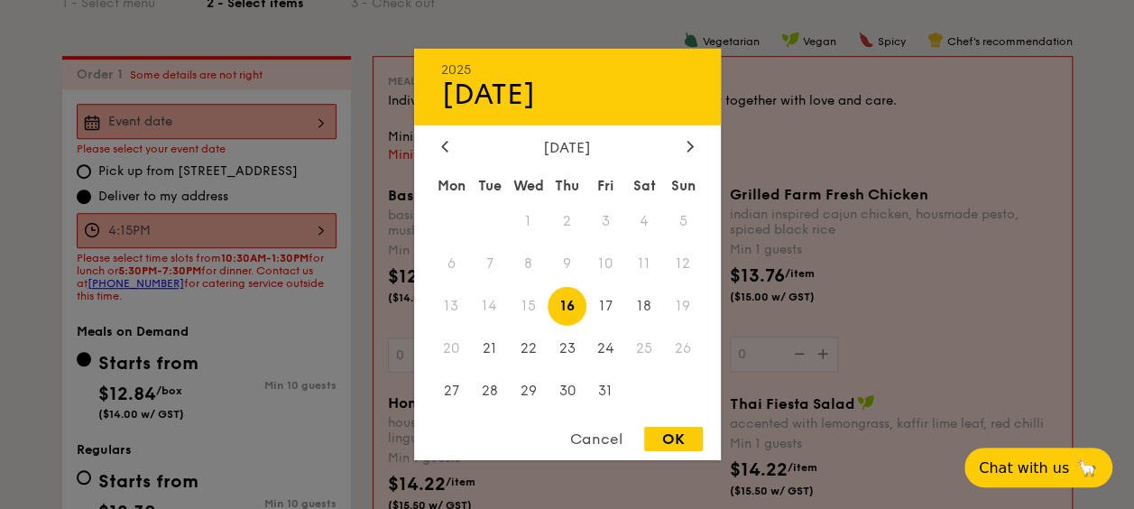
click at [261, 112] on div "2025 Oct [DATE] Tue Wed Thu Fri Sat Sun 1 2 3 4 5 6 7 8 9 10 11 12 13 14 15 16 …" at bounding box center [207, 121] width 260 height 35
drag, startPoint x: 689, startPoint y: 144, endPoint x: 673, endPoint y: 138, distance: 17.4
click at [687, 144] on icon at bounding box center [690, 146] width 7 height 12
click at [604, 260] on span "7" at bounding box center [605, 263] width 39 height 39
click at [661, 440] on div "OK" at bounding box center [673, 439] width 59 height 24
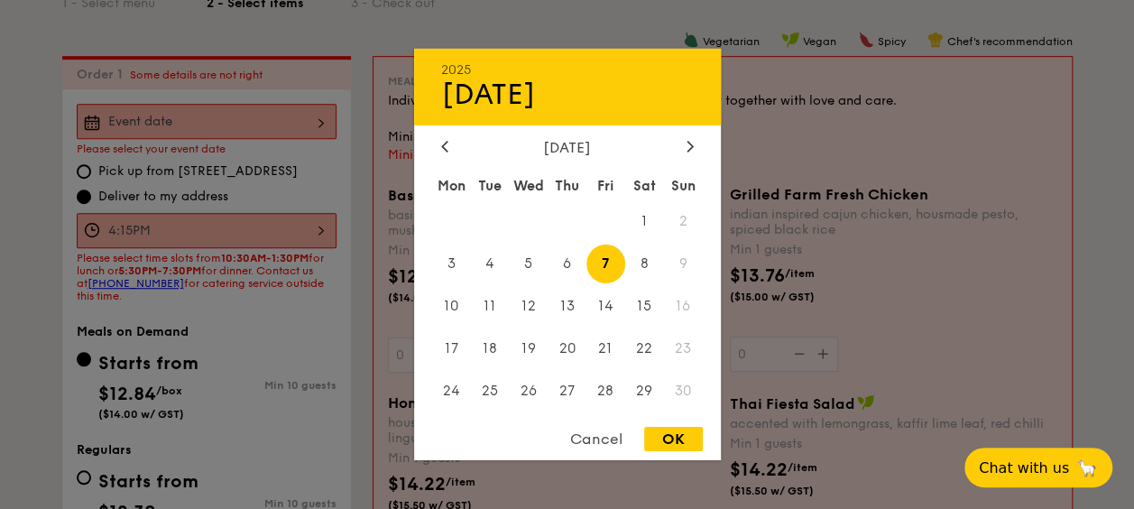
type input "[DATE]"
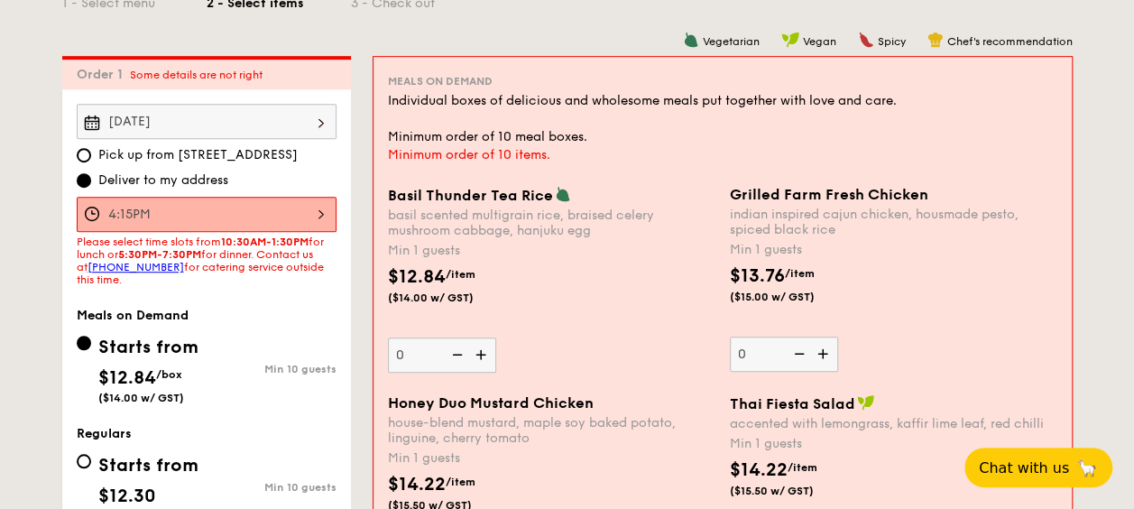
click at [312, 215] on div "4:15PM" at bounding box center [207, 214] width 260 height 35
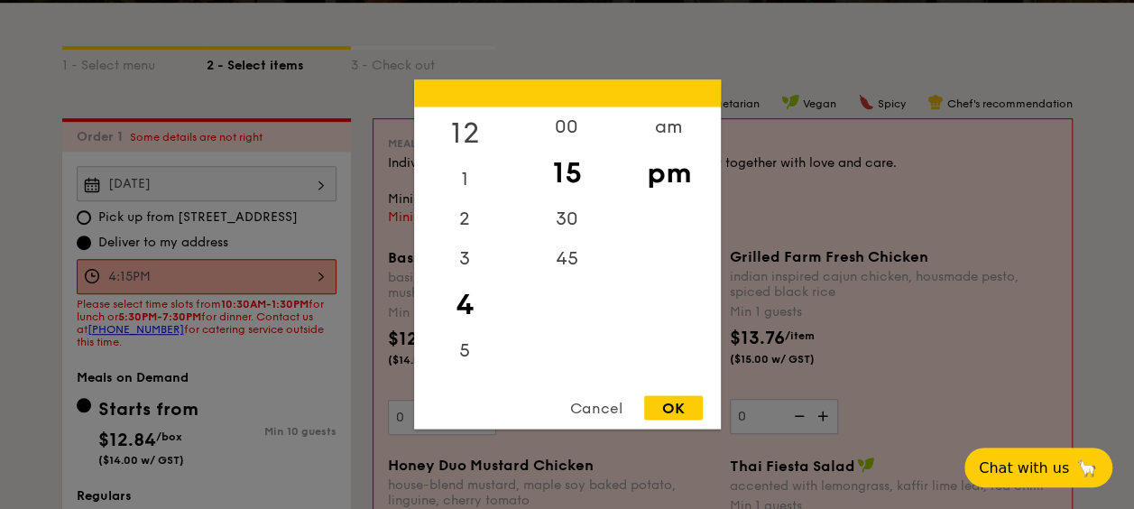
scroll to position [414, 0]
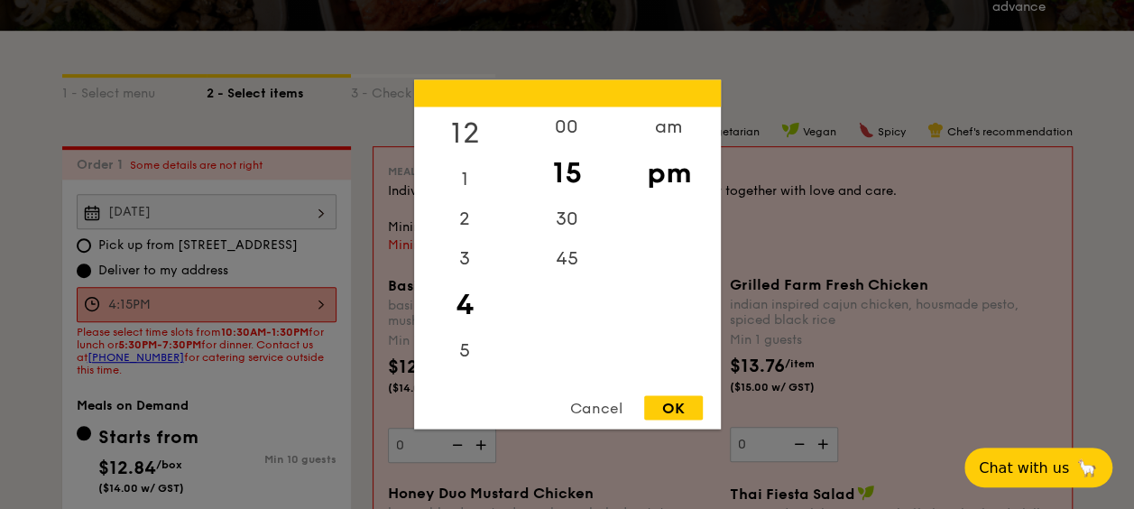
click at [477, 119] on div "12" at bounding box center [465, 133] width 102 height 52
click at [561, 124] on div "00" at bounding box center [567, 133] width 102 height 52
click at [657, 179] on div "pm" at bounding box center [669, 173] width 102 height 52
click at [660, 172] on div "pm" at bounding box center [669, 173] width 102 height 52
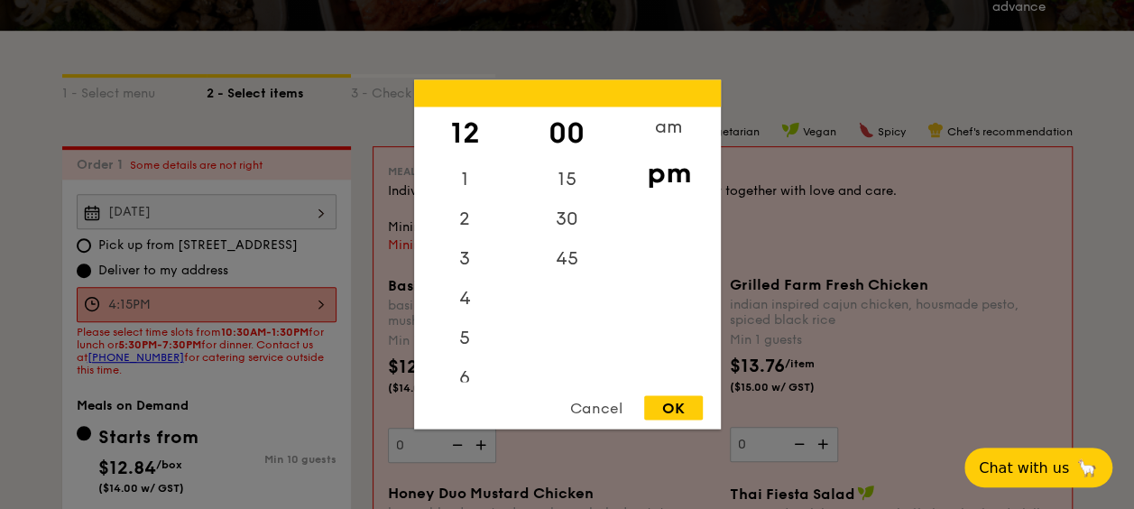
click at [671, 407] on div "OK" at bounding box center [673, 408] width 59 height 24
type input "12:00PM"
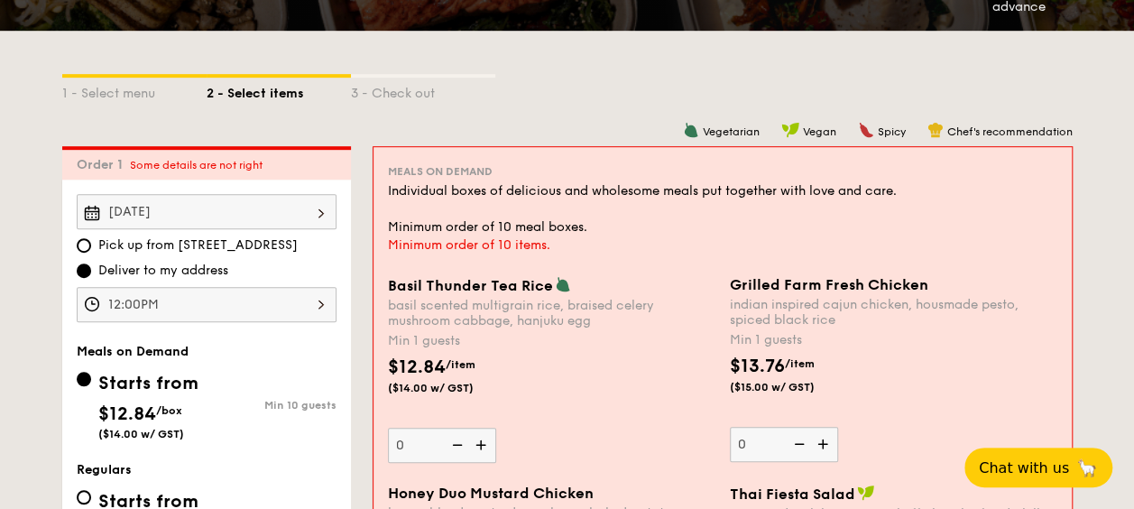
click at [262, 299] on div "12:00PM" at bounding box center [207, 304] width 260 height 35
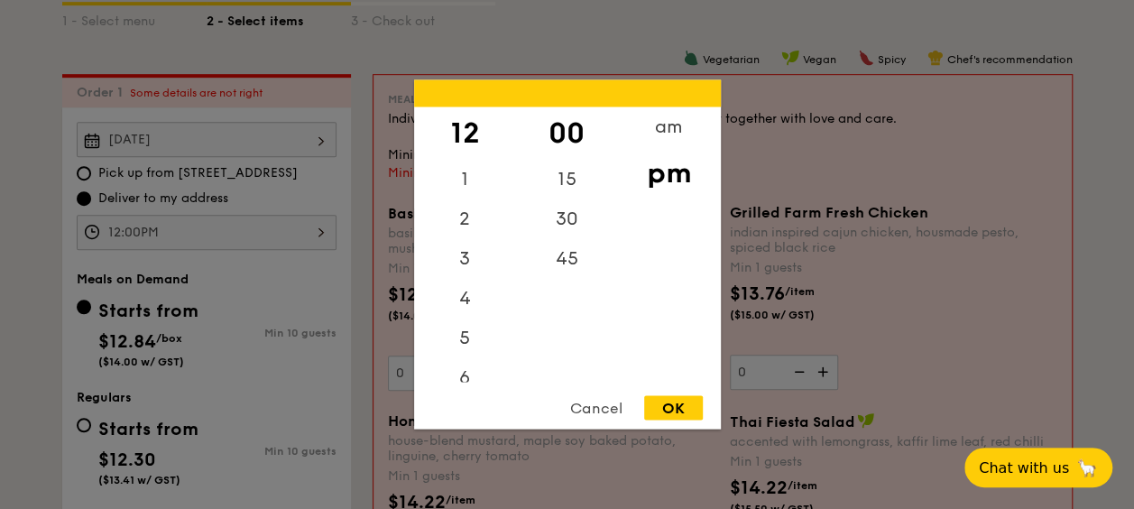
scroll to position [595, 0]
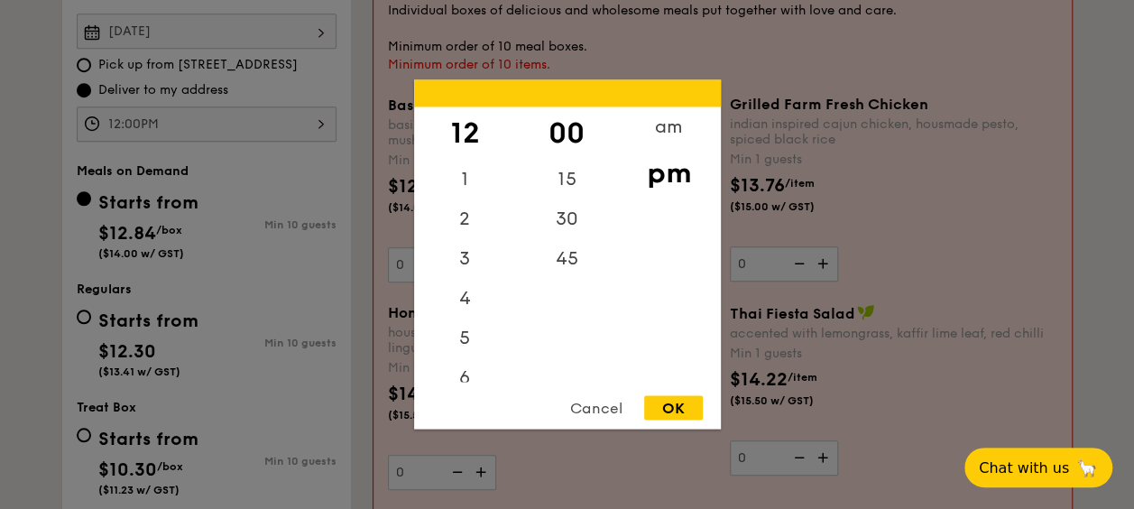
click at [659, 404] on div "OK" at bounding box center [673, 408] width 59 height 24
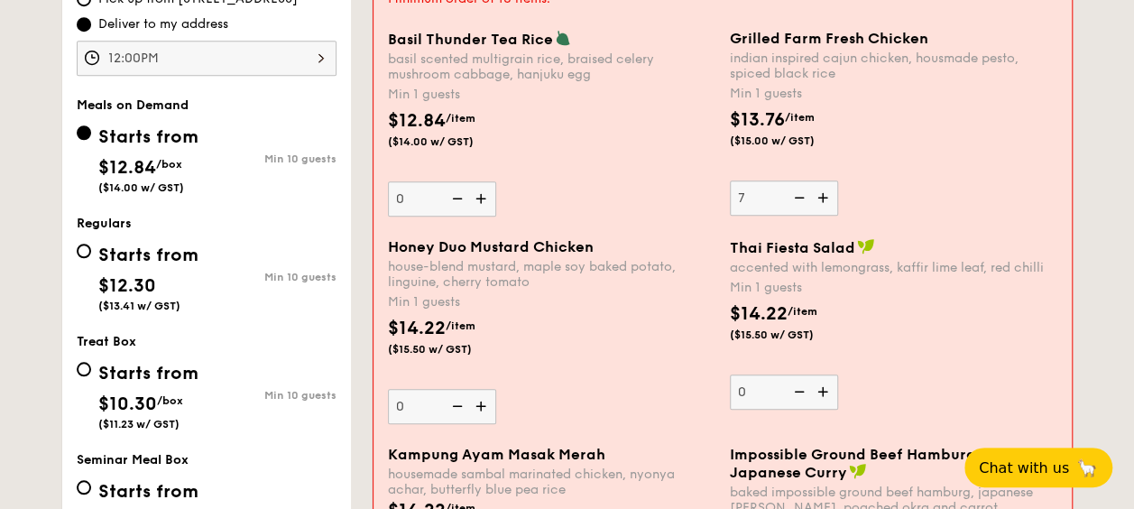
scroll to position [685, 0]
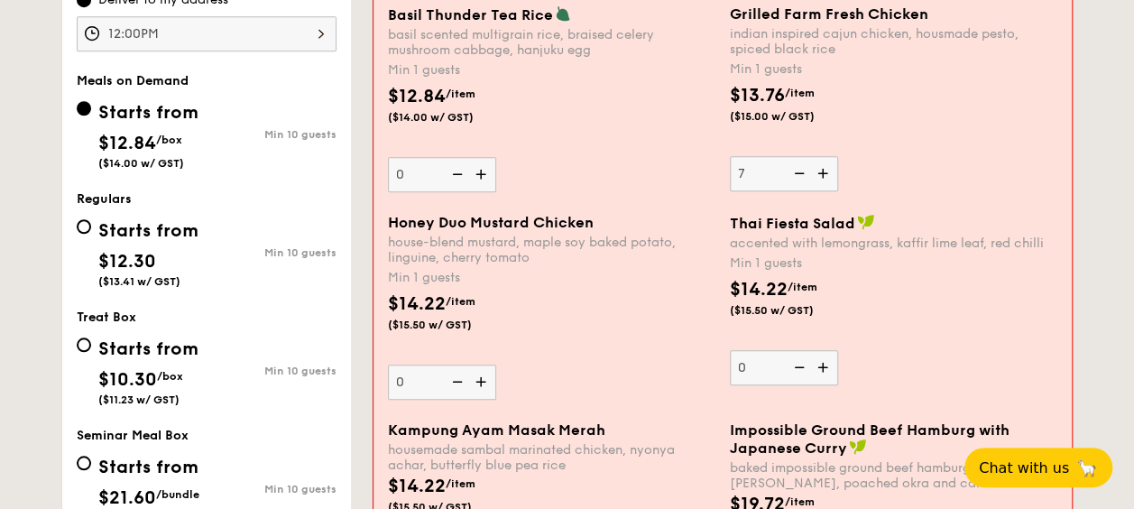
type input "7"
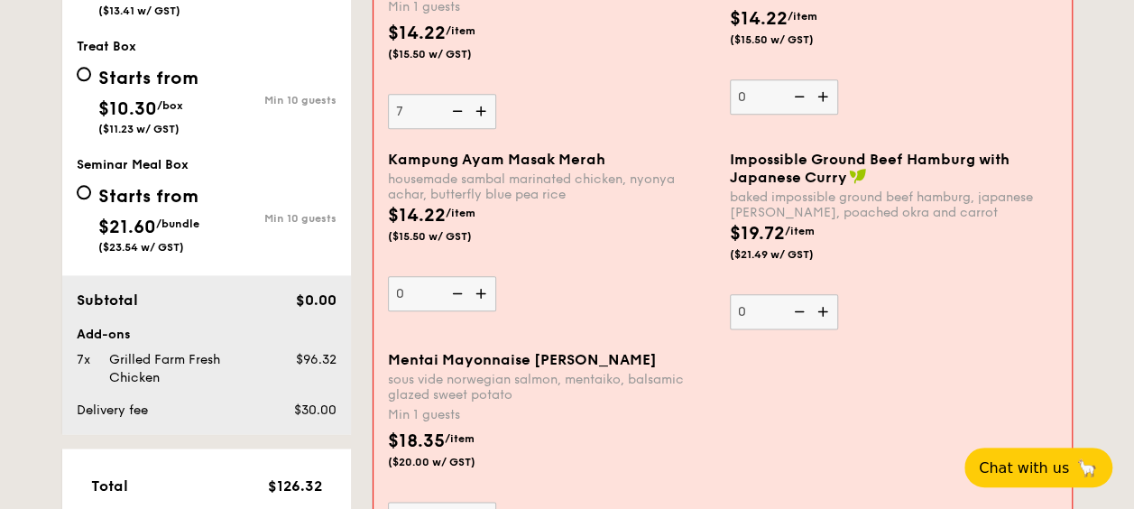
scroll to position [1046, 0]
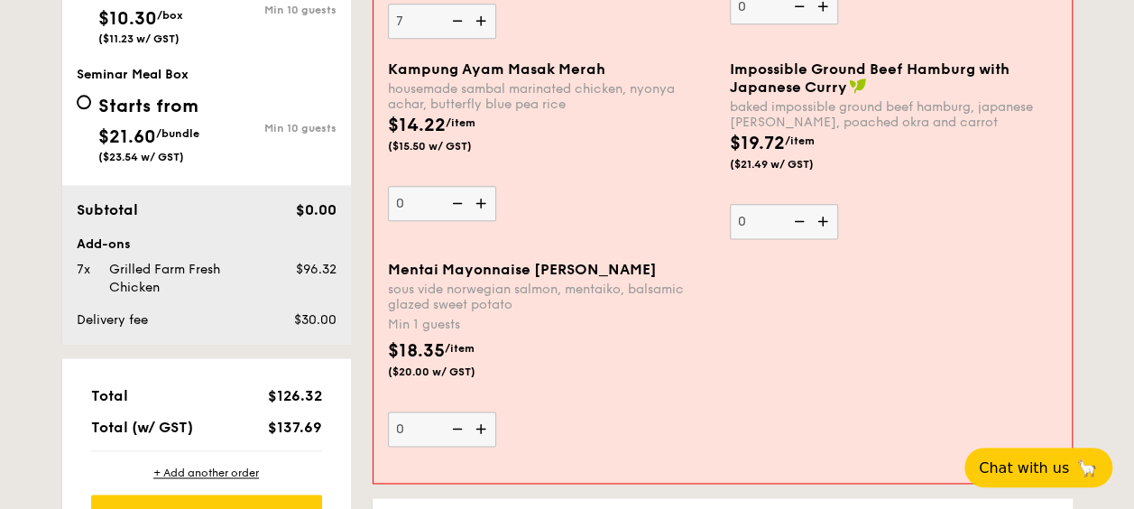
type input "7"
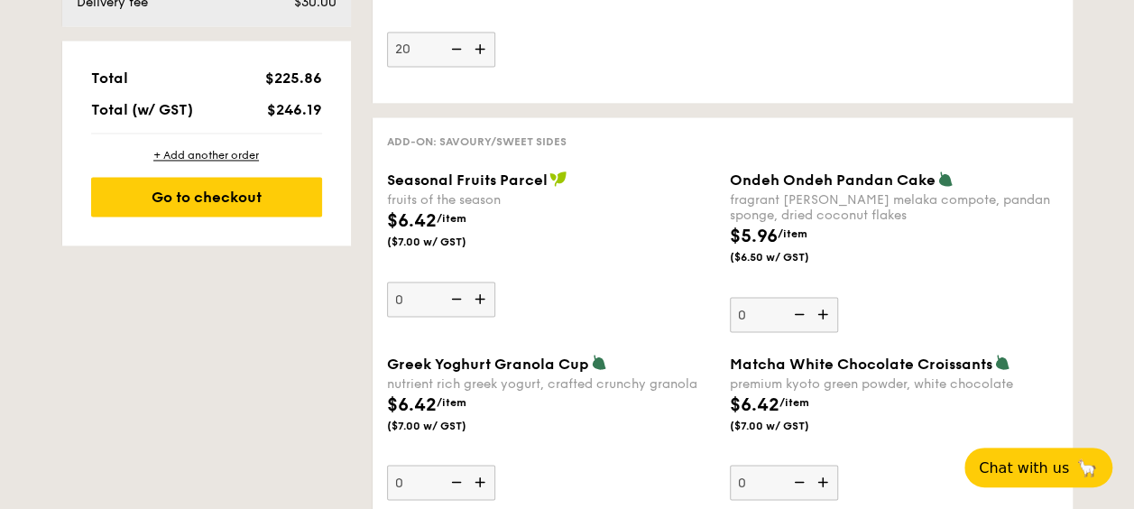
type input "20"
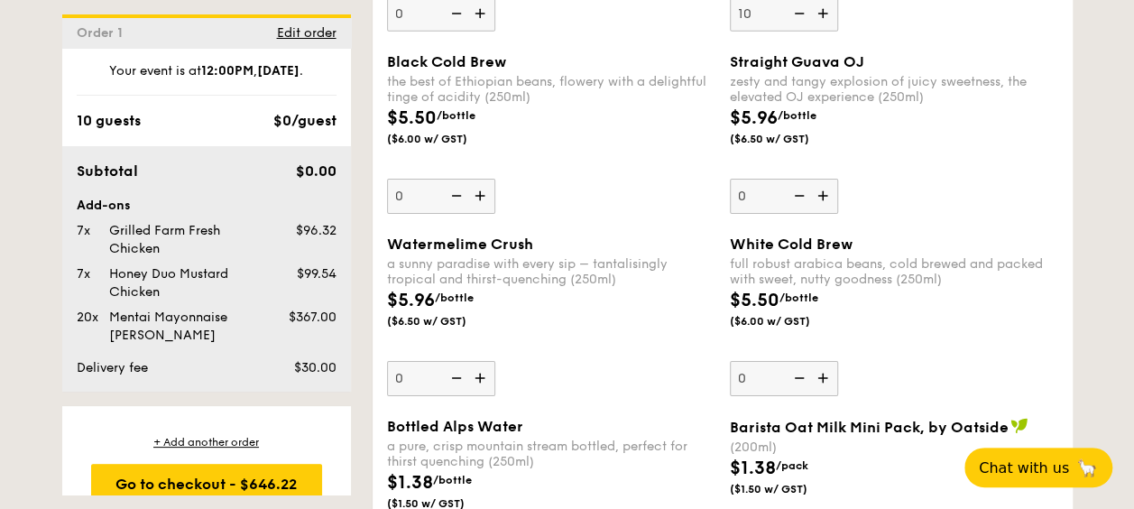
scroll to position [2879, 0]
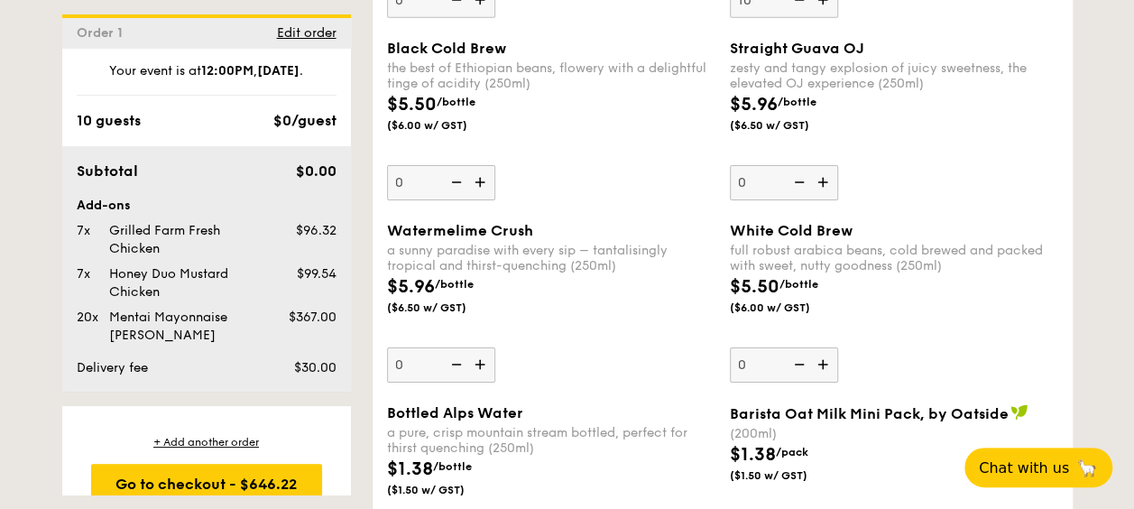
type input "10"
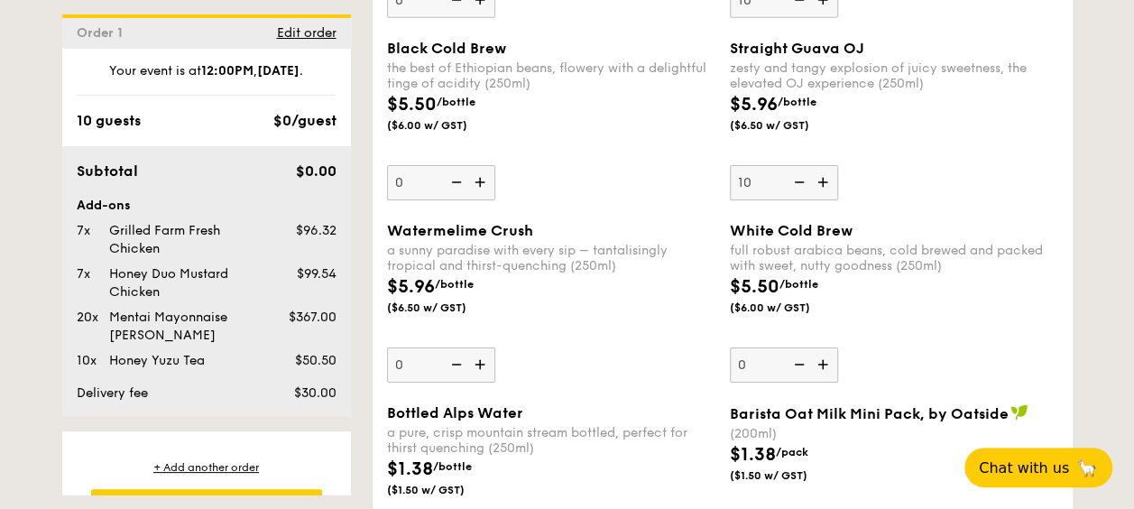
type input "10"
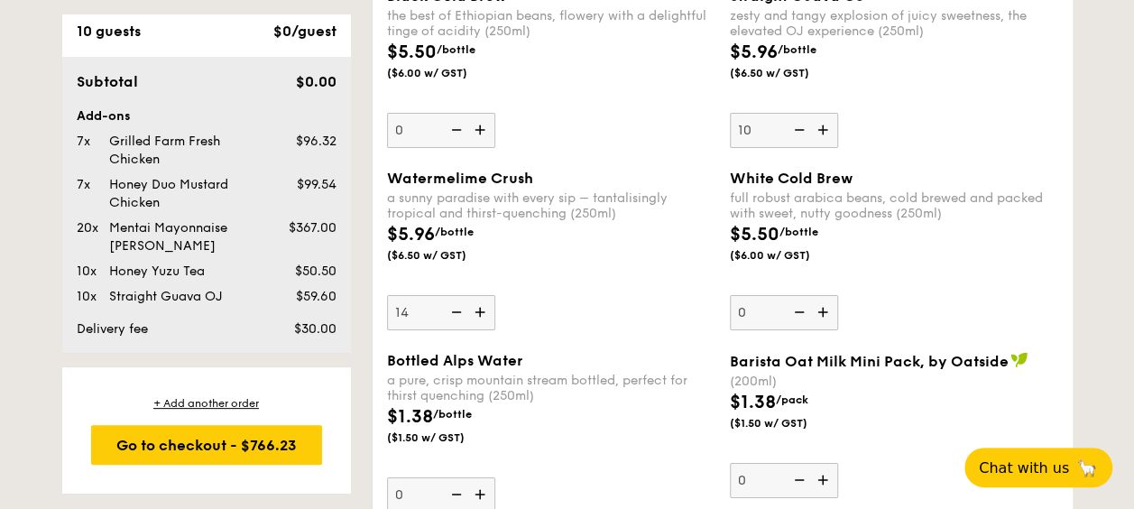
scroll to position [2969, 0]
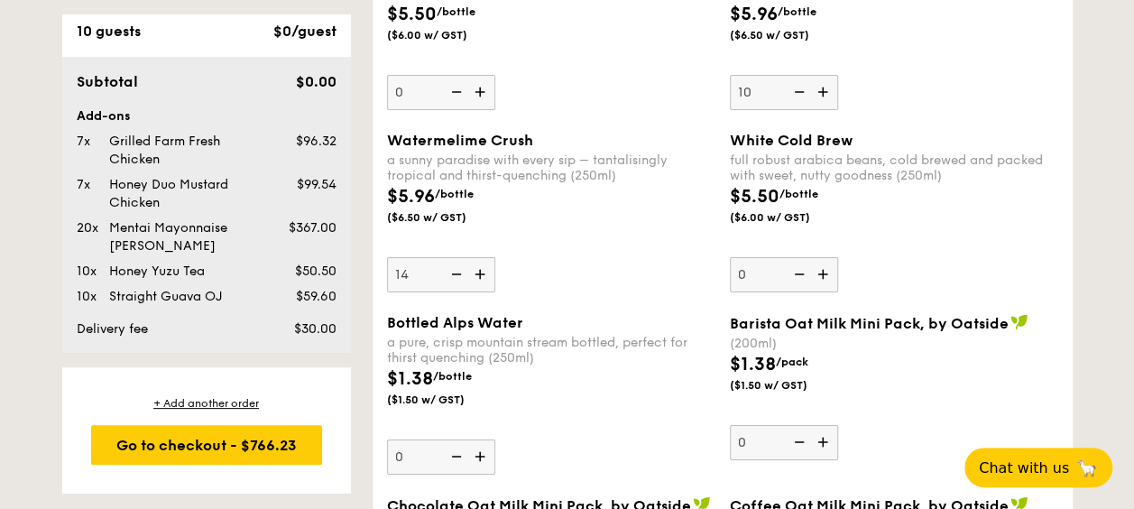
type input "14"
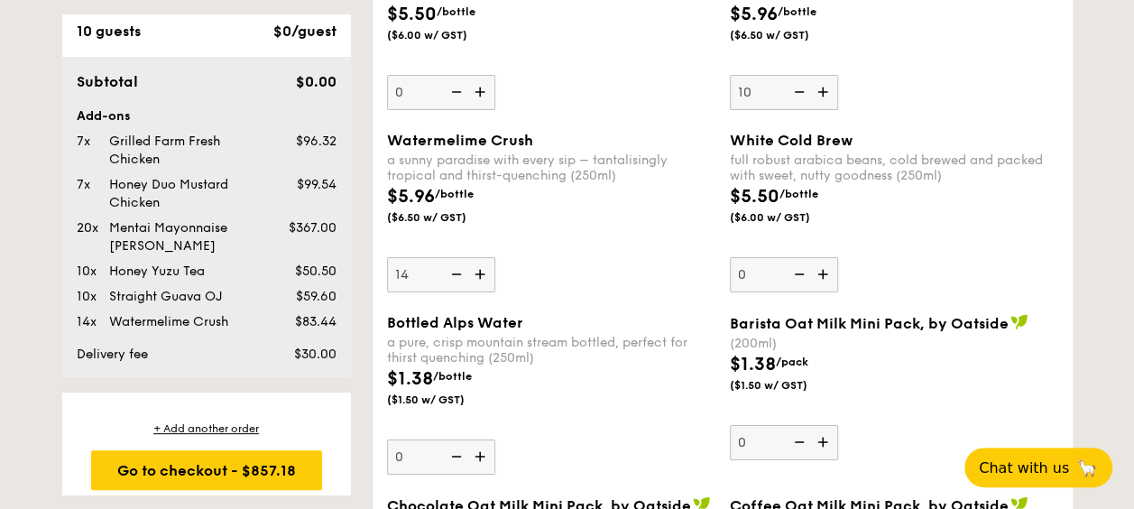
click at [564, 262] on div "Watermelime Crush a sunny paradise with every sip – tantalisingly tropical and …" at bounding box center [551, 212] width 328 height 161
click at [495, 262] on input "14" at bounding box center [441, 274] width 108 height 35
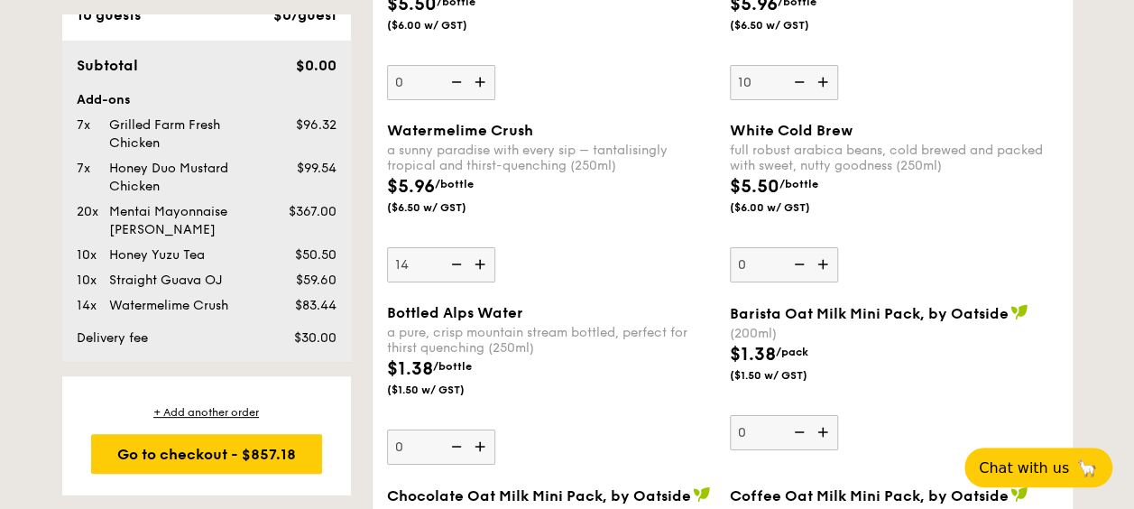
scroll to position [115, 0]
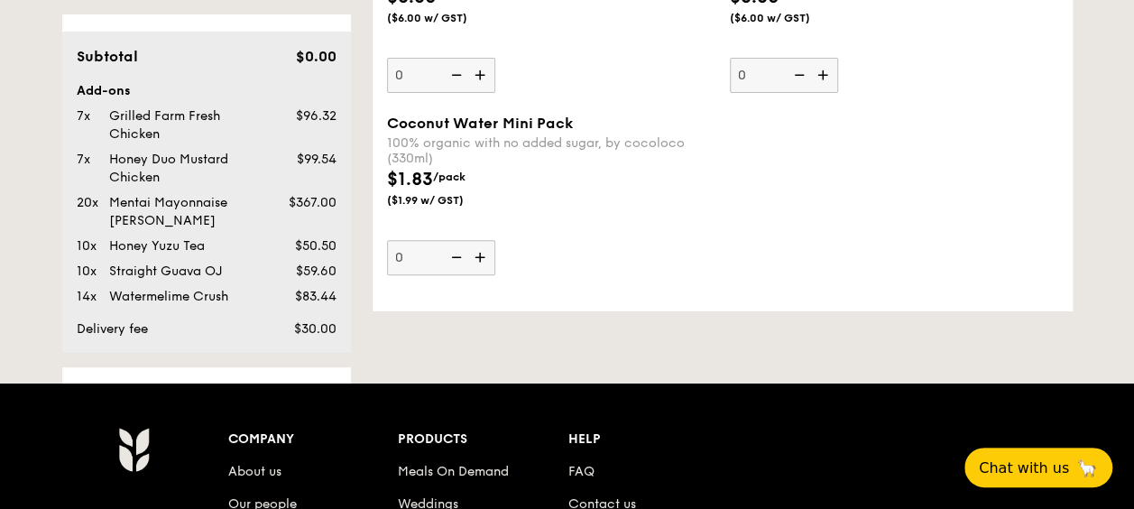
scroll to position [3340, 0]
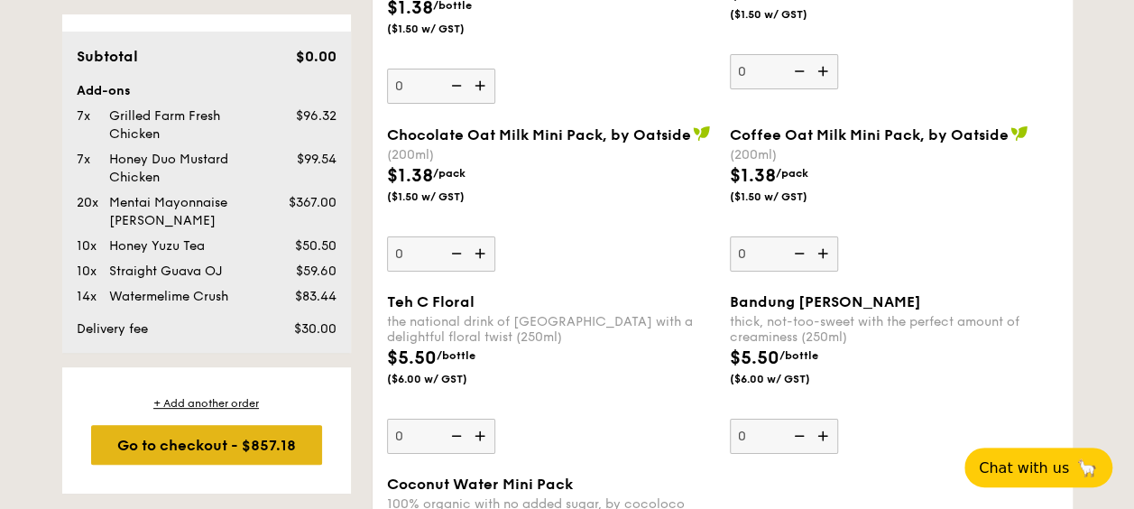
click at [242, 434] on div "Go to checkout - $857.18" at bounding box center [206, 445] width 231 height 40
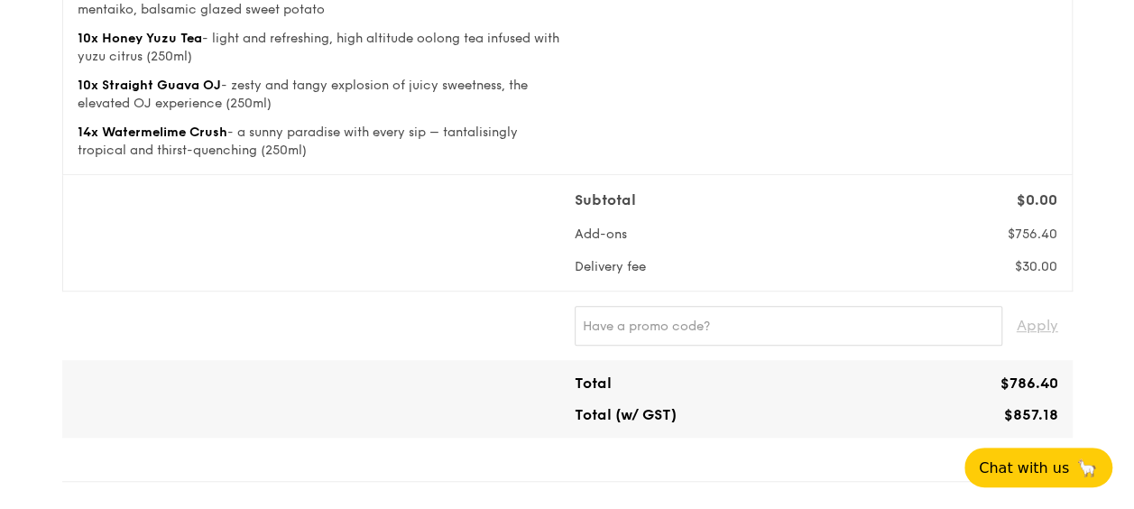
scroll to position [451, 0]
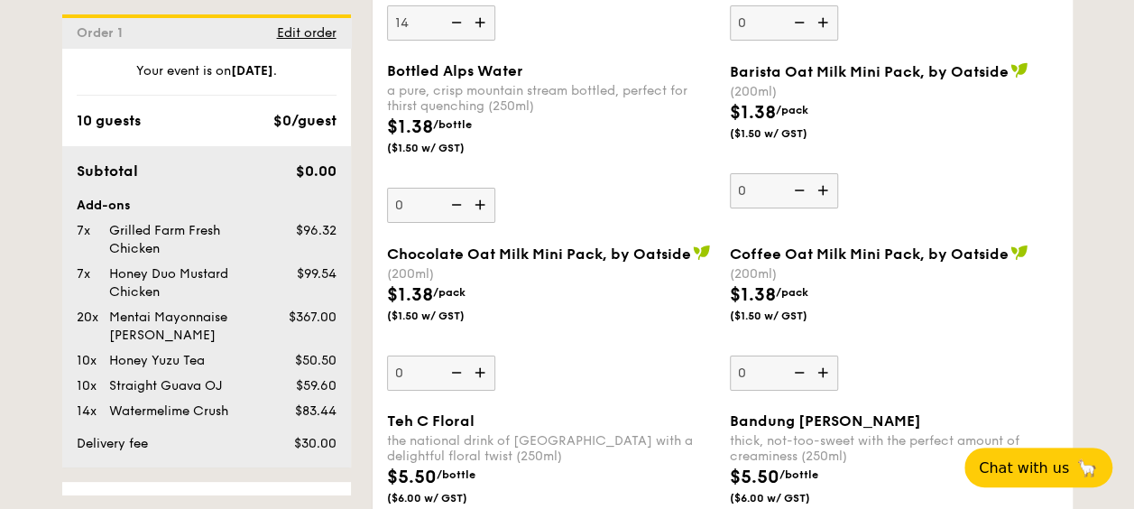
scroll to position [3217, 0]
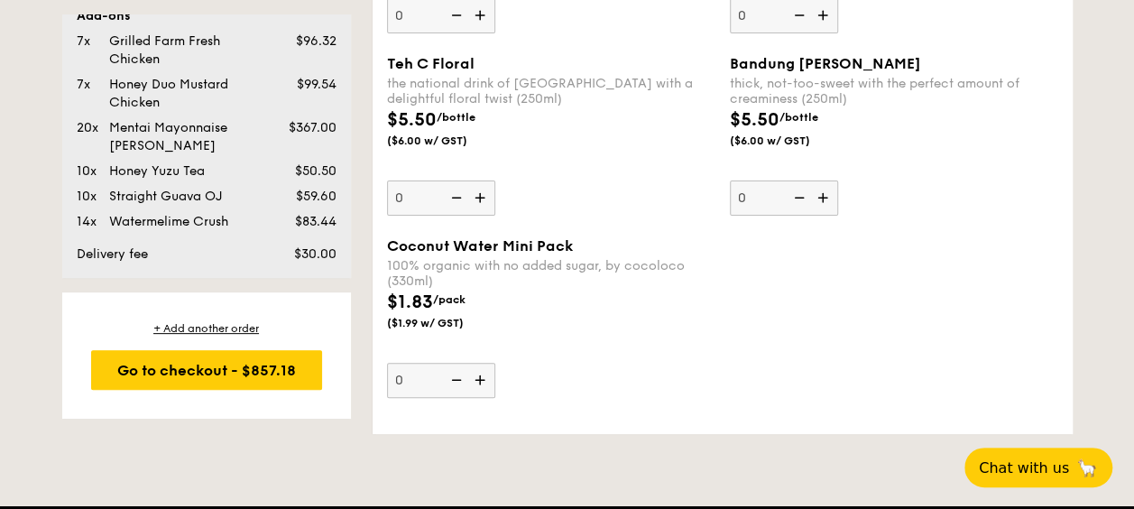
scroll to position [190, 0]
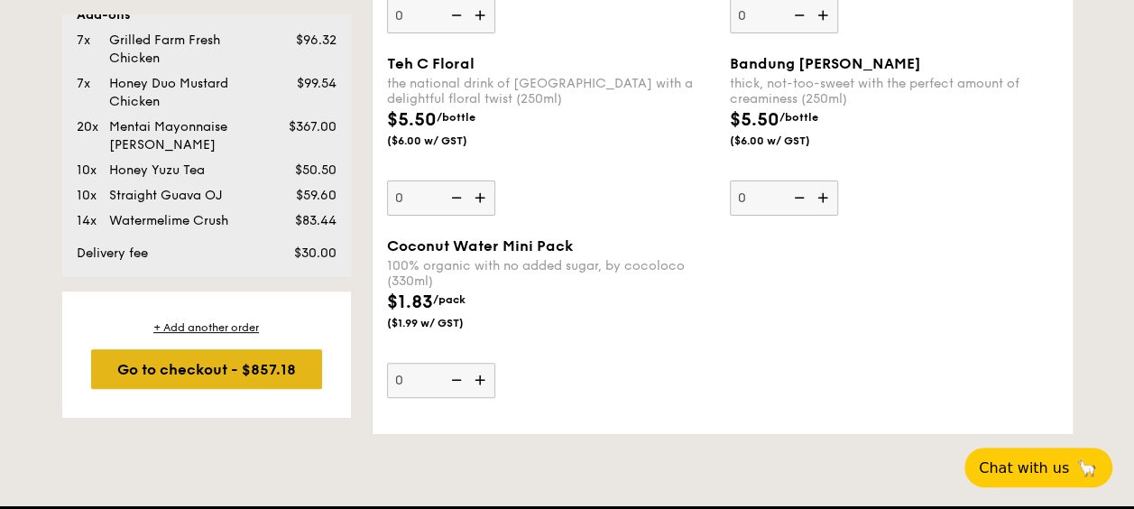
click at [248, 364] on div "Go to checkout - $857.18" at bounding box center [206, 369] width 231 height 40
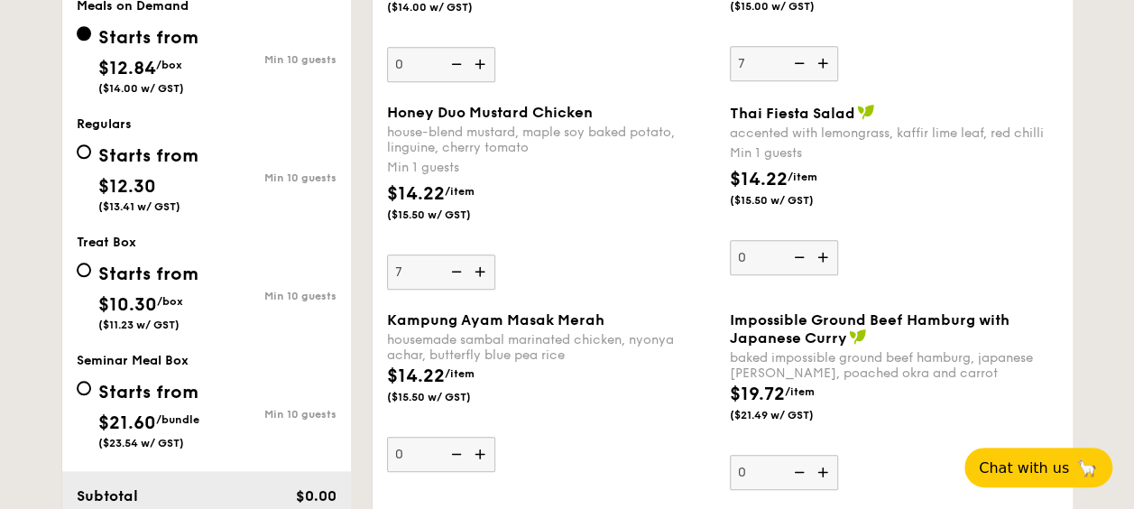
scroll to position [532, 0]
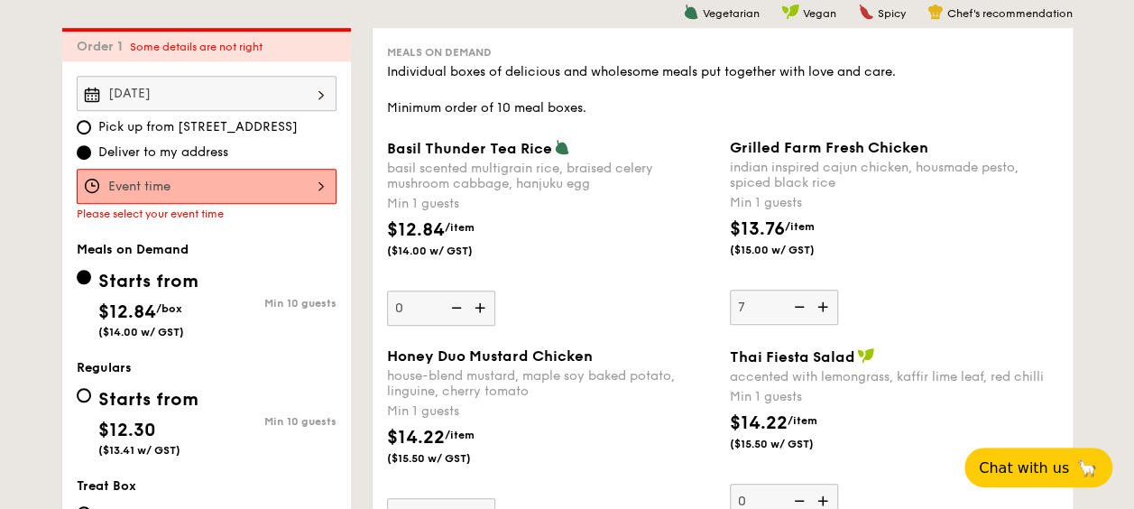
click at [299, 180] on div at bounding box center [207, 186] width 260 height 35
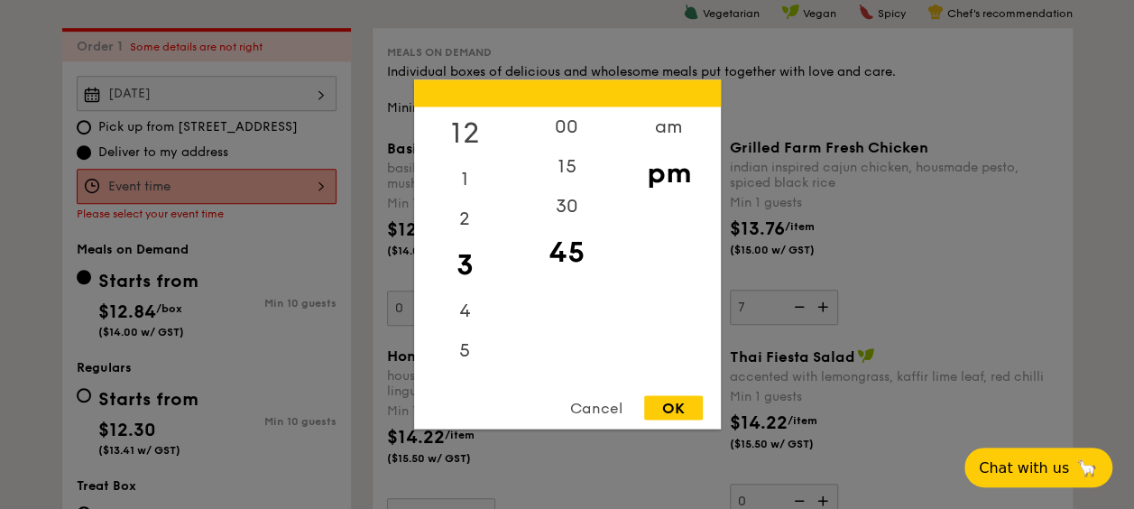
click at [478, 129] on div "12" at bounding box center [465, 133] width 102 height 52
click at [576, 115] on div "00" at bounding box center [567, 133] width 102 height 52
click at [667, 174] on div "pm" at bounding box center [669, 173] width 102 height 52
click at [678, 404] on div "OK" at bounding box center [673, 408] width 59 height 24
type input "12:00PM"
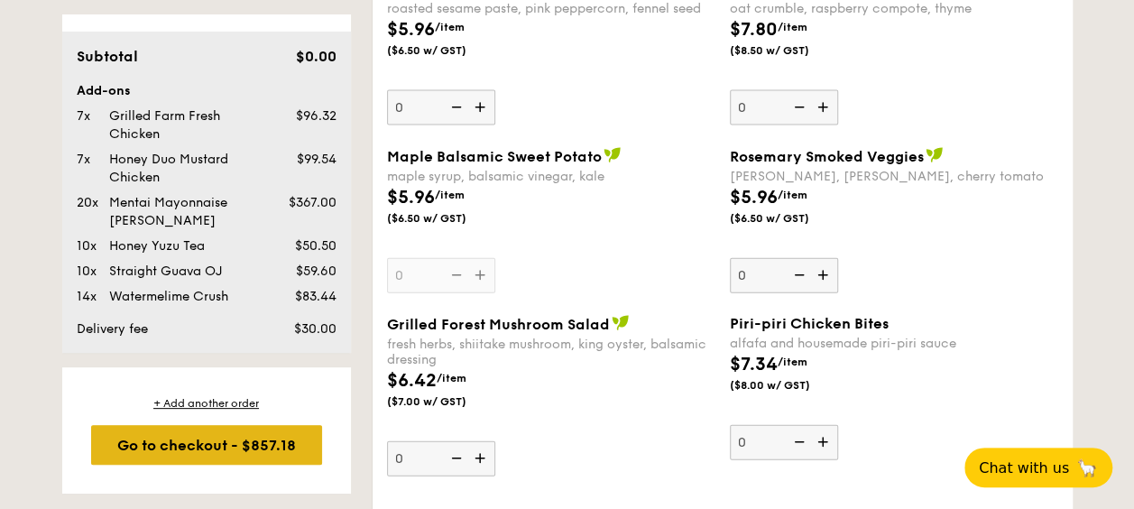
scroll to position [1976, 0]
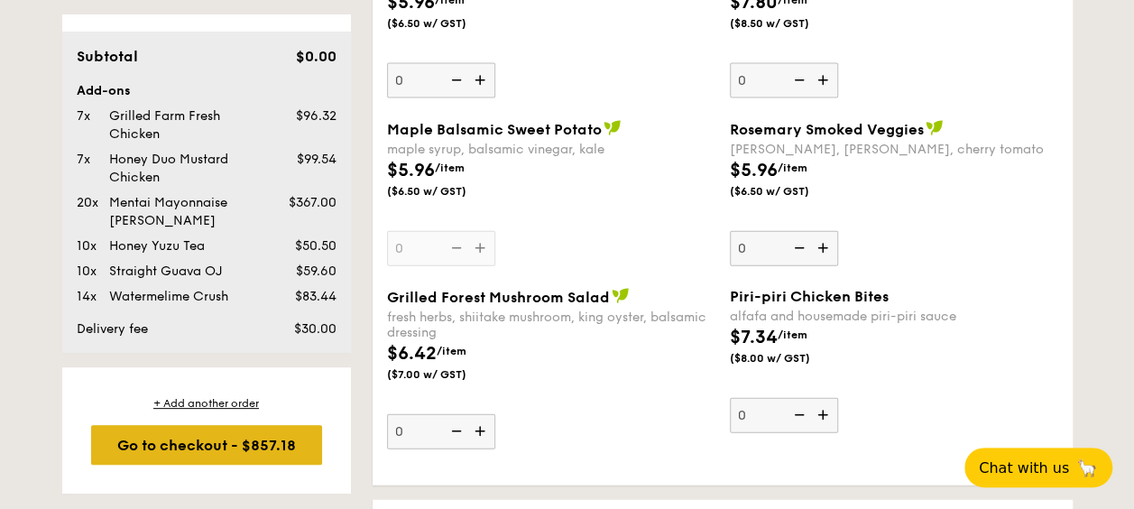
click at [270, 444] on div "Go to checkout - $857.18" at bounding box center [206, 445] width 231 height 40
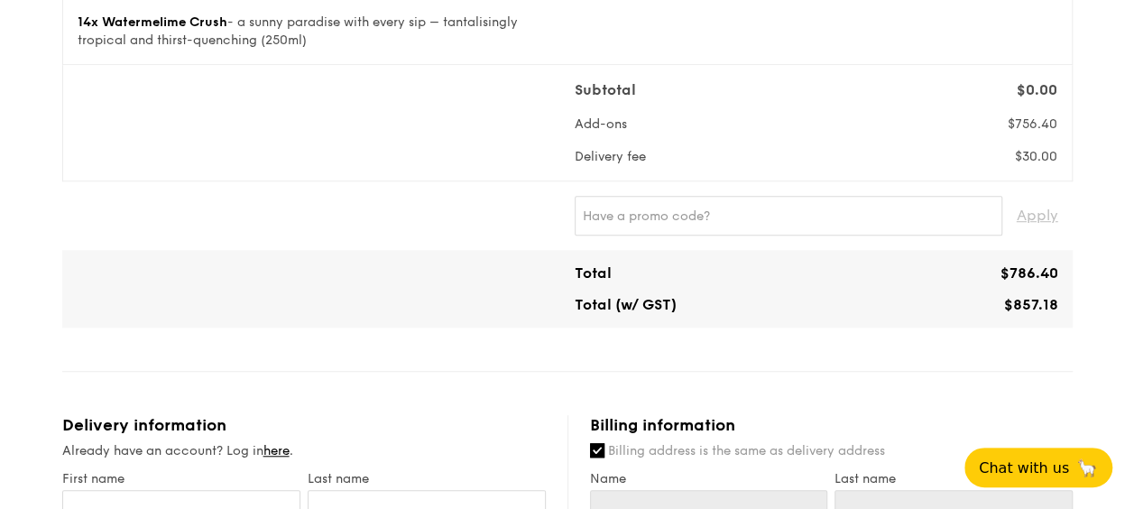
scroll to position [451, 0]
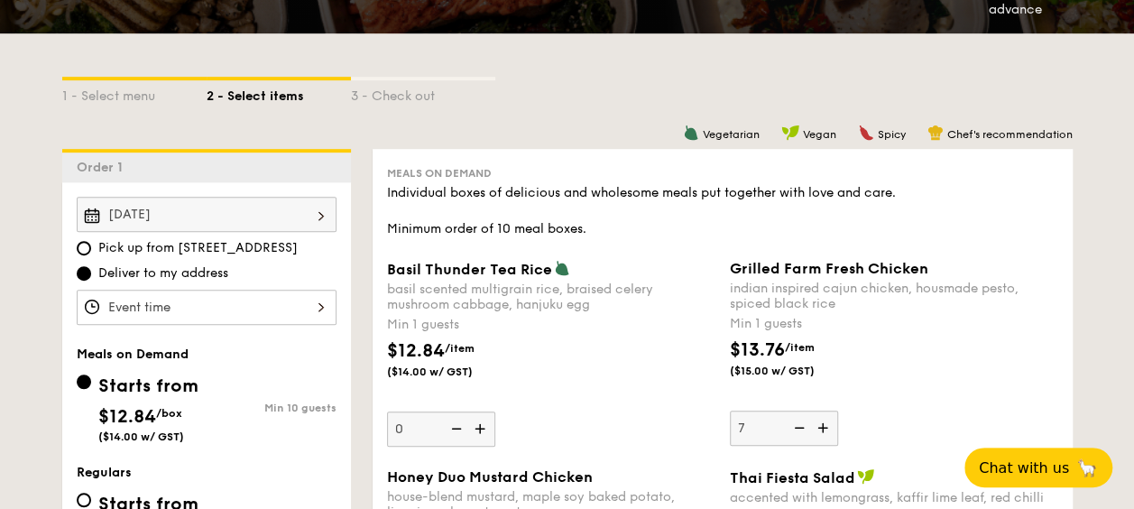
scroll to position [682, 0]
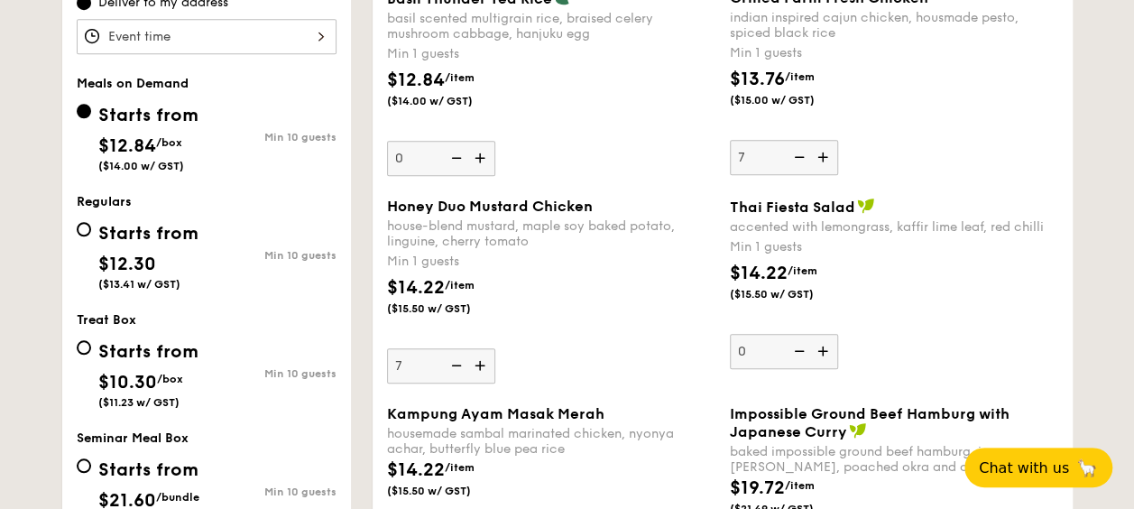
click at [804, 159] on img at bounding box center [797, 157] width 27 height 34
click at [804, 159] on input "7" at bounding box center [784, 157] width 108 height 35
type input "6"
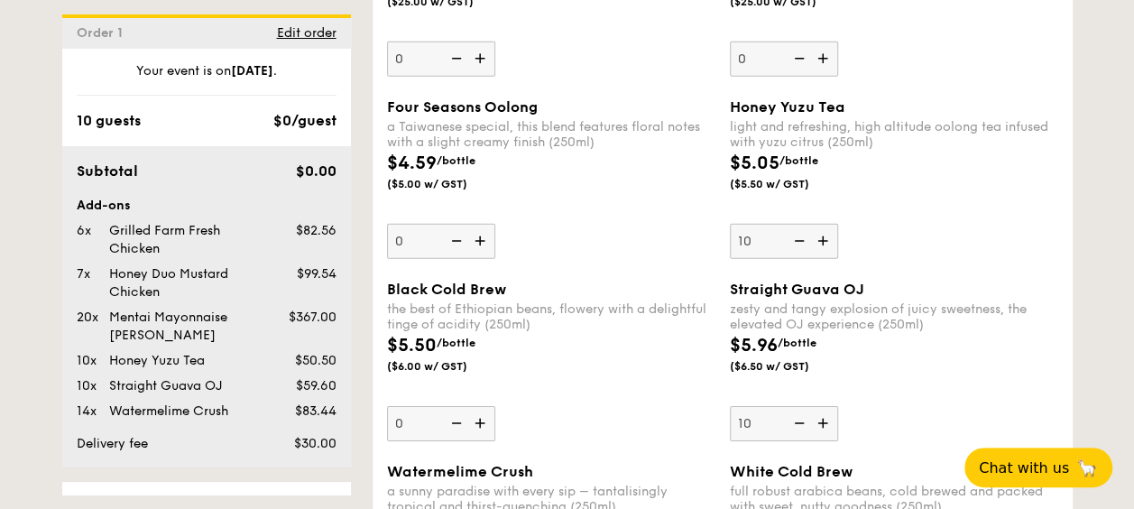
scroll to position [2667, 0]
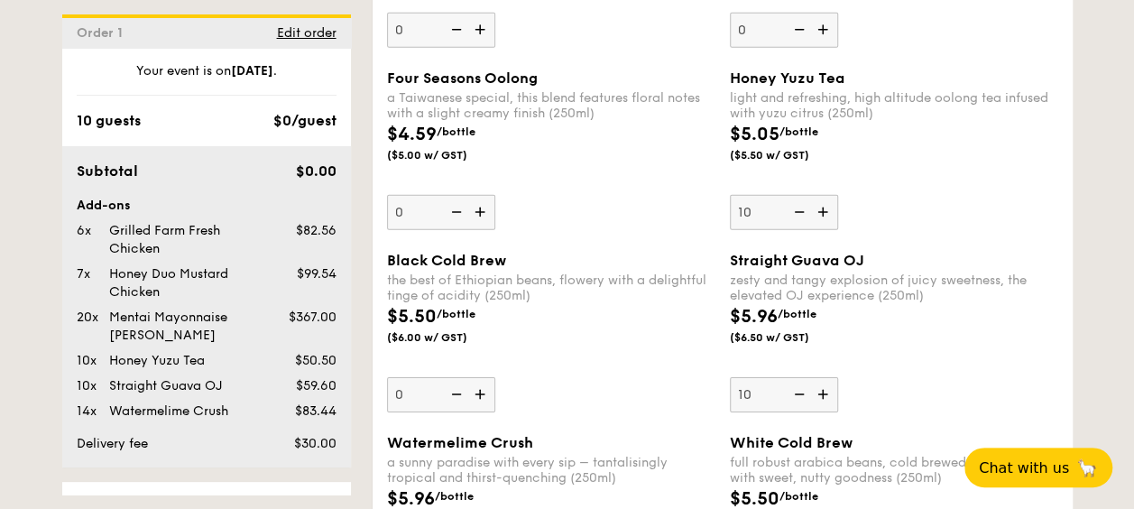
click at [804, 208] on img at bounding box center [797, 212] width 27 height 34
click at [804, 208] on input "10" at bounding box center [784, 212] width 108 height 35
type input "9"
click at [678, 328] on div "$5.50 /bottle ($6.00 w/ GST)" at bounding box center [551, 334] width 343 height 63
click at [495, 377] on input "0" at bounding box center [441, 394] width 108 height 35
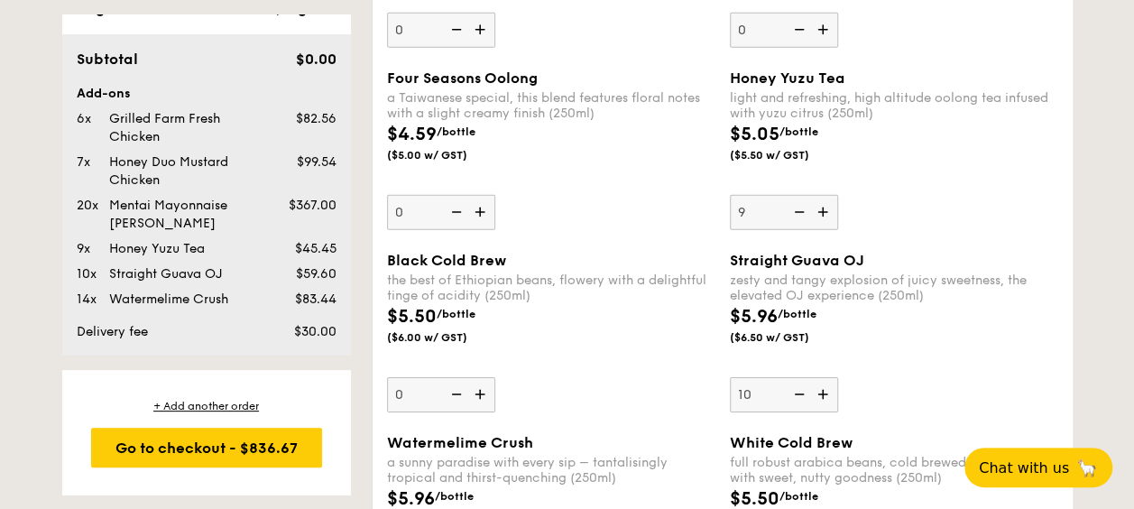
scroll to position [115, 0]
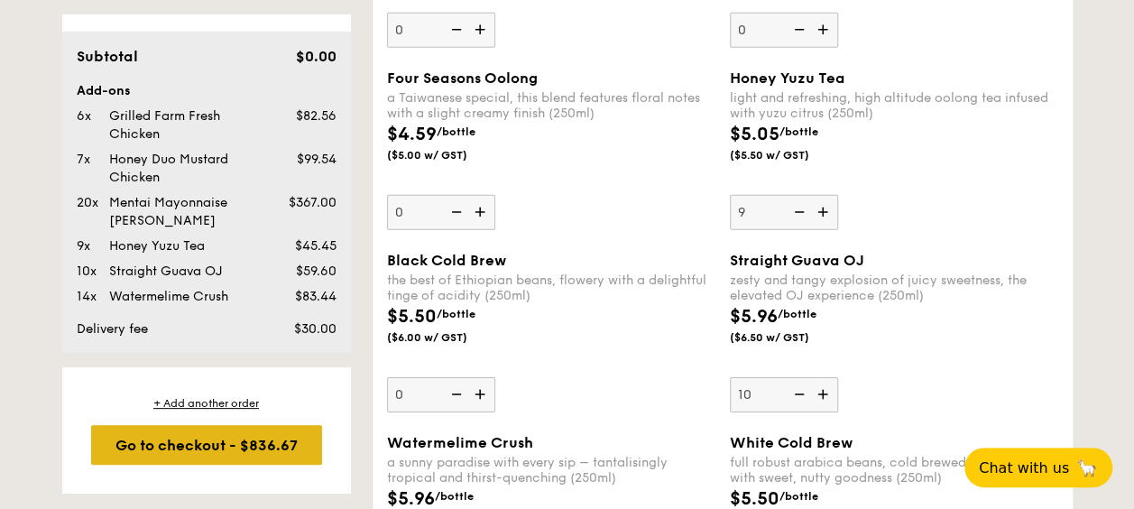
click at [155, 448] on div "Go to checkout - $836.67" at bounding box center [206, 445] width 231 height 40
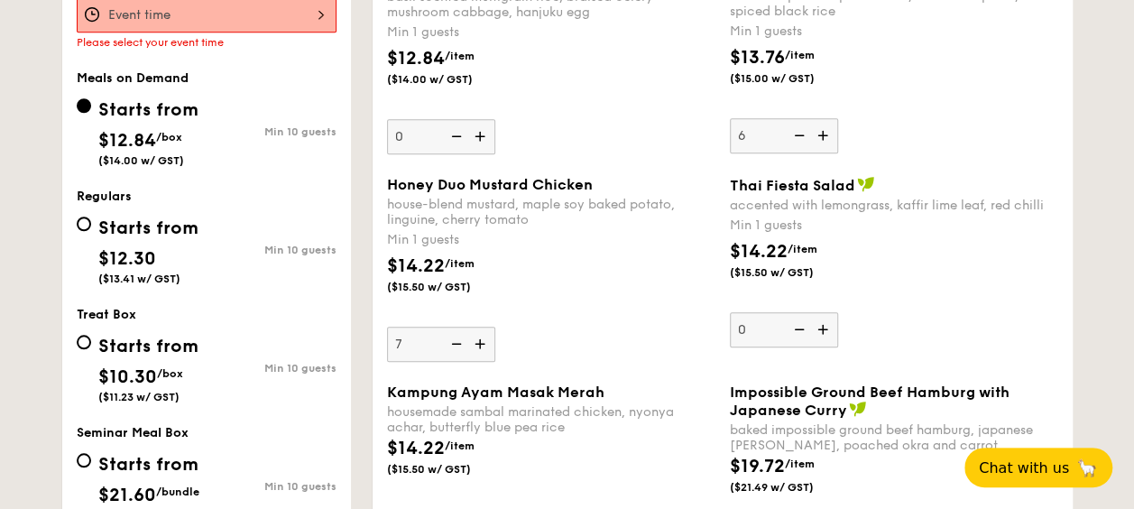
scroll to position [532, 0]
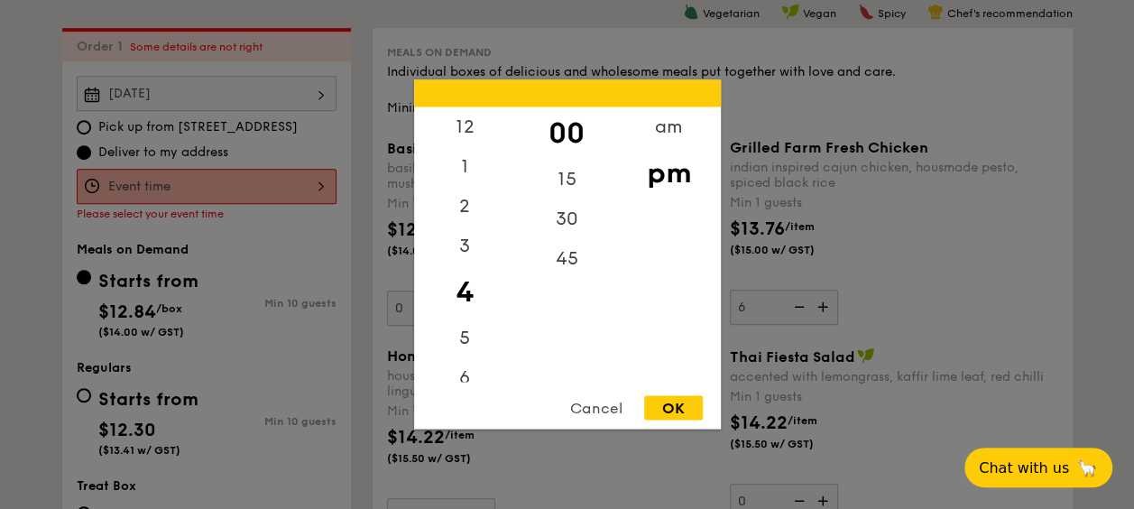
click at [261, 179] on div "12 1 2 3 4 5 6 7 8 9 10 11 00 15 30 45 am pm Cancel OK" at bounding box center [207, 186] width 260 height 35
click at [667, 410] on div "OK" at bounding box center [673, 408] width 59 height 24
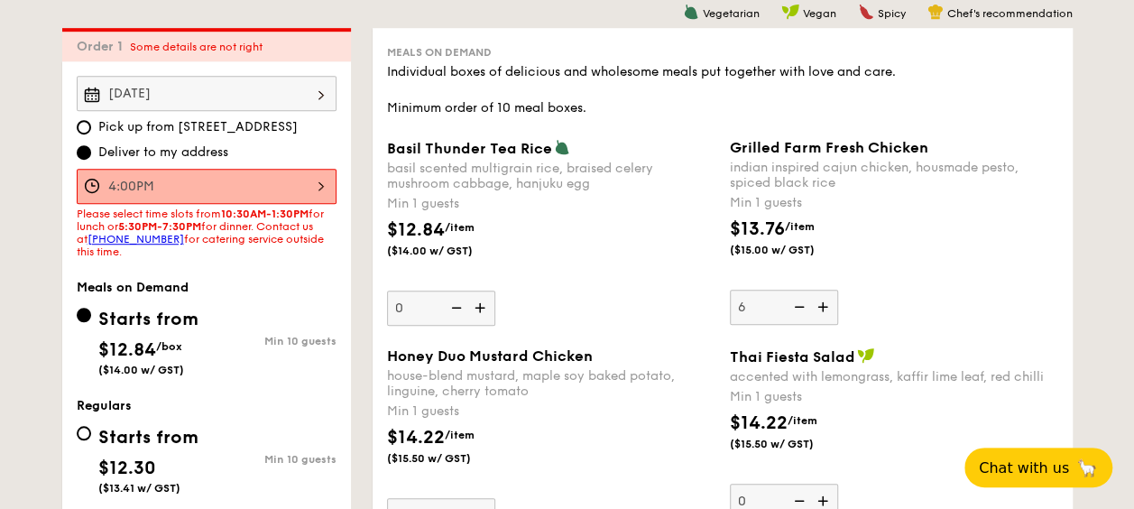
click at [328, 184] on div "4:00PM" at bounding box center [207, 186] width 260 height 35
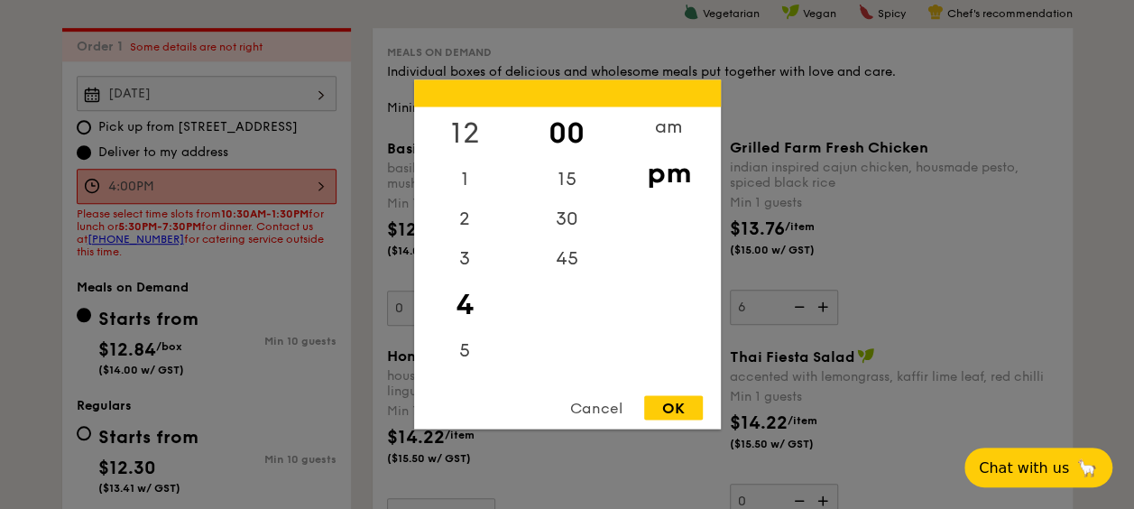
click at [474, 126] on div "12" at bounding box center [465, 133] width 102 height 52
click at [655, 402] on div "OK" at bounding box center [673, 408] width 59 height 24
type input "12:00PM"
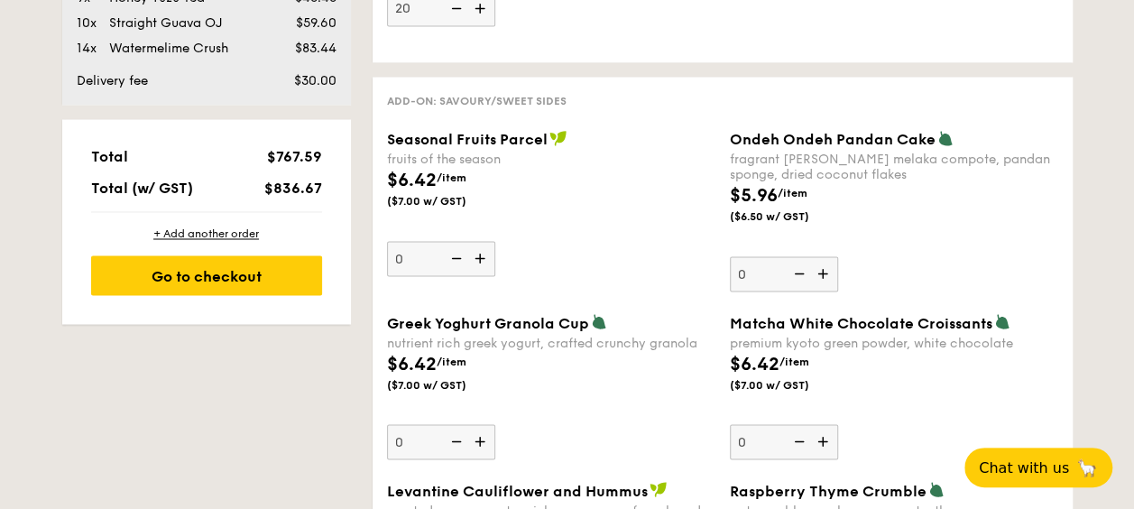
scroll to position [1434, 0]
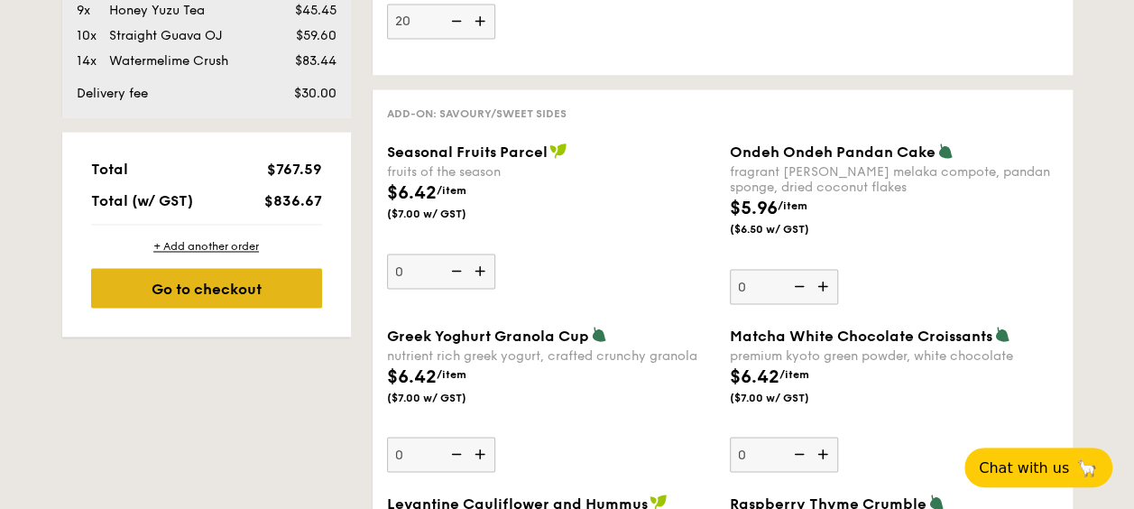
click at [278, 273] on div "Go to checkout" at bounding box center [206, 288] width 231 height 40
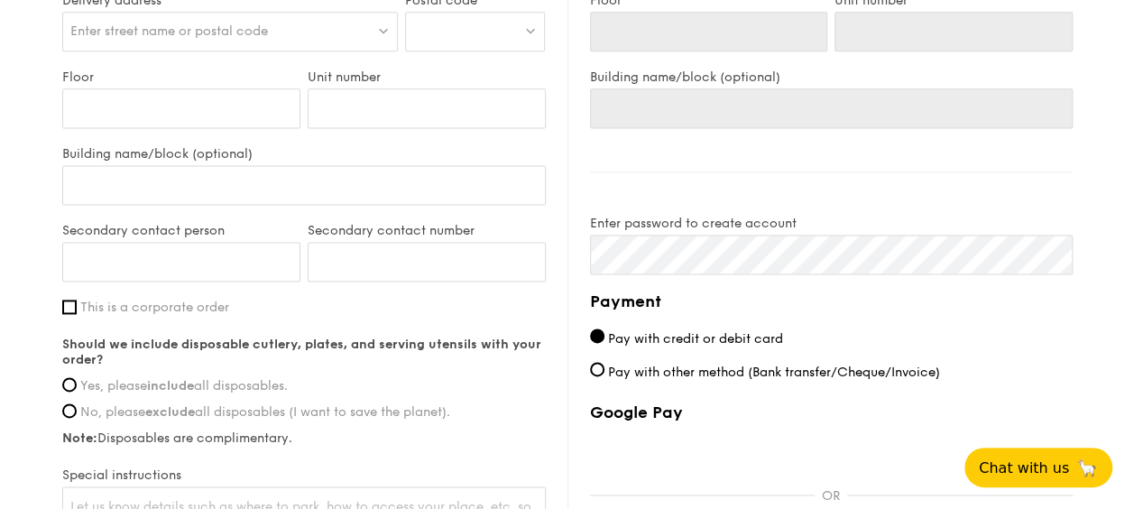
scroll to position [1194, 0]
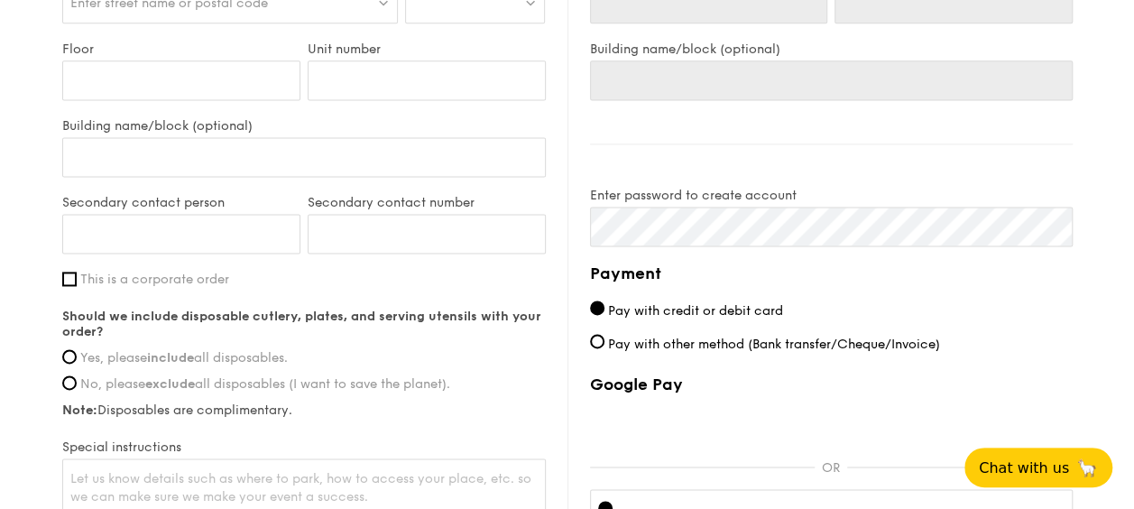
click at [77, 355] on label "Yes, please include all disposables." at bounding box center [304, 357] width 484 height 15
click at [77, 355] on input "Yes, please include all disposables." at bounding box center [69, 356] width 14 height 14
radio input "true"
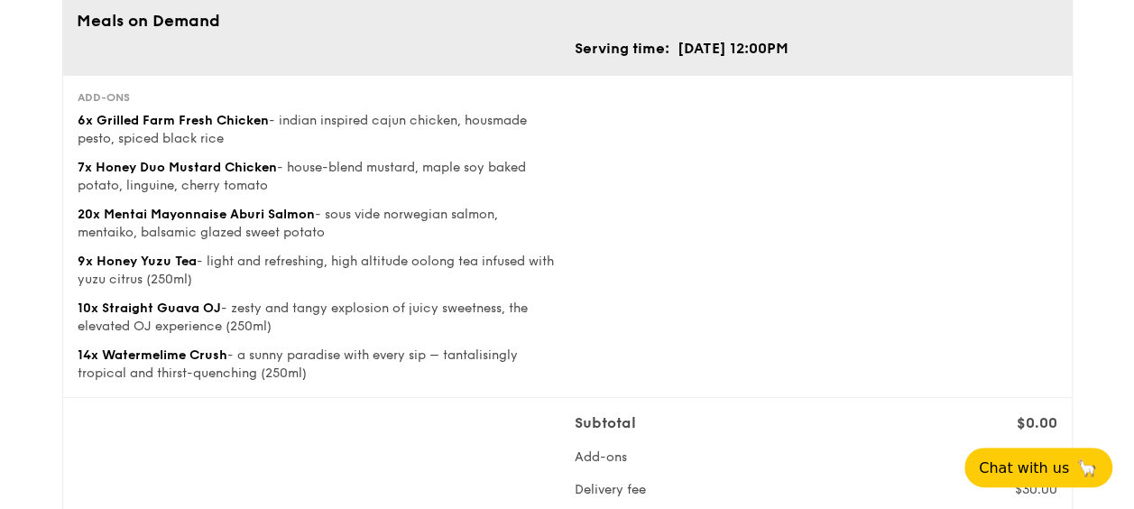
scroll to position [0, 0]
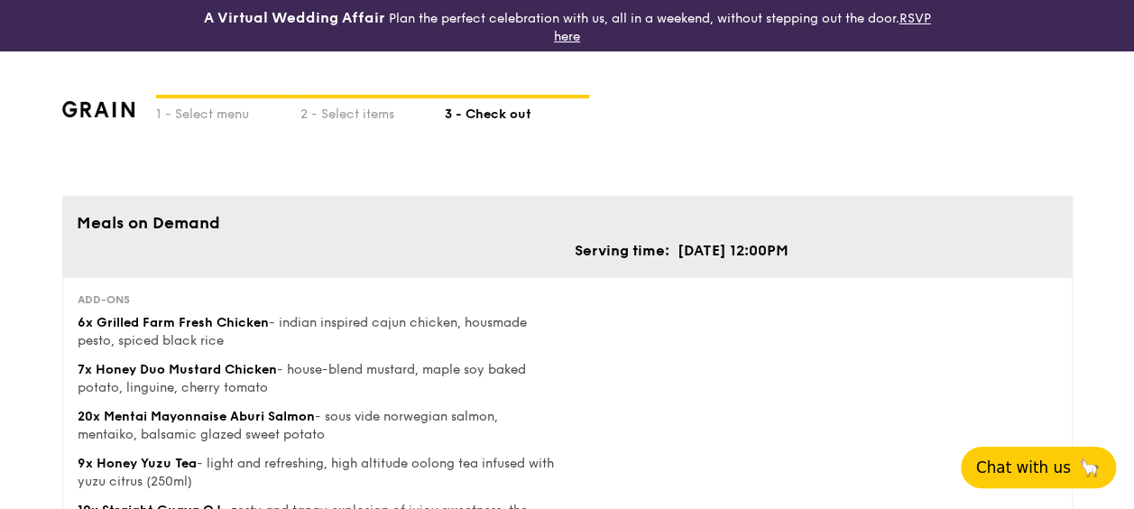
click at [998, 463] on span "Chat with us" at bounding box center [1023, 467] width 95 height 18
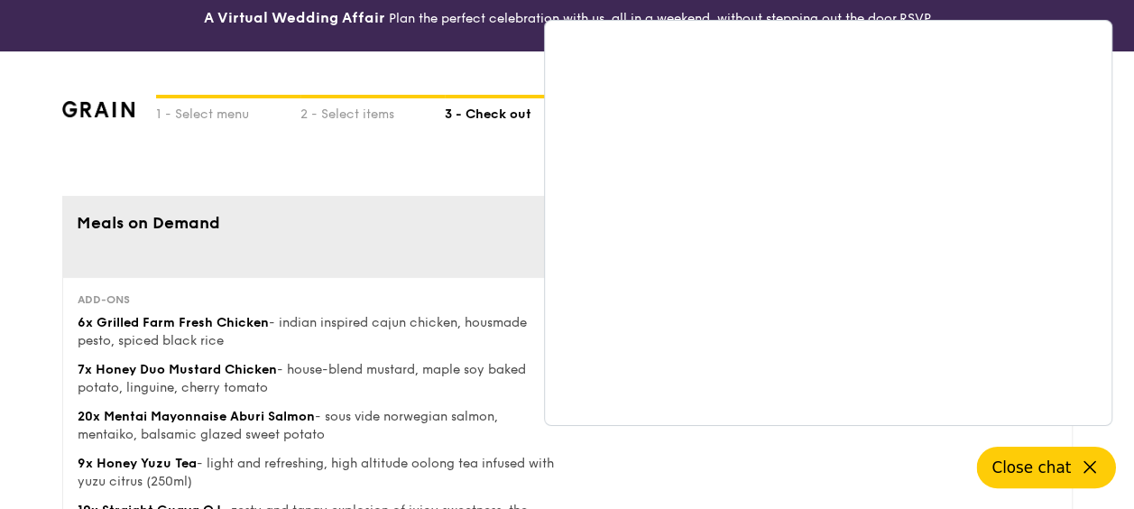
click at [1039, 462] on span "Close chat" at bounding box center [1030, 467] width 79 height 18
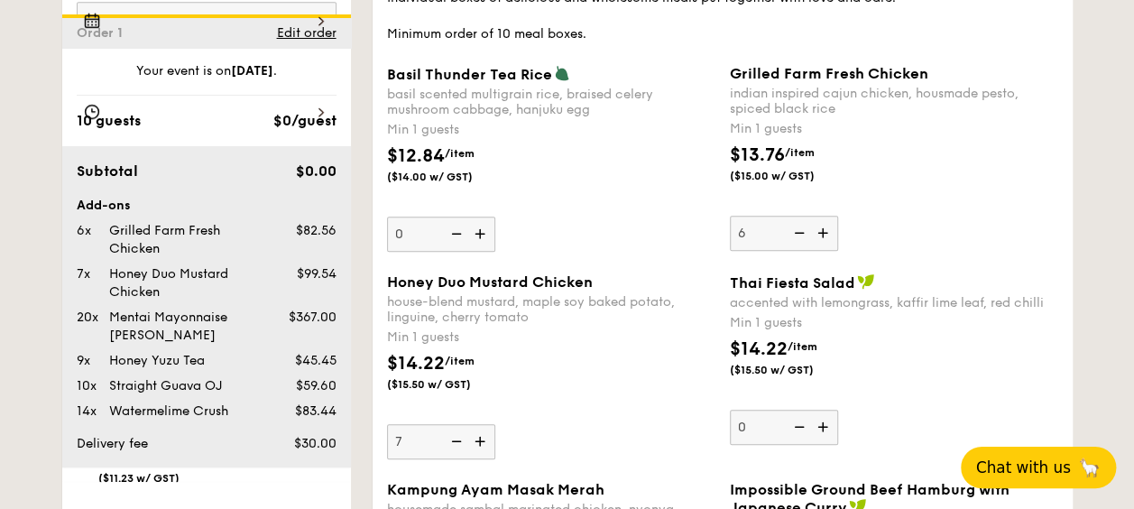
scroll to position [3823, 0]
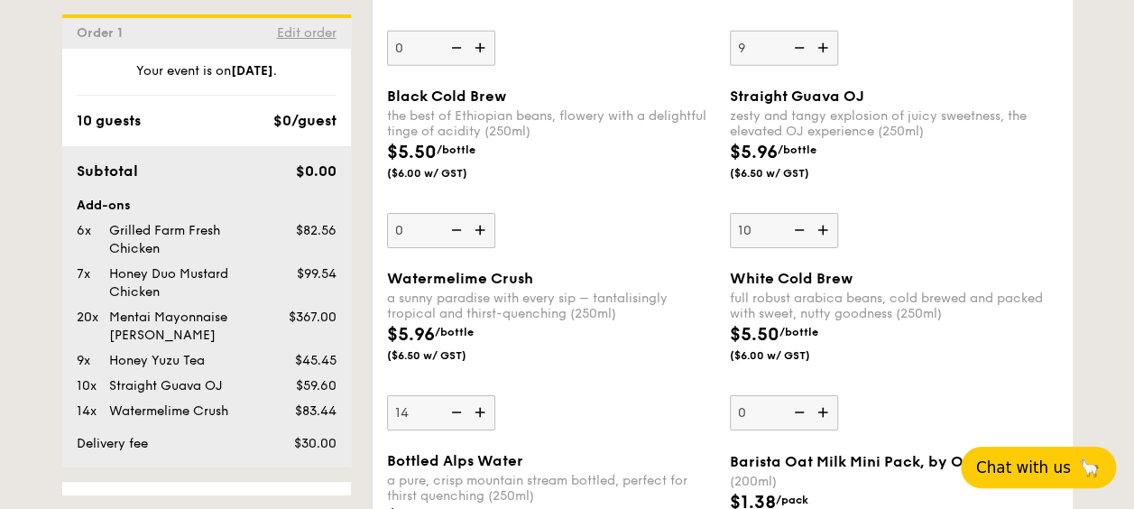
click at [300, 30] on span "Edit order" at bounding box center [307, 32] width 60 height 15
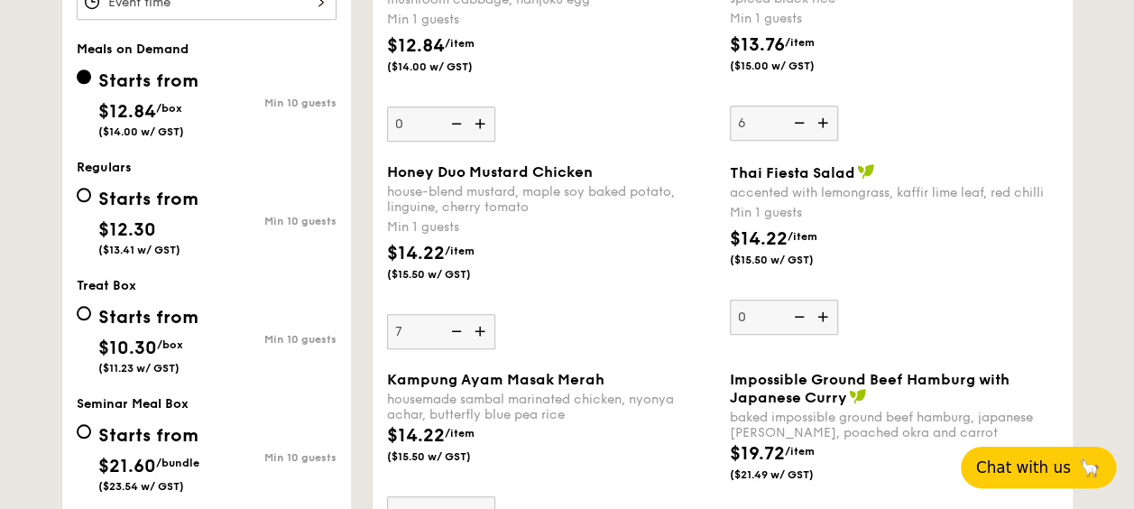
scroll to position [532, 0]
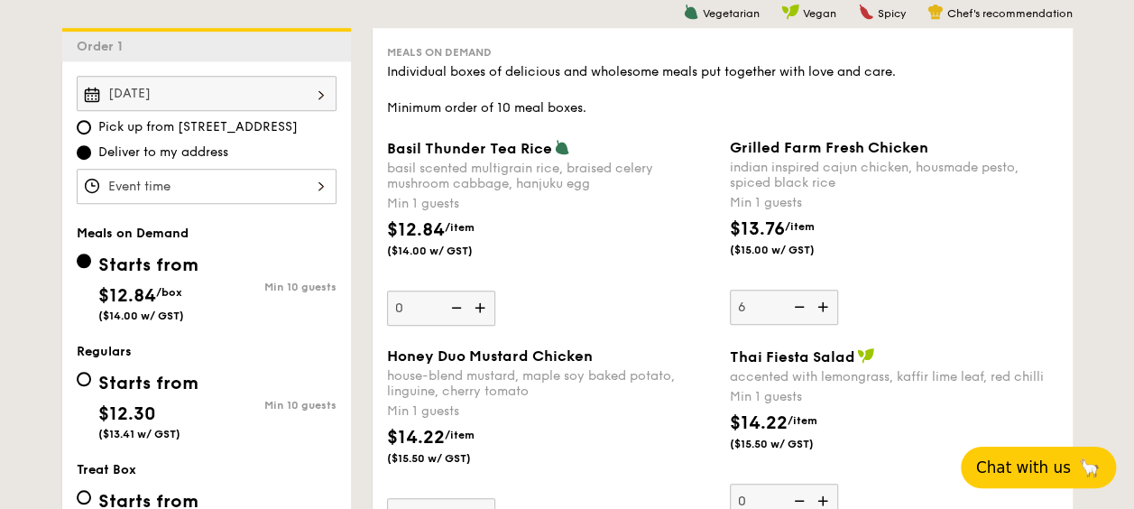
click at [209, 182] on div at bounding box center [207, 186] width 260 height 35
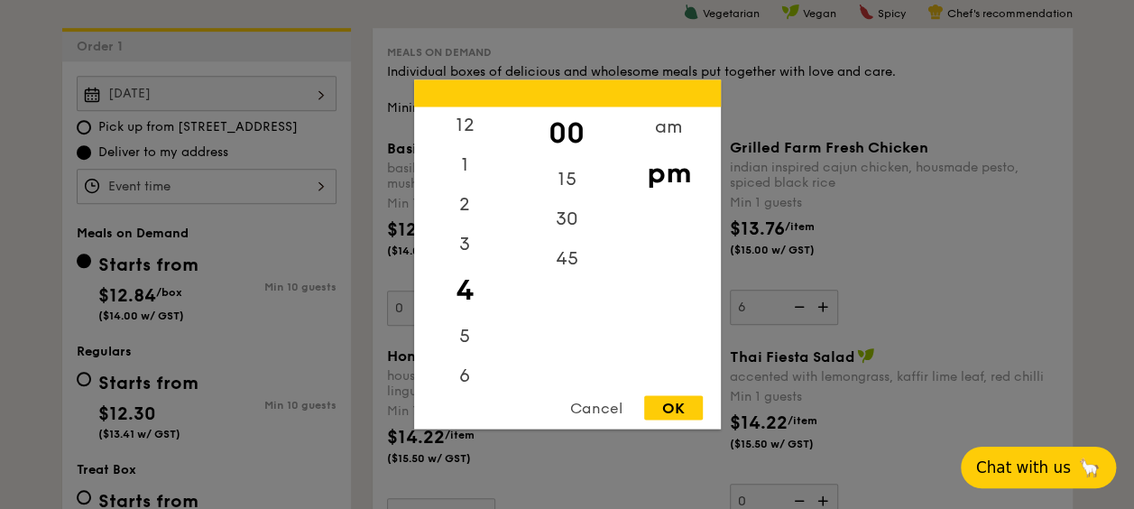
scroll to position [0, 0]
click at [475, 120] on div "12" at bounding box center [465, 133] width 102 height 52
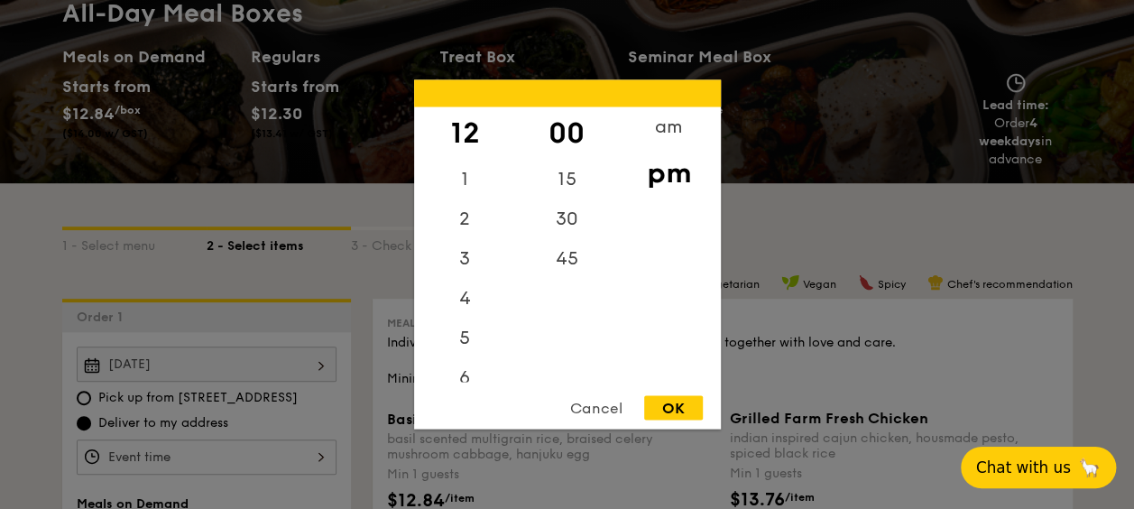
click at [648, 173] on div "pm" at bounding box center [669, 173] width 102 height 52
click at [673, 406] on div "OK" at bounding box center [673, 408] width 59 height 24
type input "12:00PM"
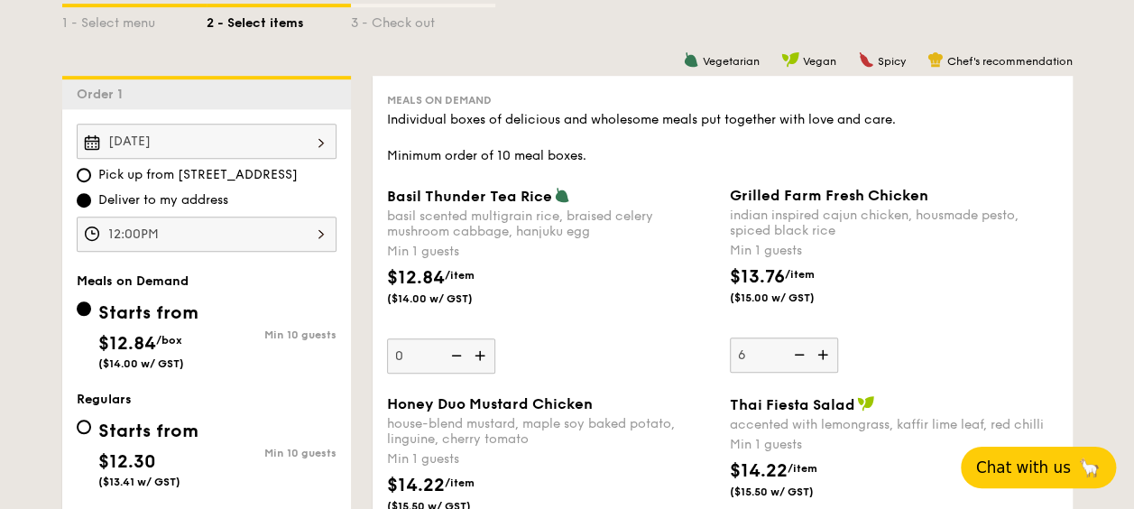
scroll to position [541, 0]
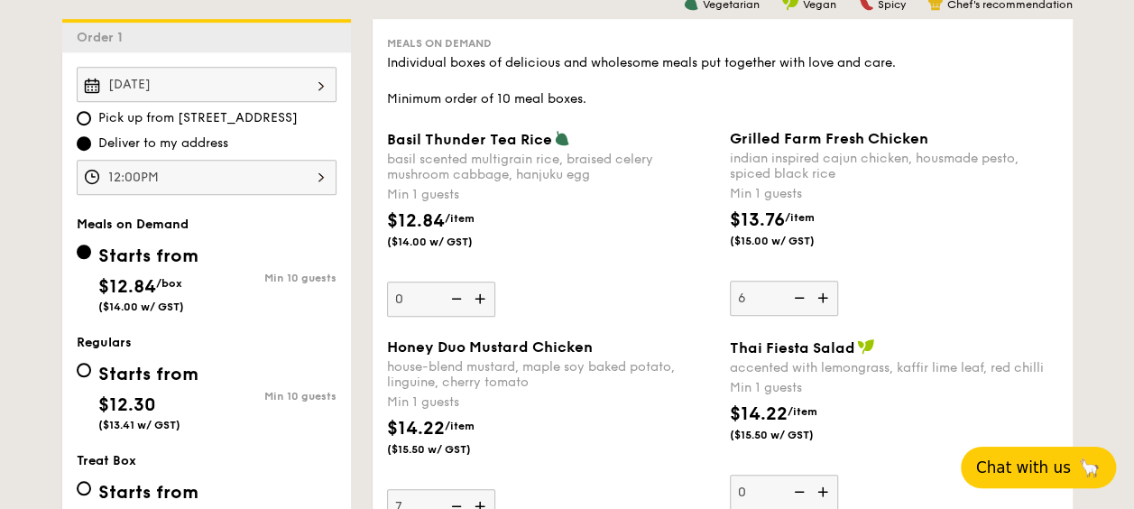
click at [143, 173] on div "12:00PM" at bounding box center [207, 177] width 260 height 35
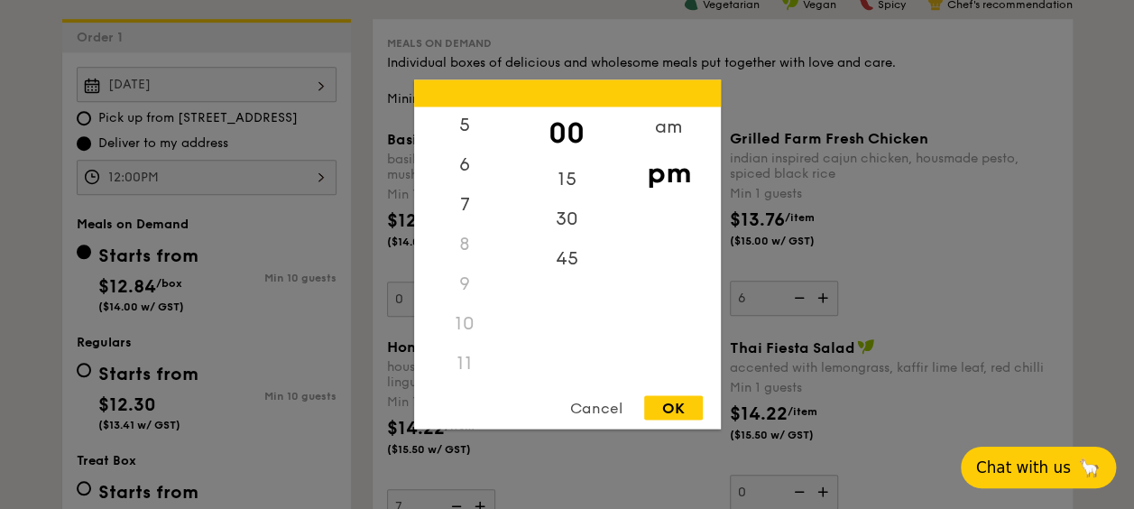
scroll to position [0, 0]
click at [23, 174] on div at bounding box center [567, 254] width 1134 height 509
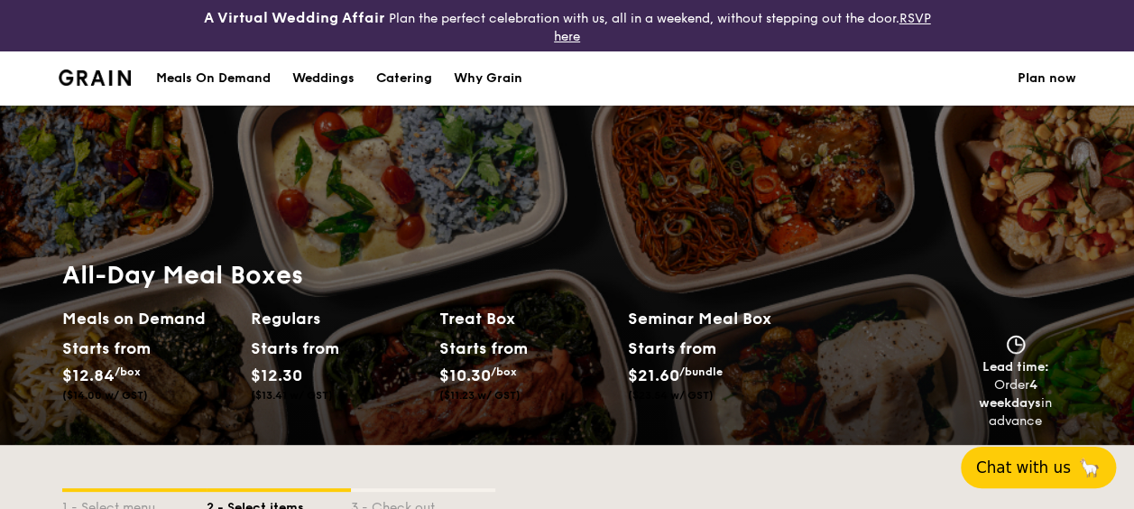
scroll to position [90, 0]
